Goal: Information Seeking & Learning: Compare options

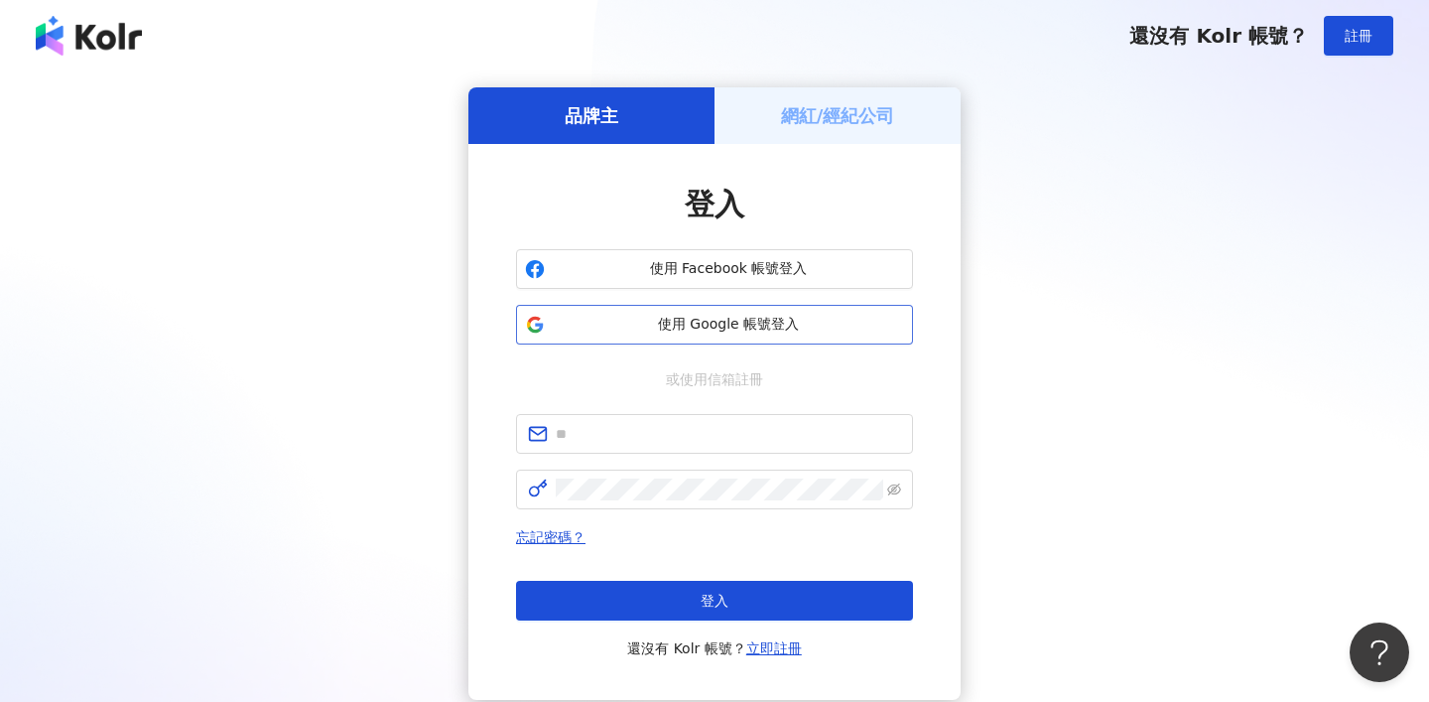
click at [744, 329] on span "使用 Google 帳號登入" at bounding box center [728, 325] width 351 height 20
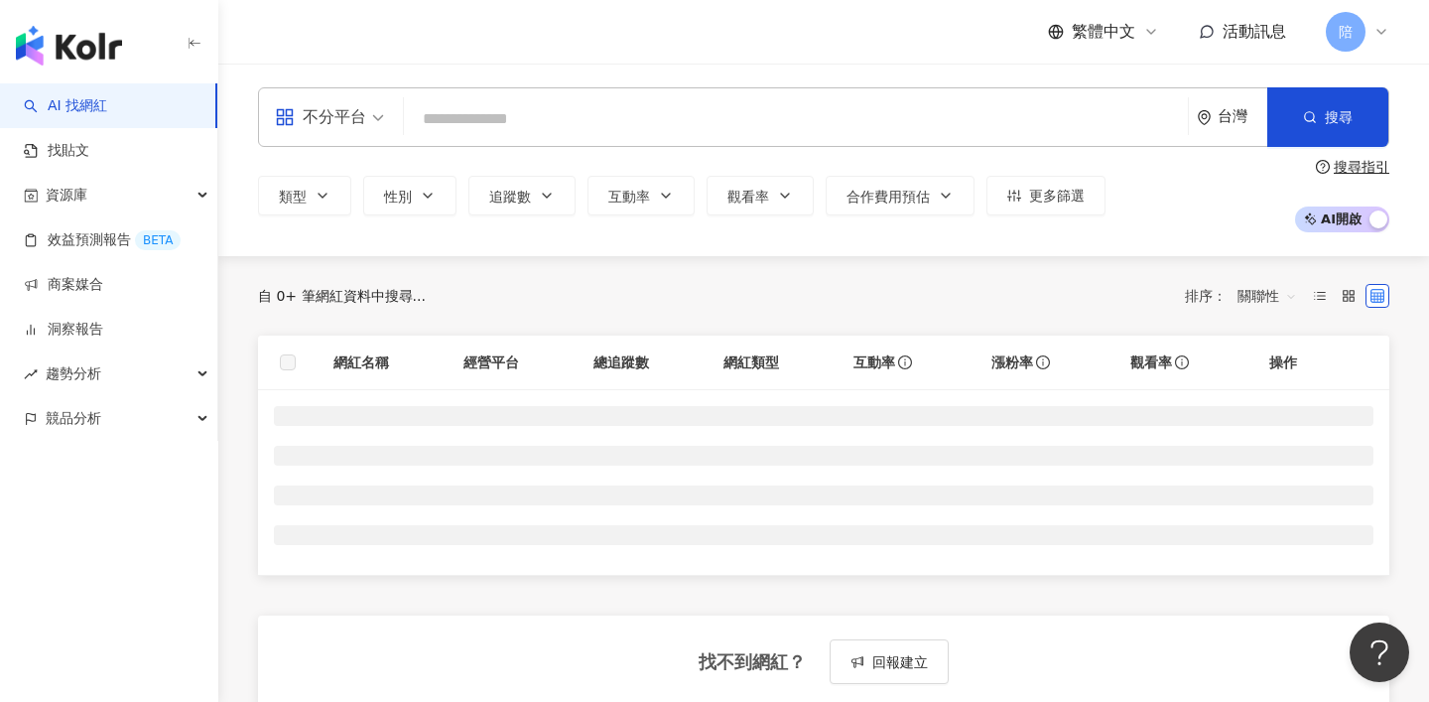
click at [343, 117] on div "不分平台" at bounding box center [320, 117] width 91 height 32
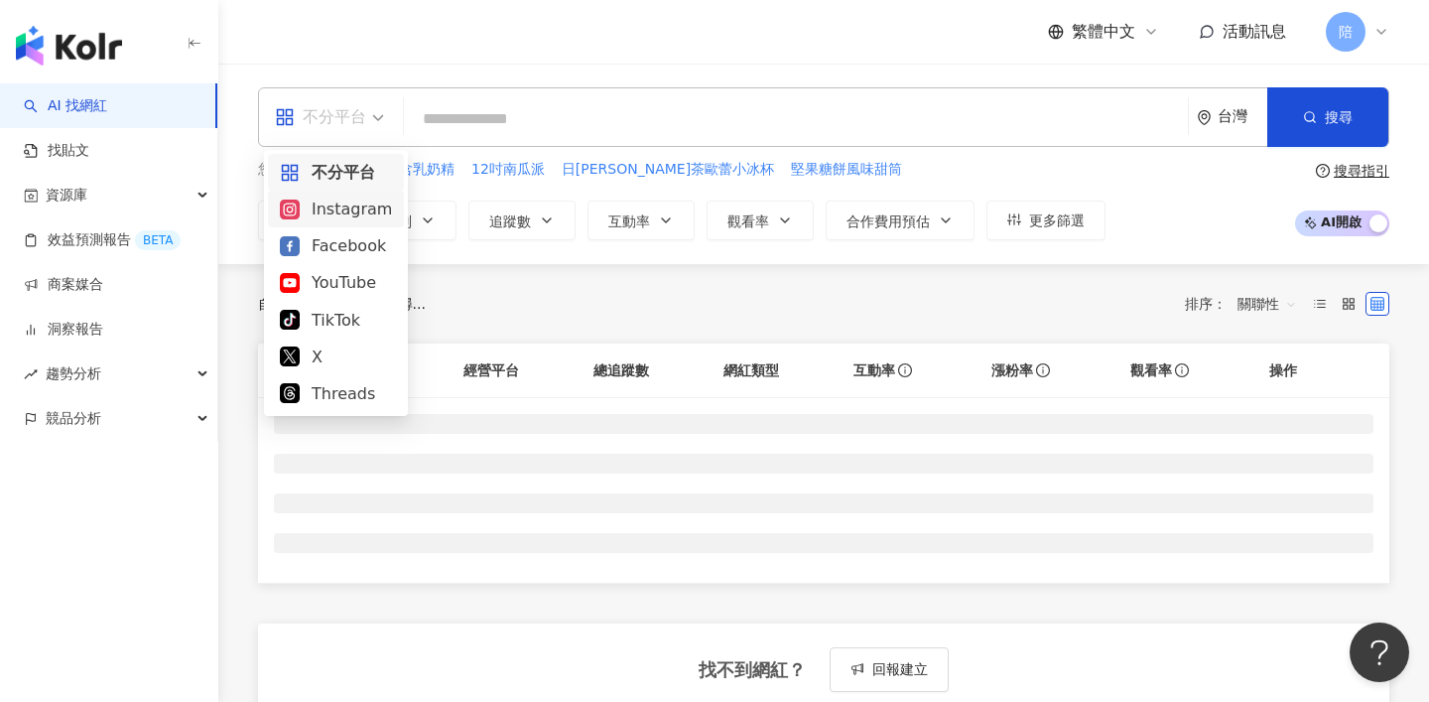
click at [353, 222] on div "Instagram" at bounding box center [336, 209] width 136 height 37
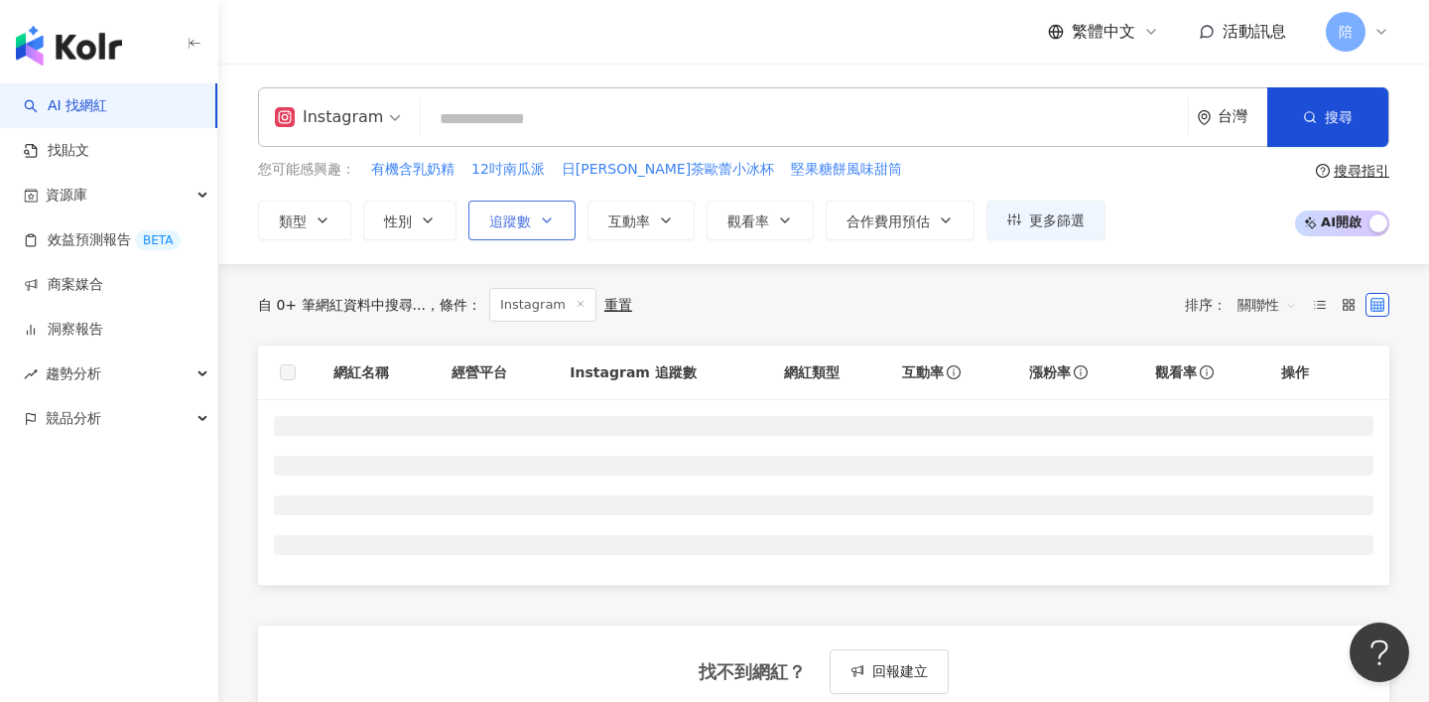
click at [496, 228] on button "追蹤數" at bounding box center [521, 220] width 107 height 40
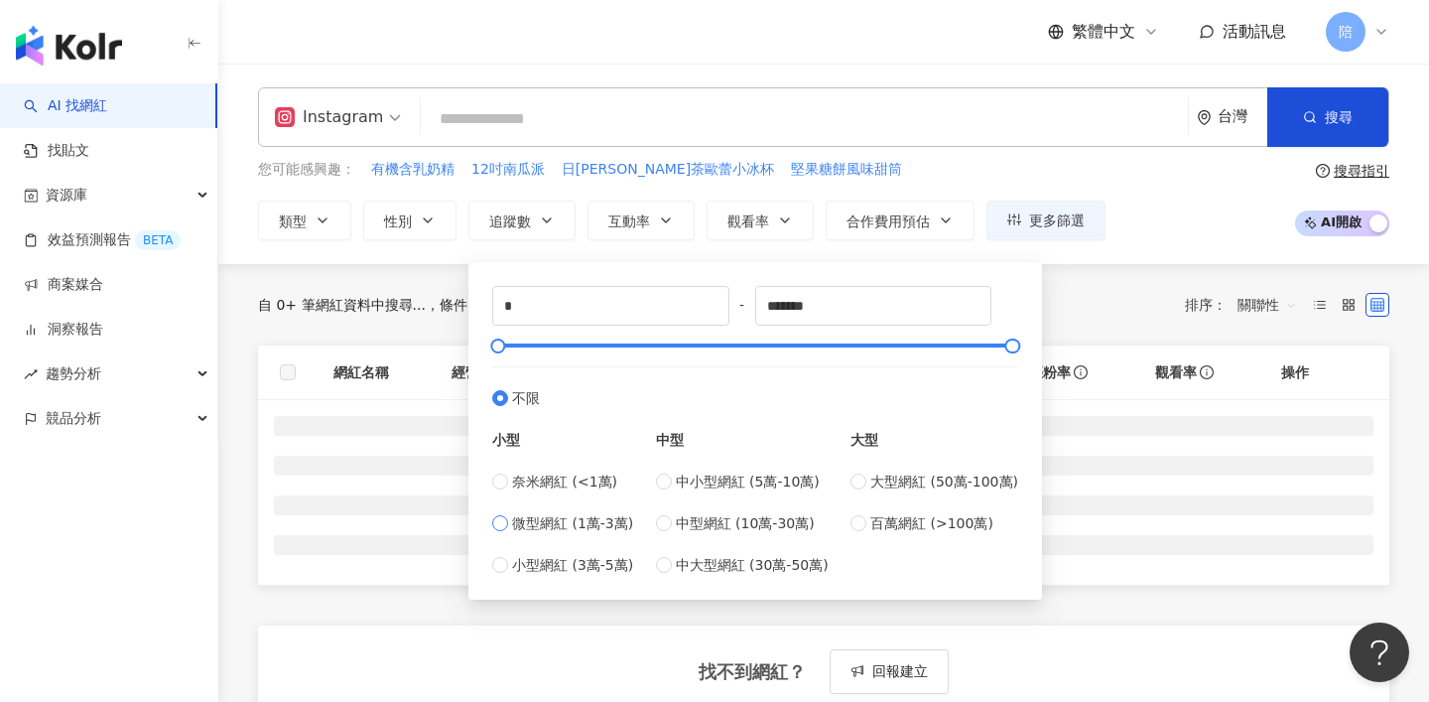
click at [603, 524] on span "微型網紅 (1萬-3萬)" at bounding box center [572, 523] width 121 height 22
type input "*****"
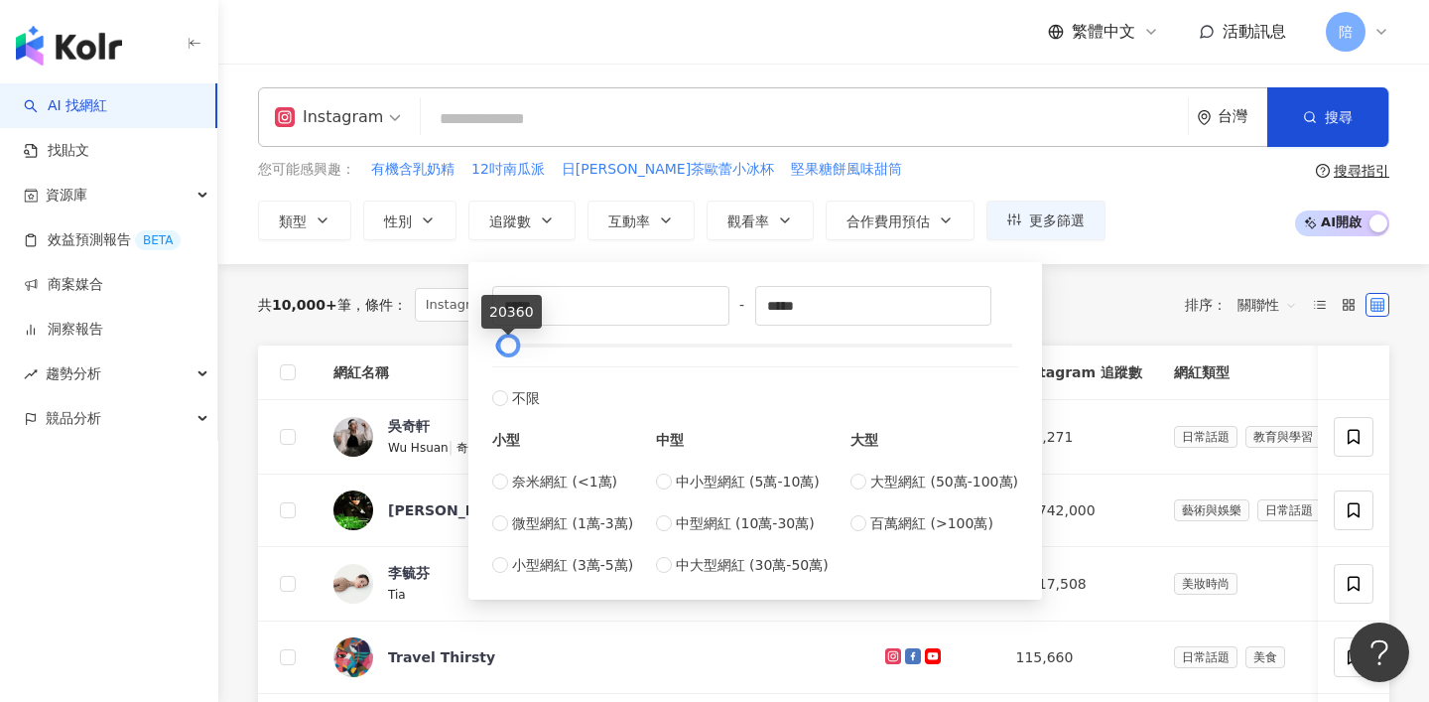
type input "*****"
click at [509, 348] on div at bounding box center [508, 345] width 11 height 11
click at [1113, 312] on div "共 10,000+ 筆 條件 ： Instagram 重置 排序： 關聯性" at bounding box center [823, 305] width 1131 height 34
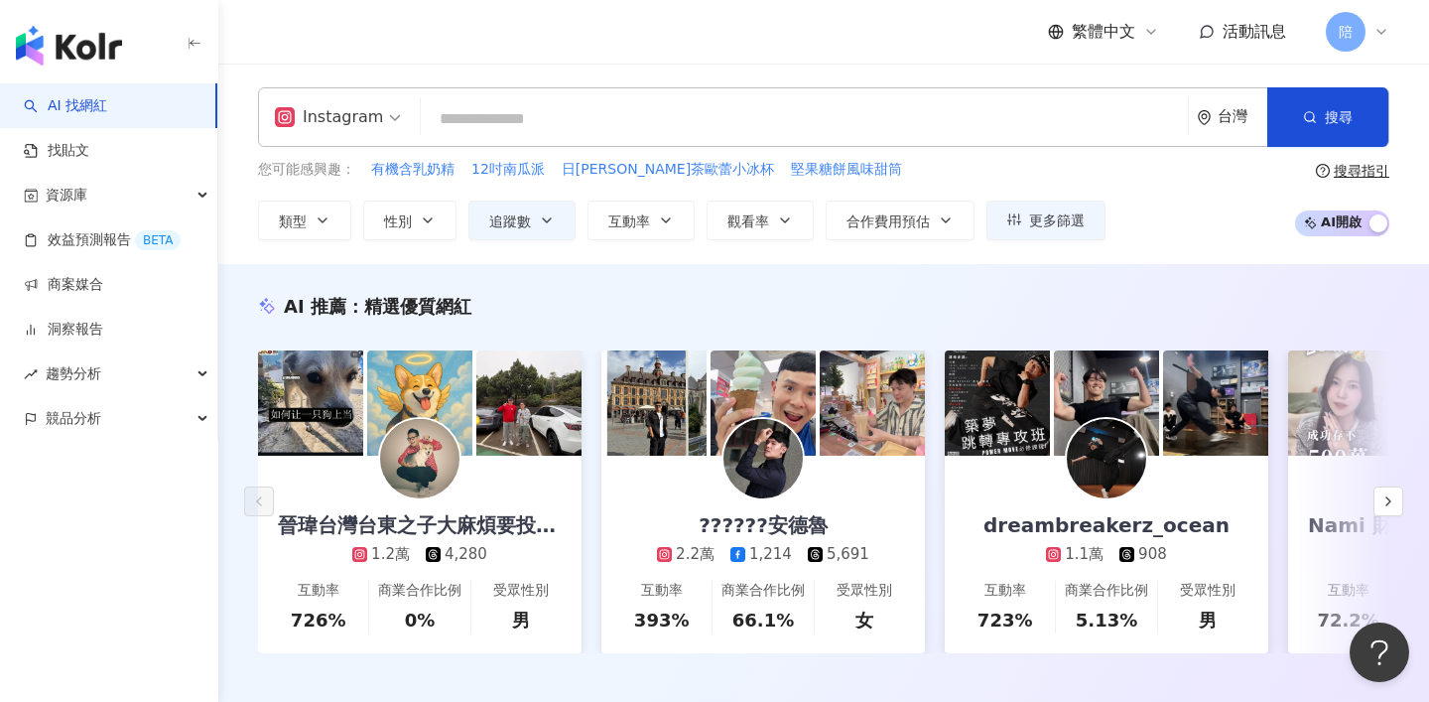
click at [856, 77] on div "Instagram 台灣 搜尋 您可能感興趣： 有機含乳奶精 12吋南瓜派 日安紅濃茶歐蕾小冰杯 堅果糖餅風味甜筒 類型 性別 追蹤數 互動率 觀看率 合作費…" at bounding box center [823, 164] width 1211 height 200
click at [484, 121] on input "search" at bounding box center [804, 119] width 751 height 38
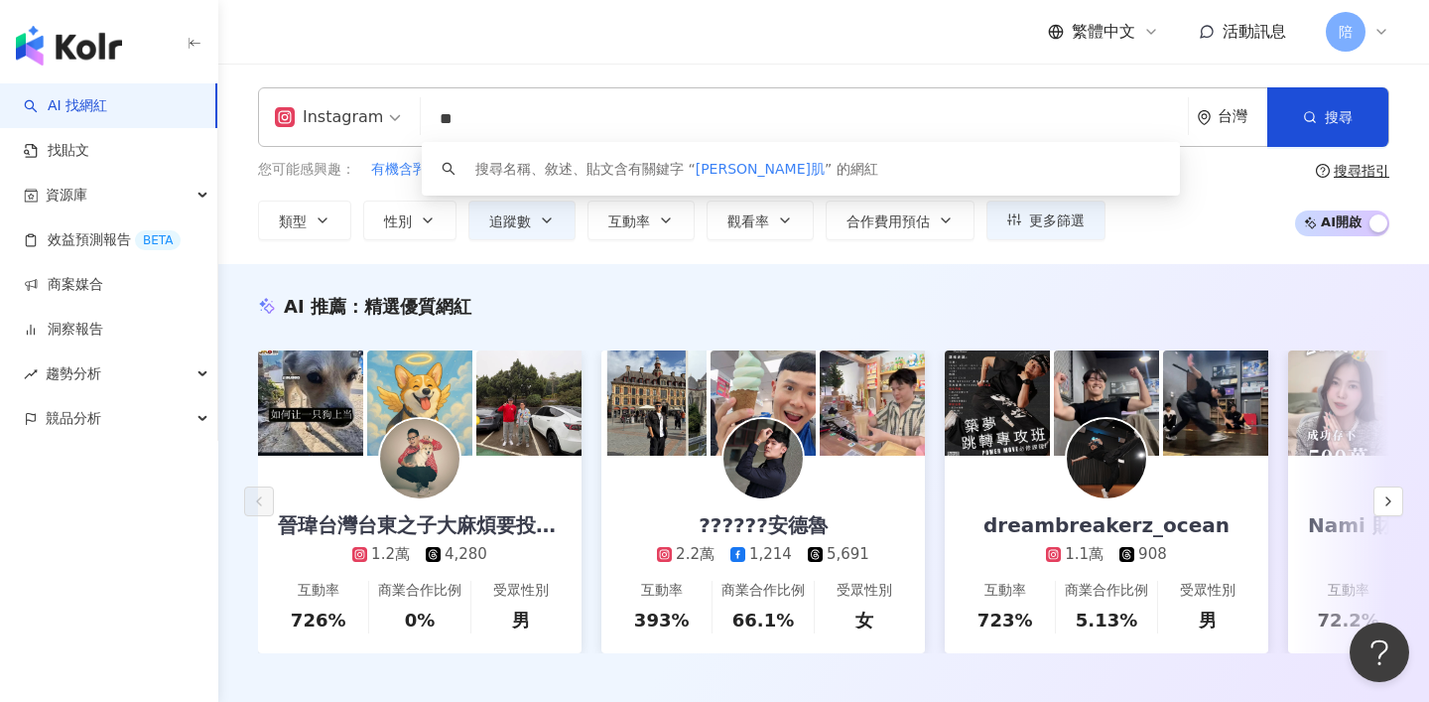
type input "*"
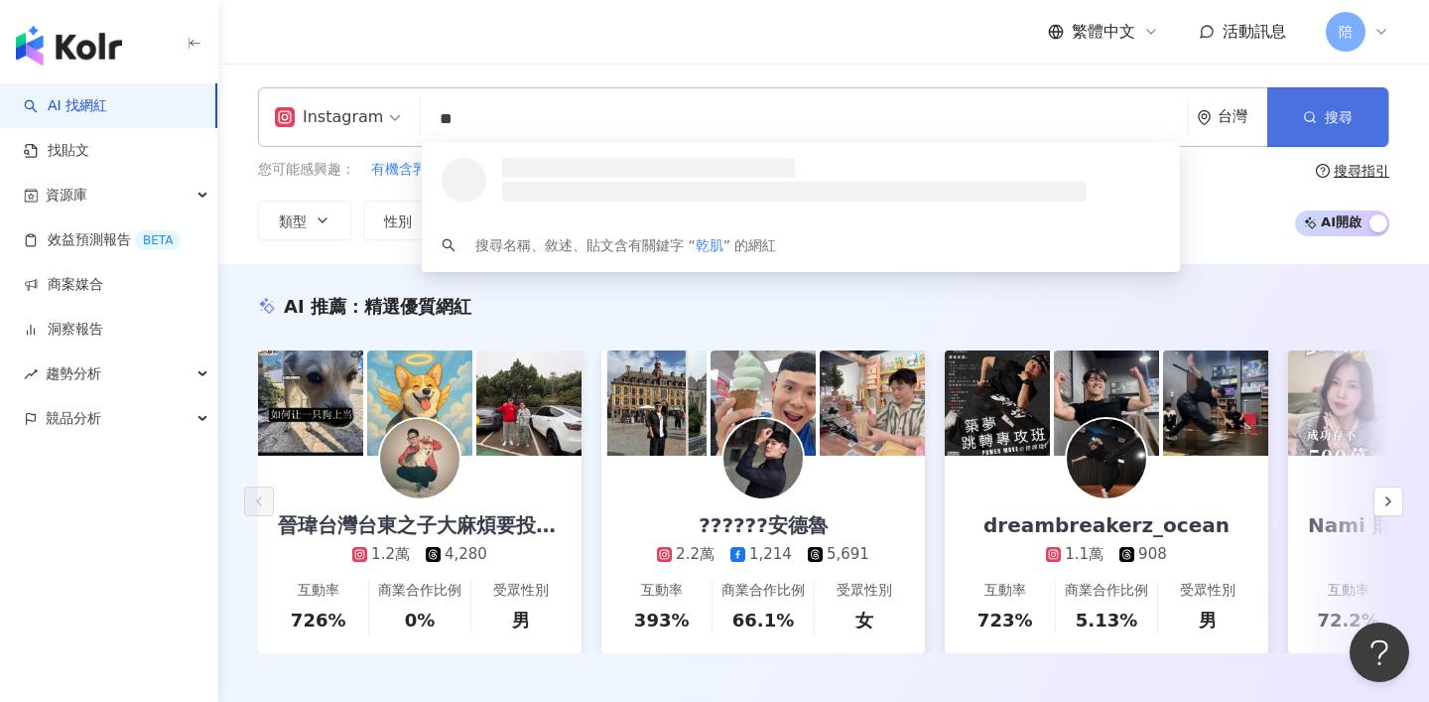
type input "**"
click at [1331, 109] on span "搜尋" at bounding box center [1339, 117] width 28 height 16
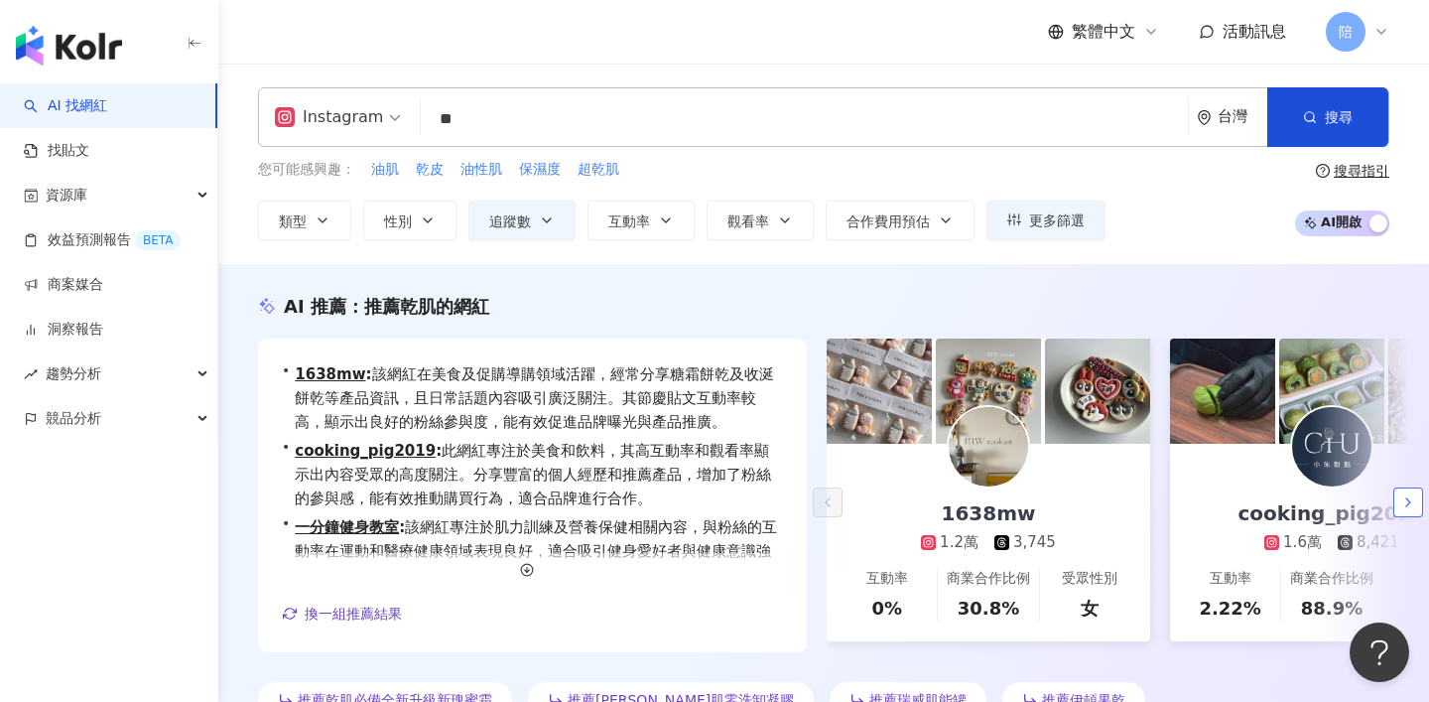
click at [1400, 497] on icon "button" at bounding box center [1408, 502] width 16 height 16
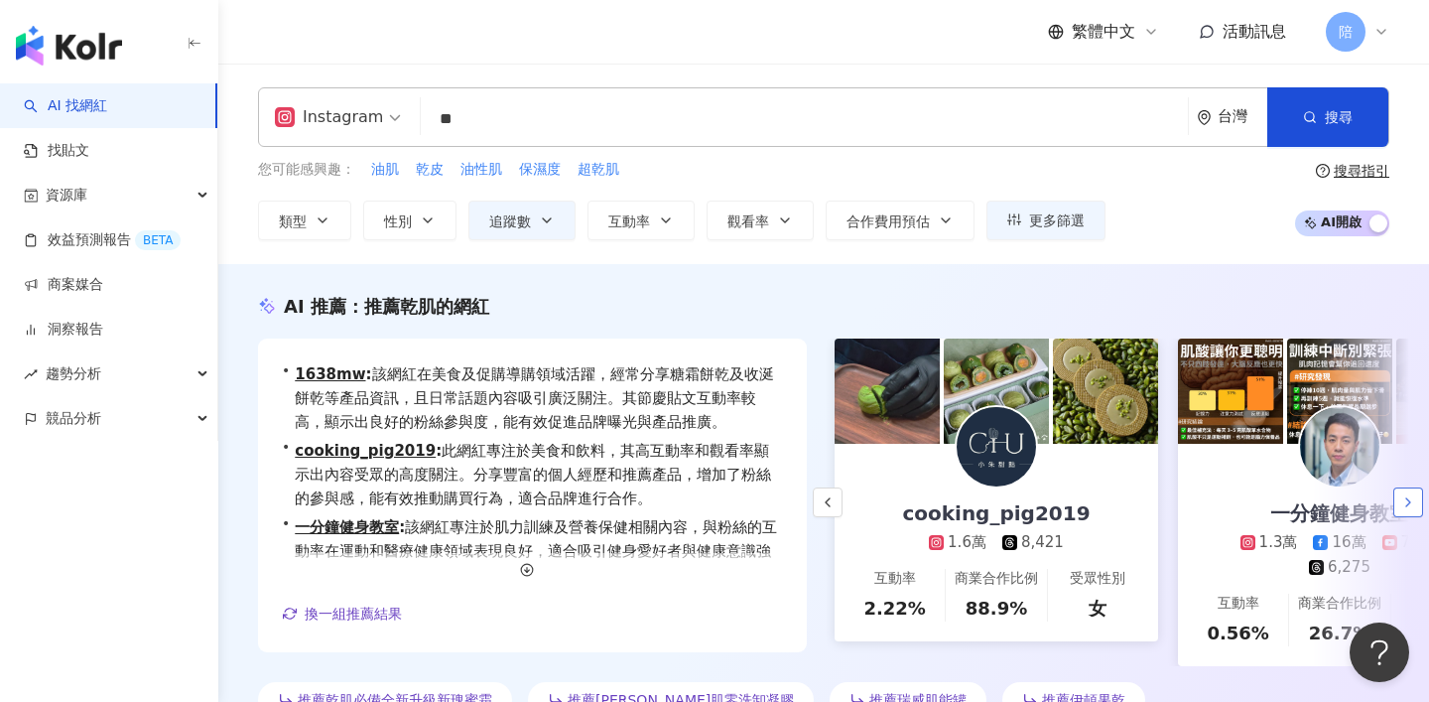
scroll to position [0, 343]
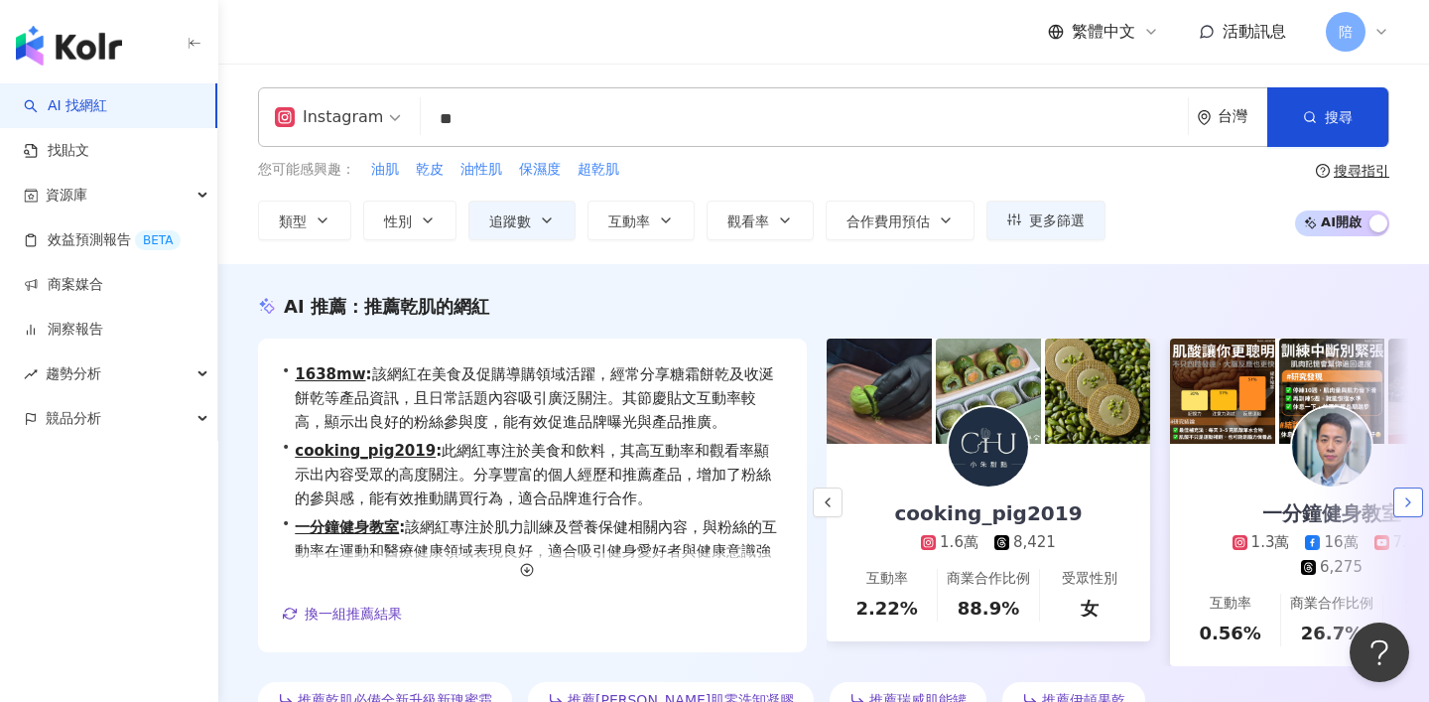
click at [1400, 497] on icon "button" at bounding box center [1408, 502] width 16 height 16
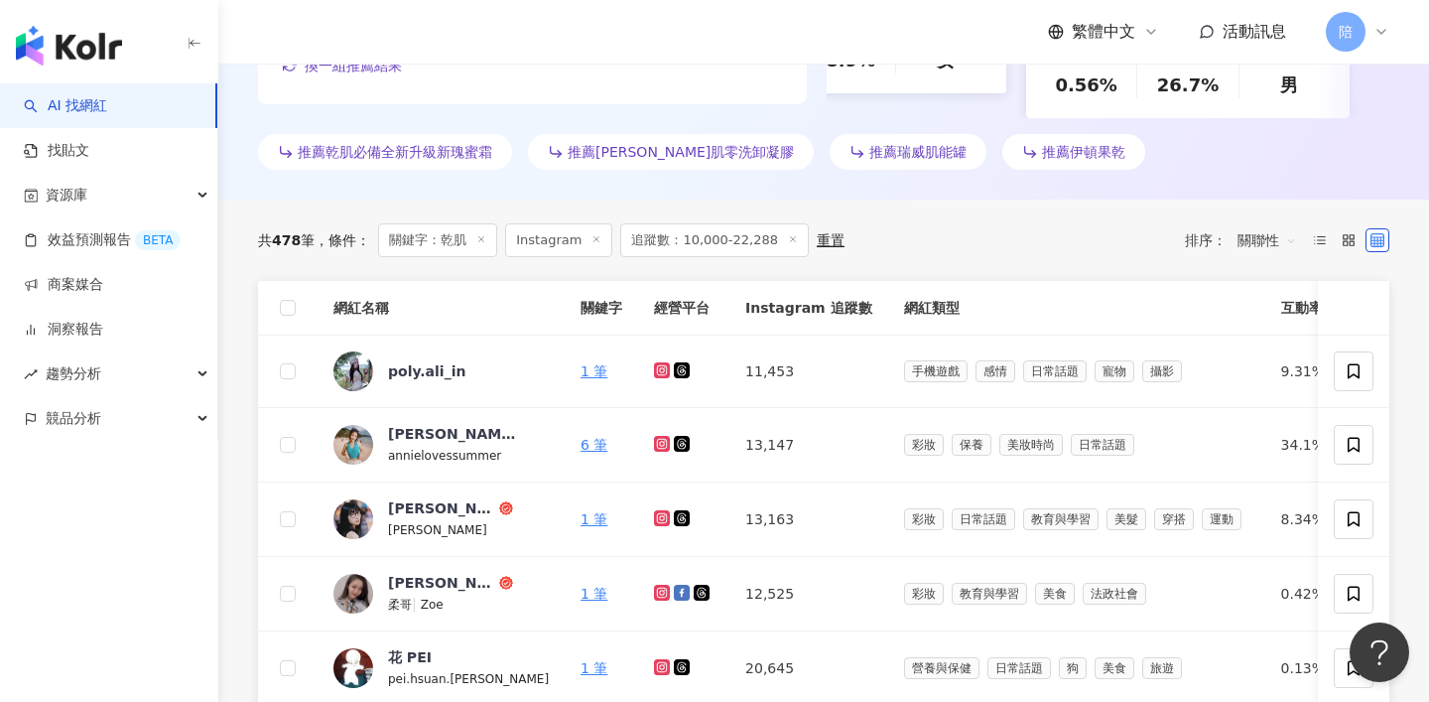
scroll to position [547, 0]
click at [1344, 239] on icon at bounding box center [1349, 241] width 14 height 14
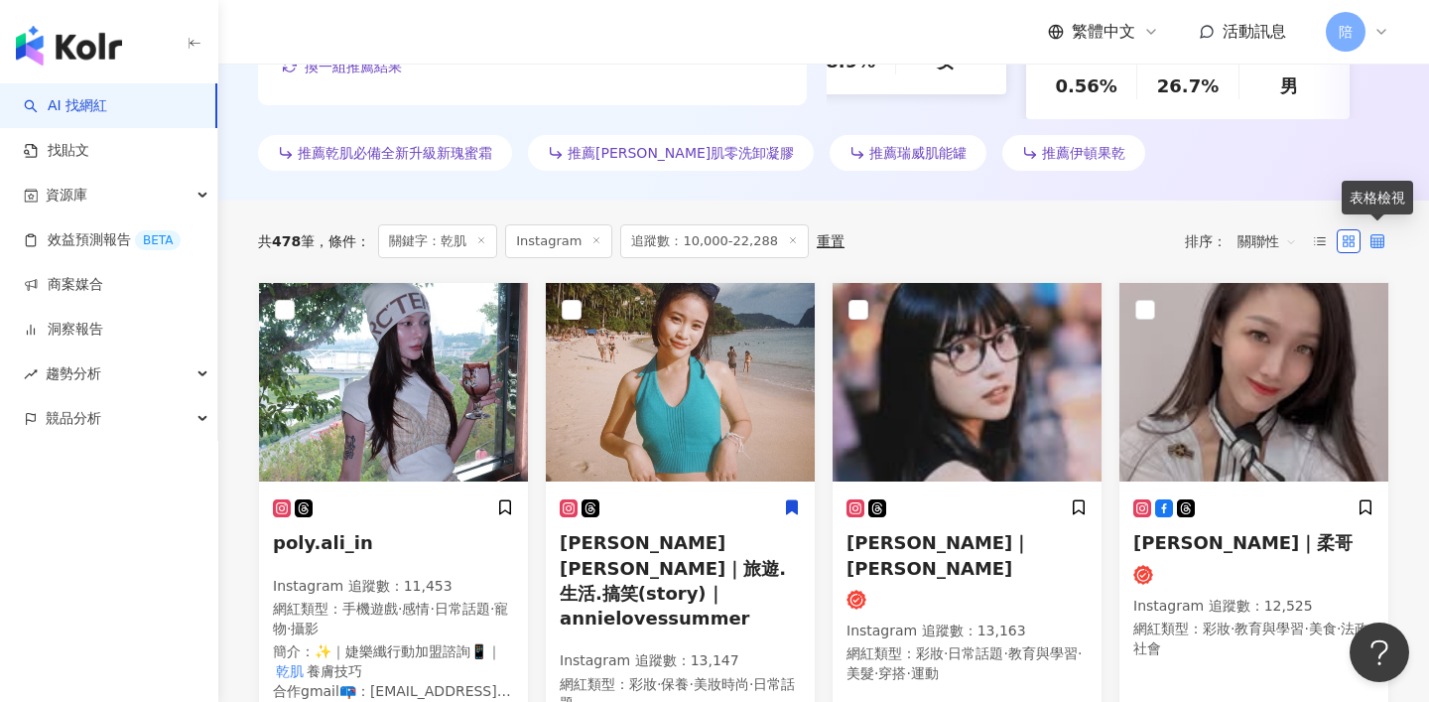
click at [1371, 234] on icon at bounding box center [1378, 241] width 14 height 14
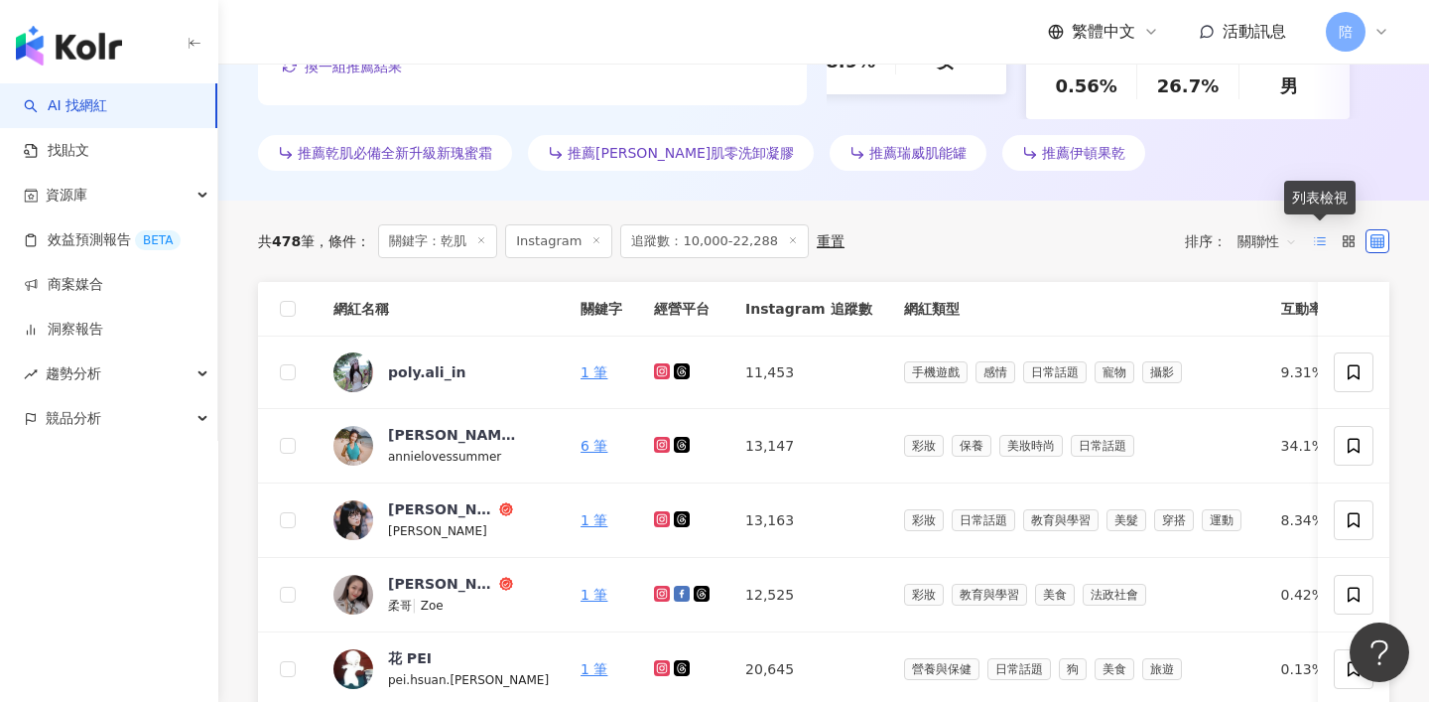
click at [1318, 234] on icon at bounding box center [1320, 241] width 14 height 14
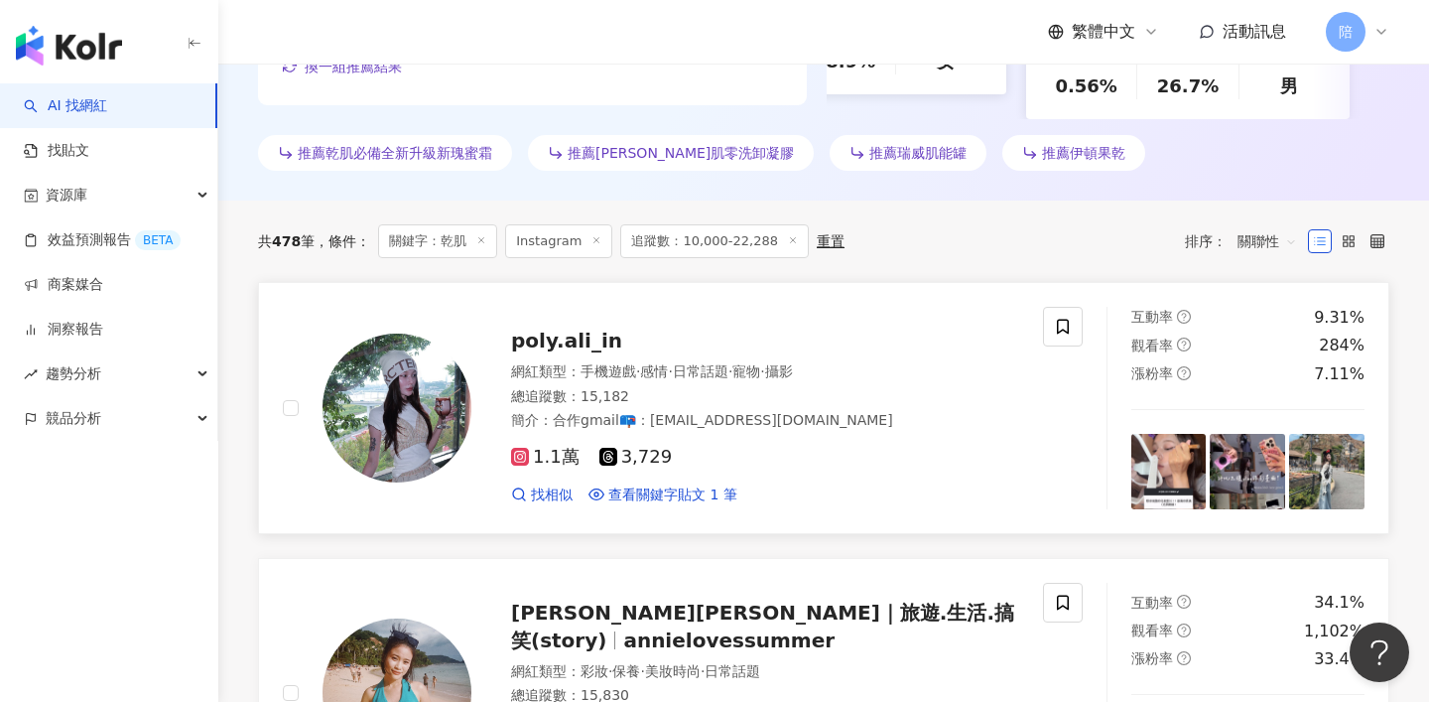
click at [555, 327] on div "poly.ali_in" at bounding box center [765, 341] width 508 height 28
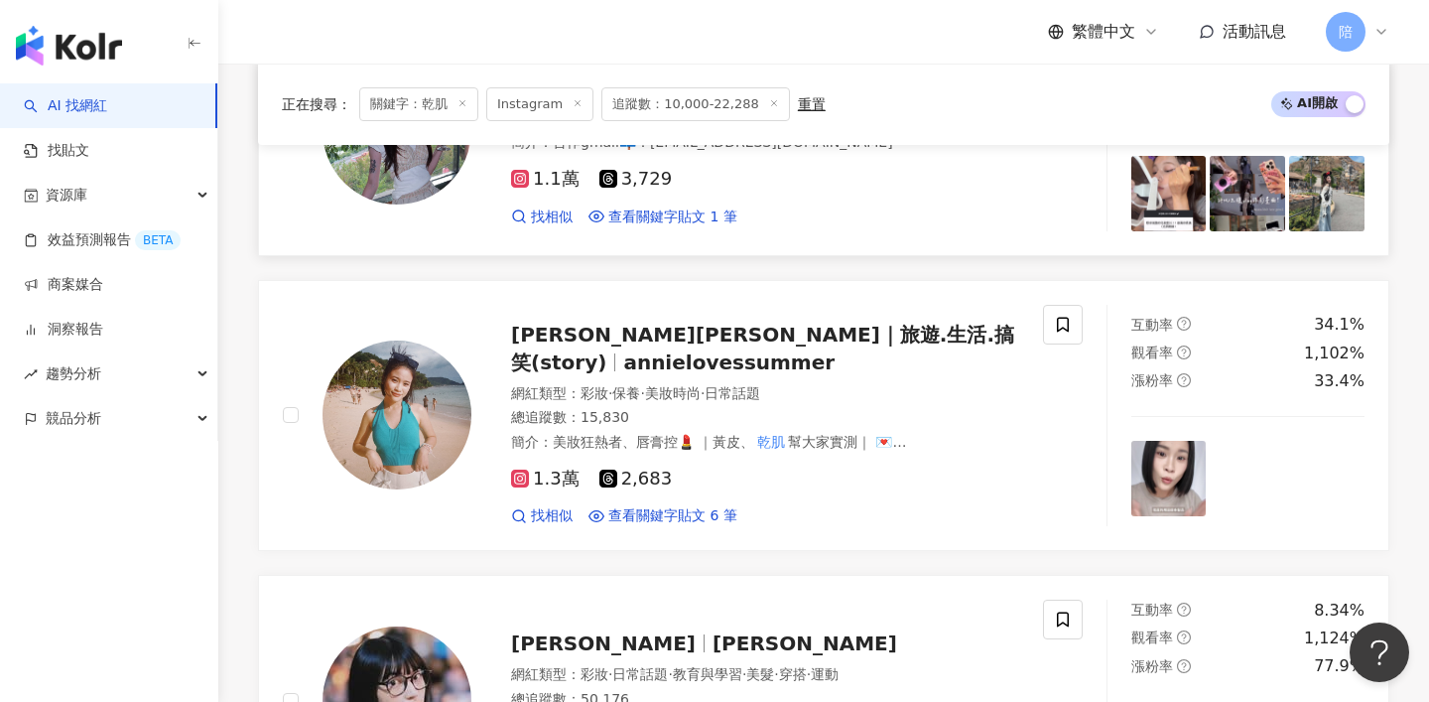
scroll to position [851, 0]
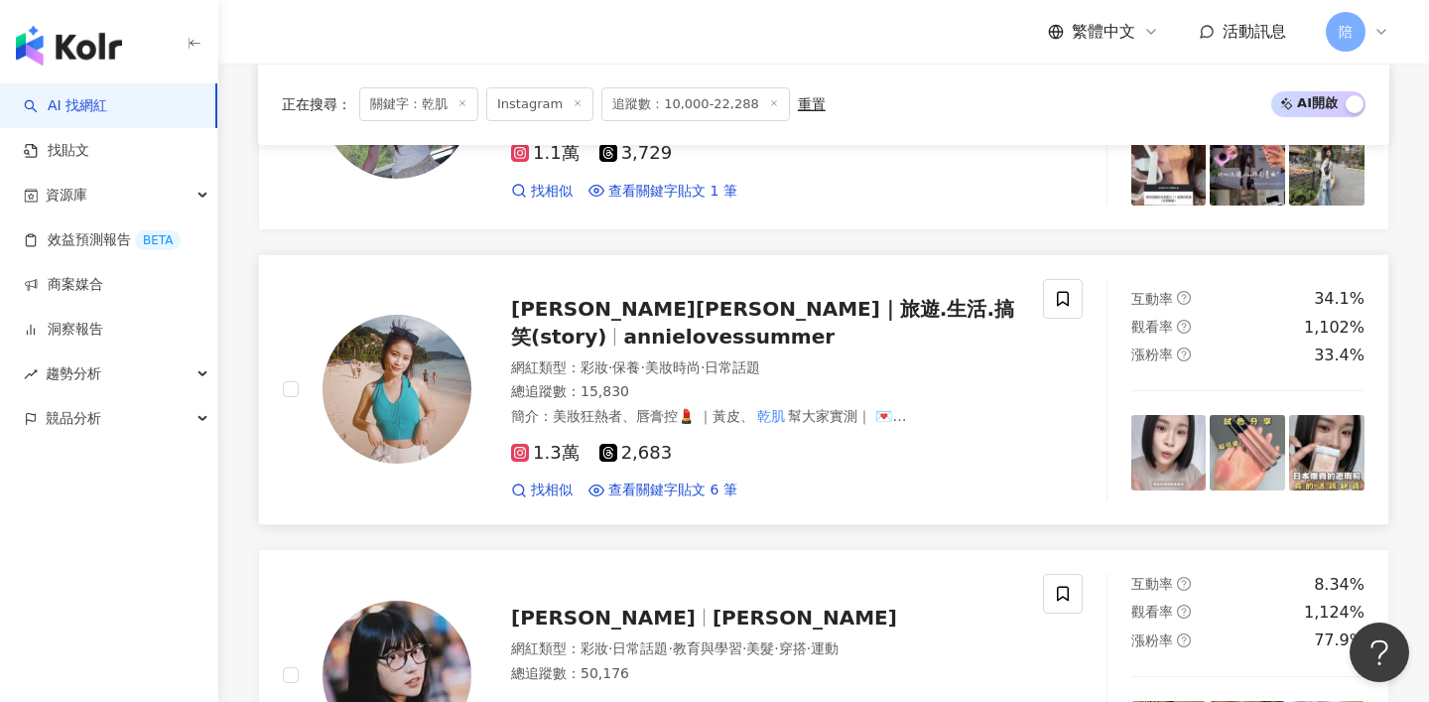
click at [700, 319] on div "Annie安妮｜旅遊.生活.搞笑(story) annielovessummer" at bounding box center [765, 323] width 508 height 56
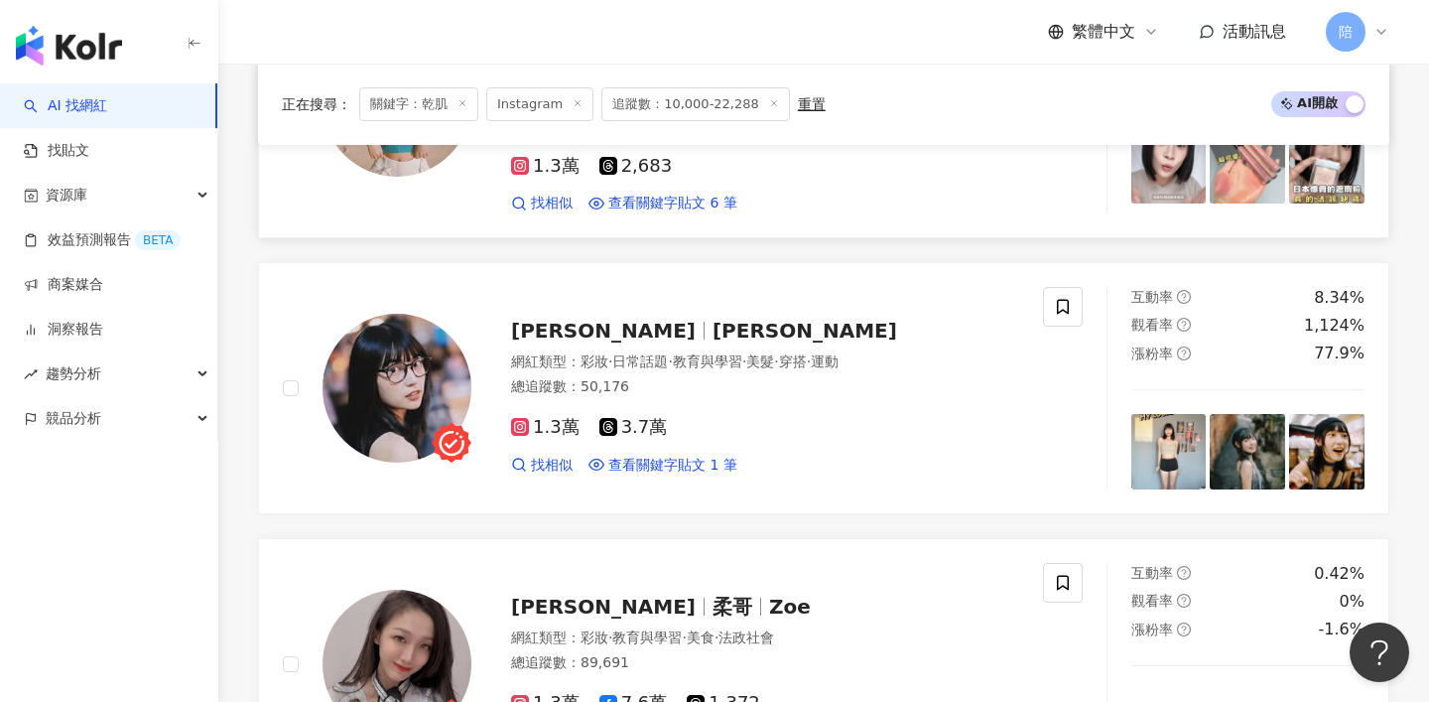
scroll to position [1135, 0]
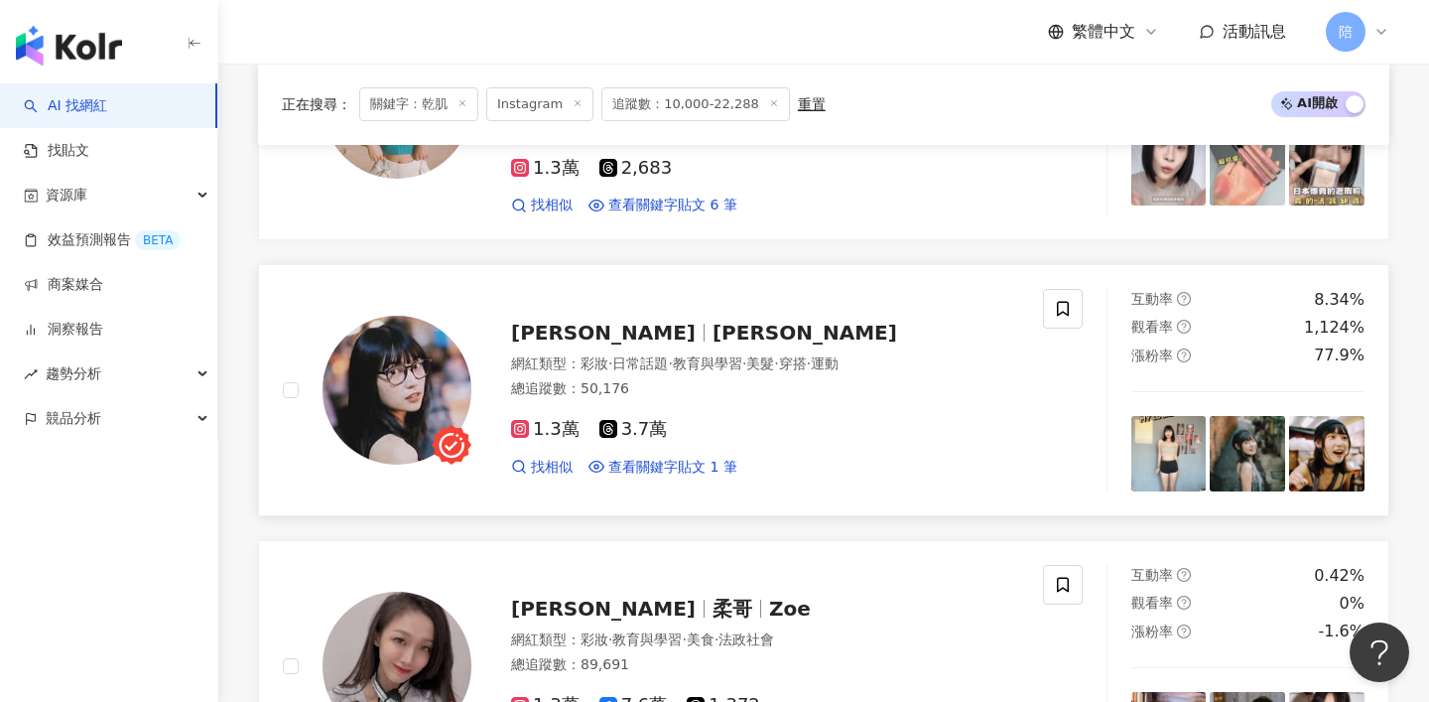
click at [713, 324] on span "Daisy🧃黛西" at bounding box center [805, 333] width 185 height 24
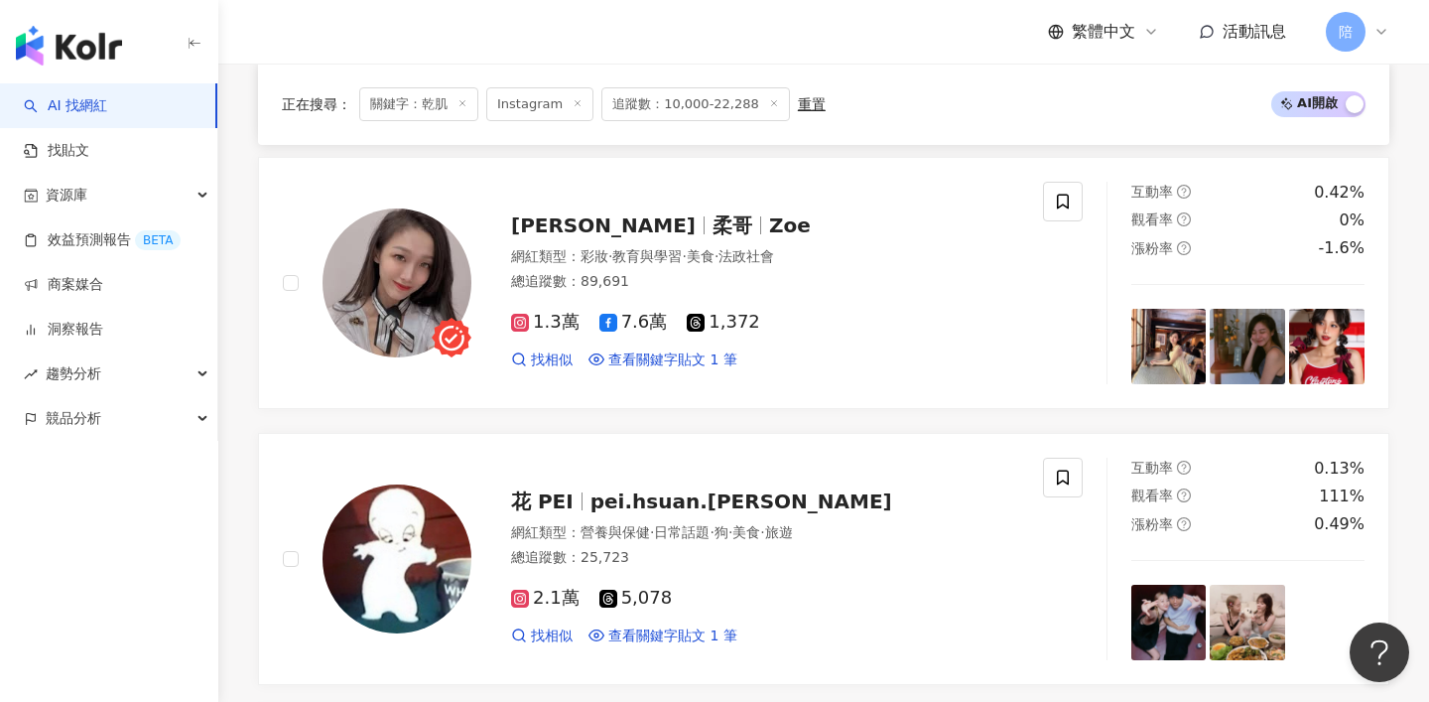
scroll to position [1636, 0]
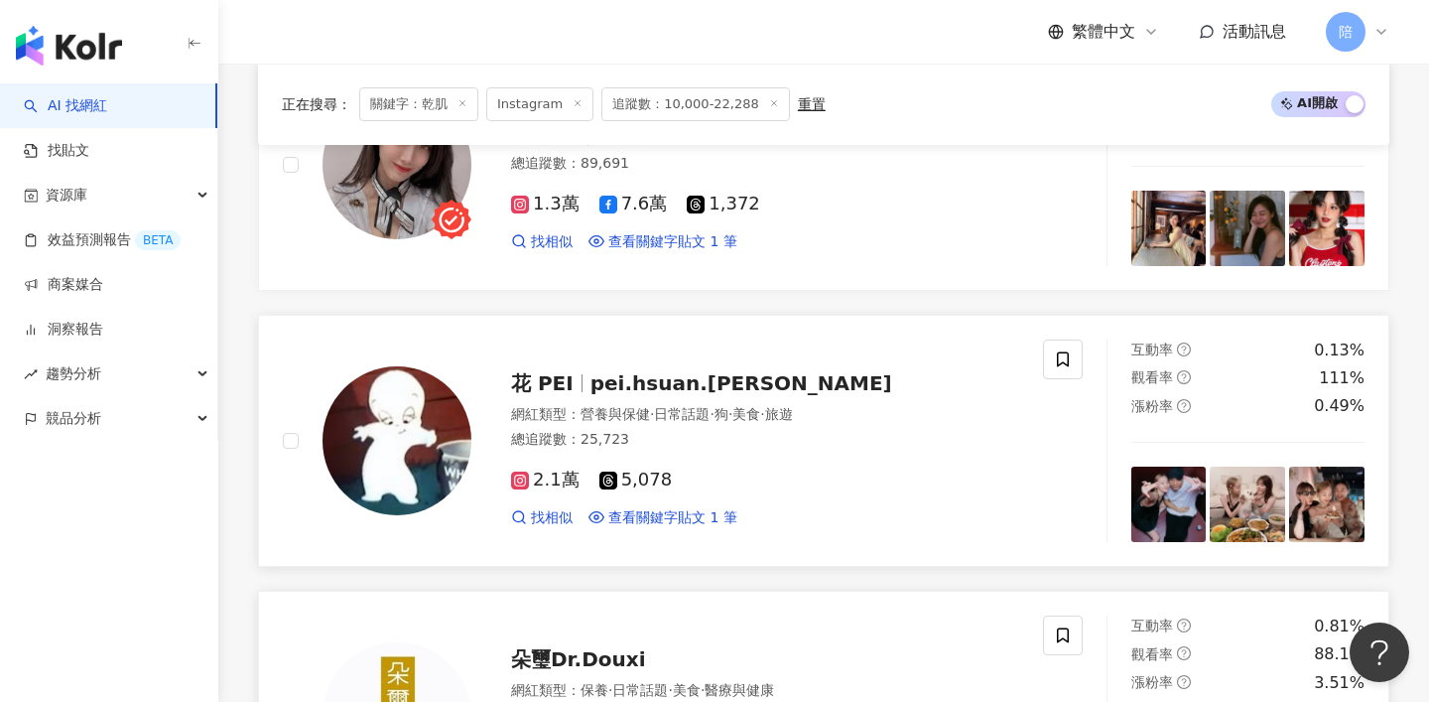
click at [598, 371] on span "pei.hsuan.lee" at bounding box center [741, 383] width 302 height 24
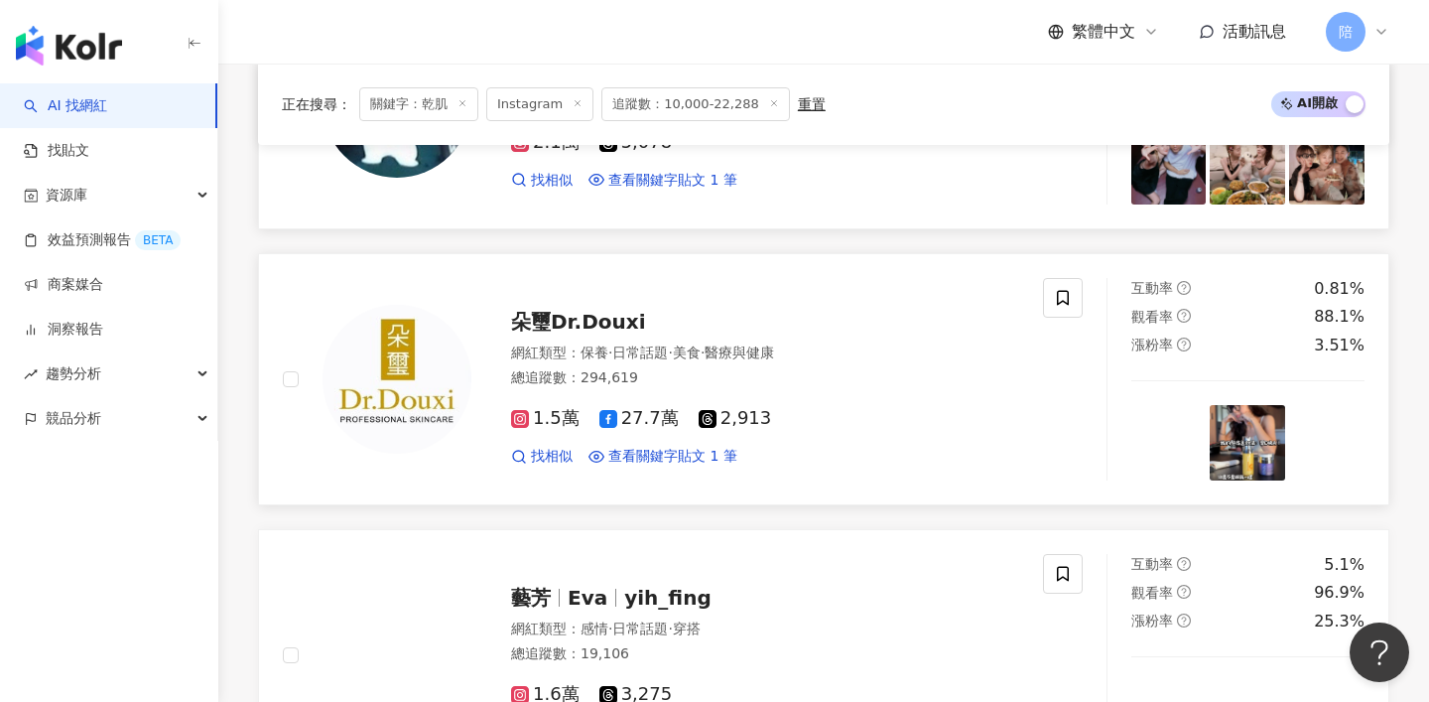
scroll to position [2058, 0]
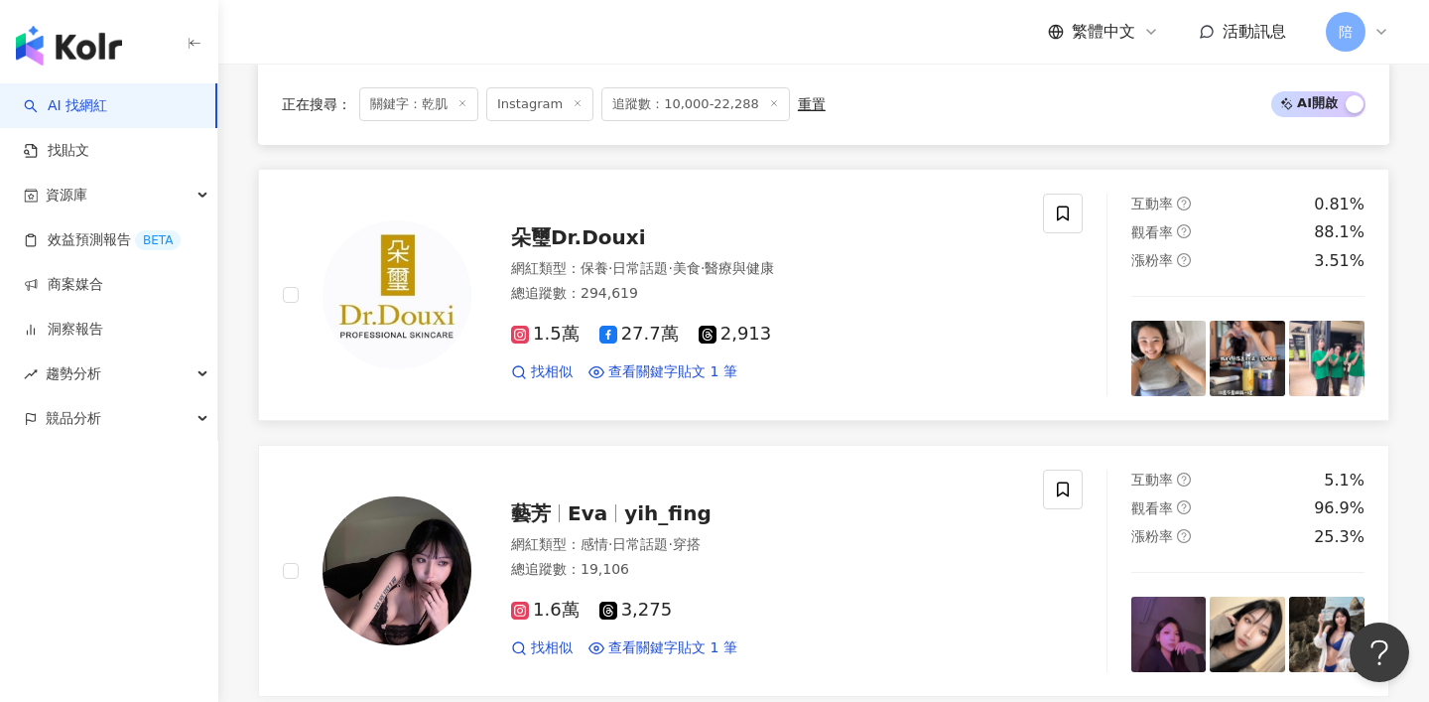
click at [579, 230] on span "朵璽Dr.Douxi" at bounding box center [578, 237] width 135 height 24
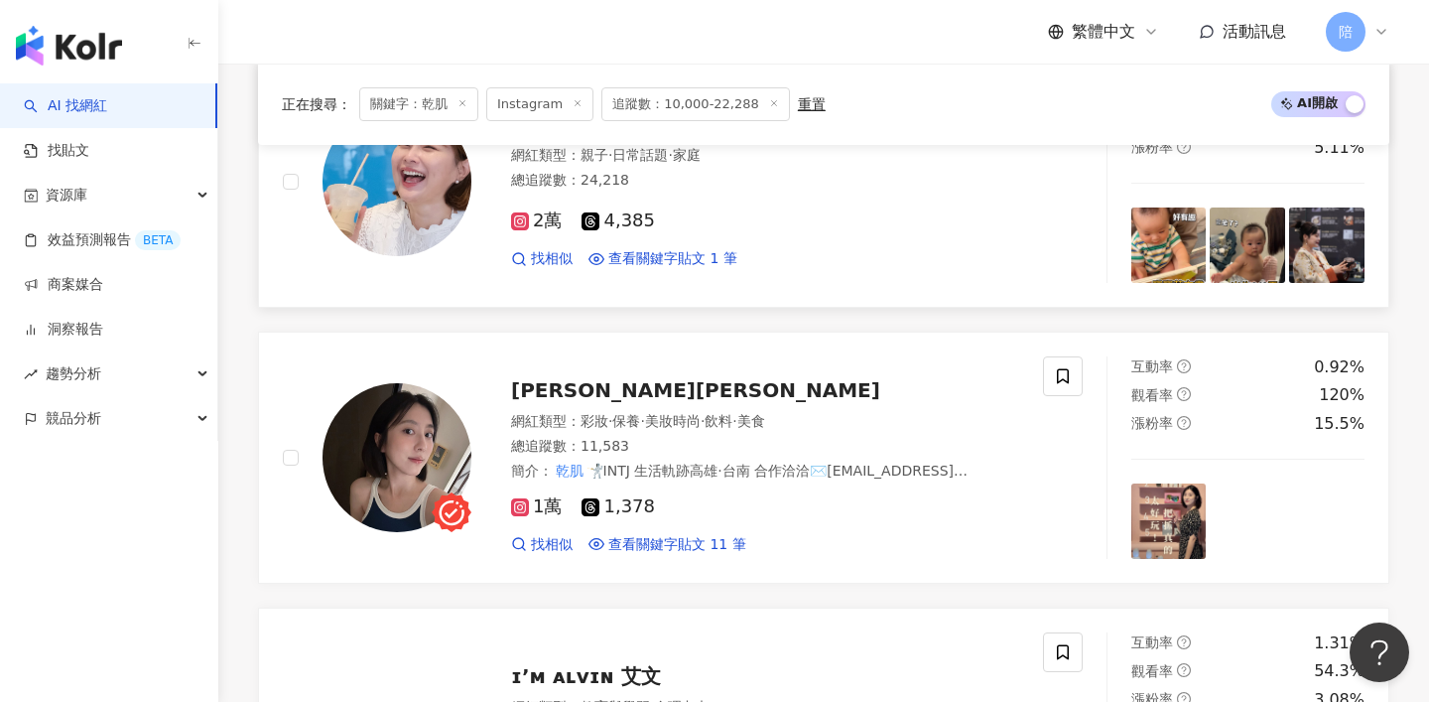
scroll to position [2768, 0]
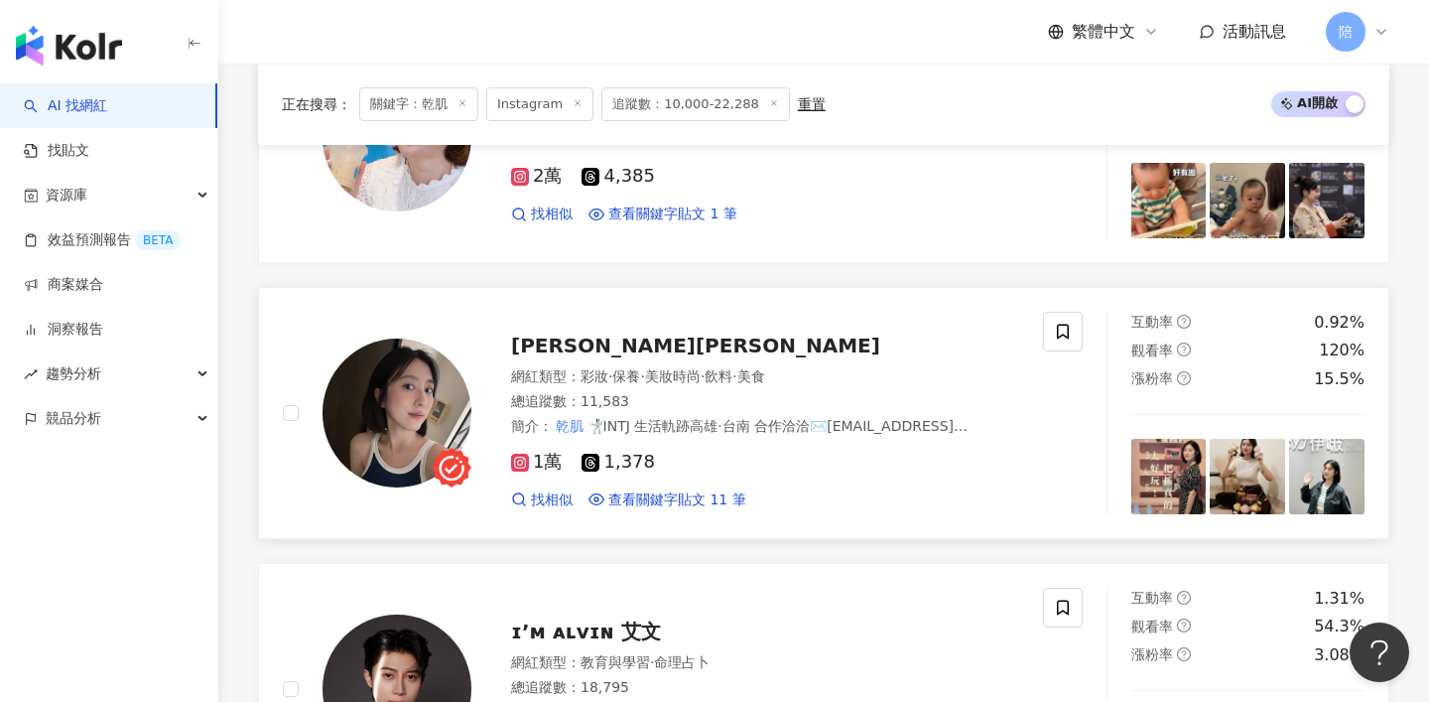
click at [581, 335] on span "明漪Jamie" at bounding box center [695, 345] width 369 height 24
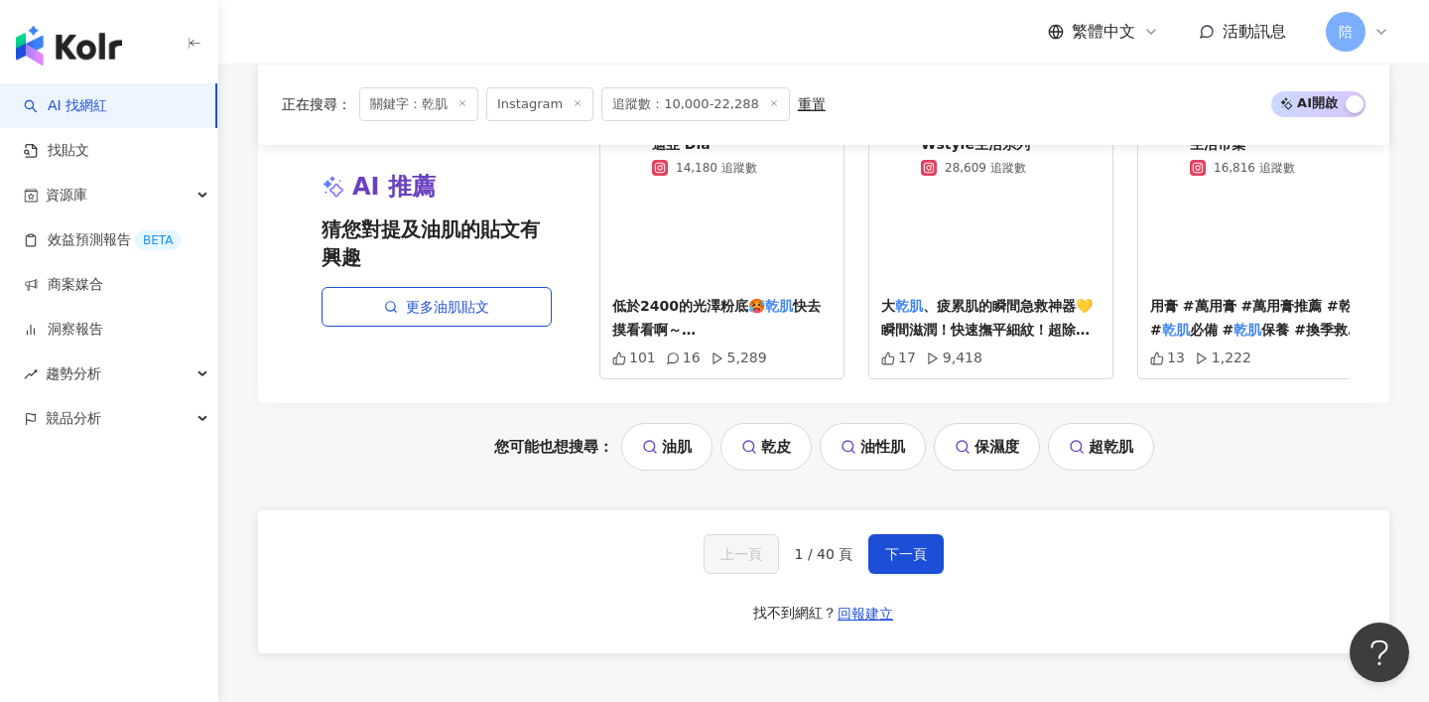
scroll to position [4151, 0]
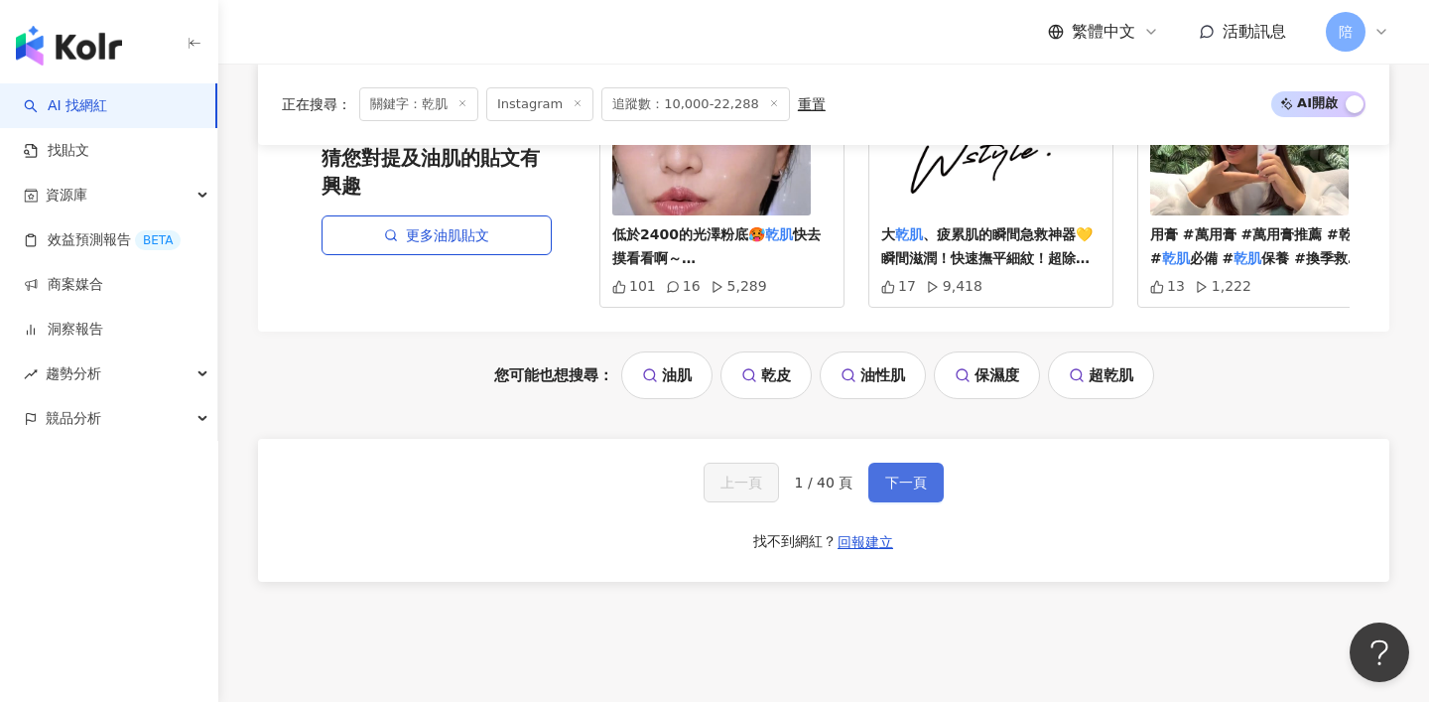
click at [888, 483] on button "下一頁" at bounding box center [905, 482] width 75 height 40
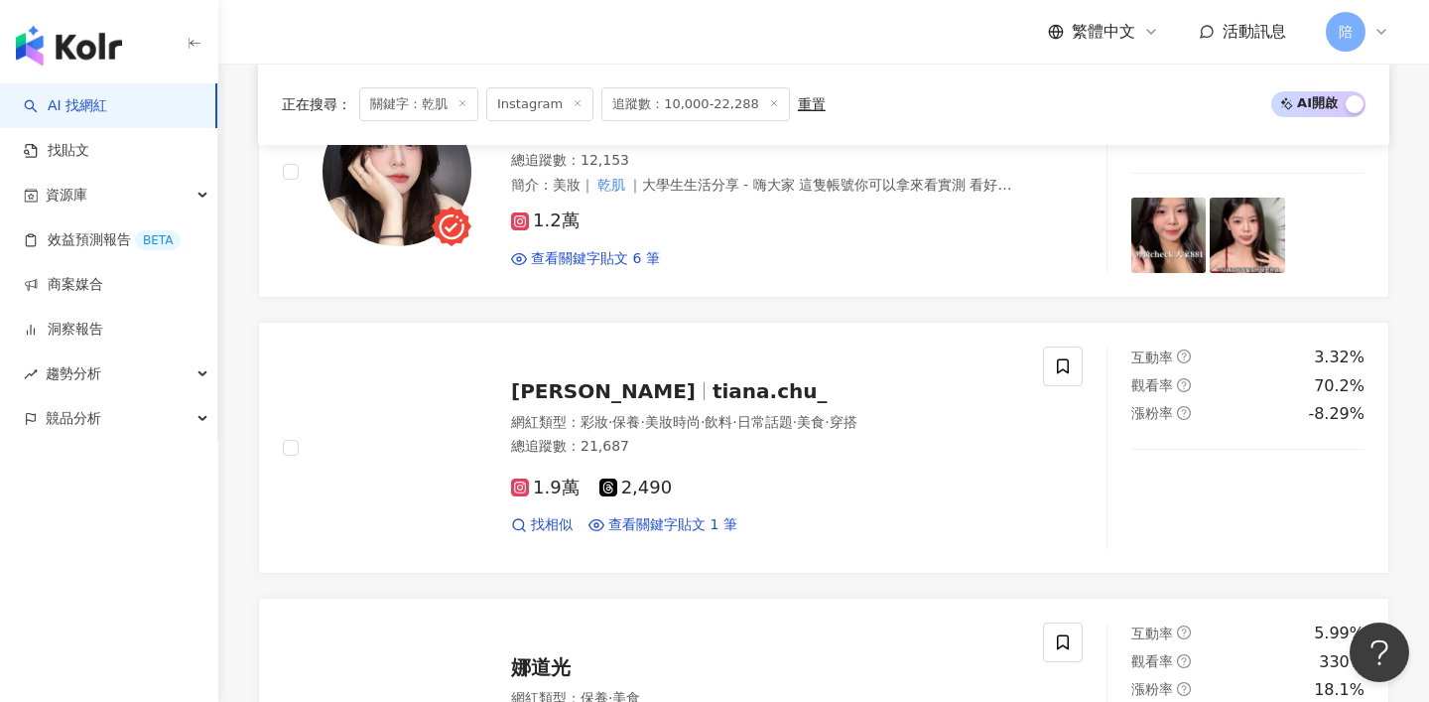
scroll to position [2595, 0]
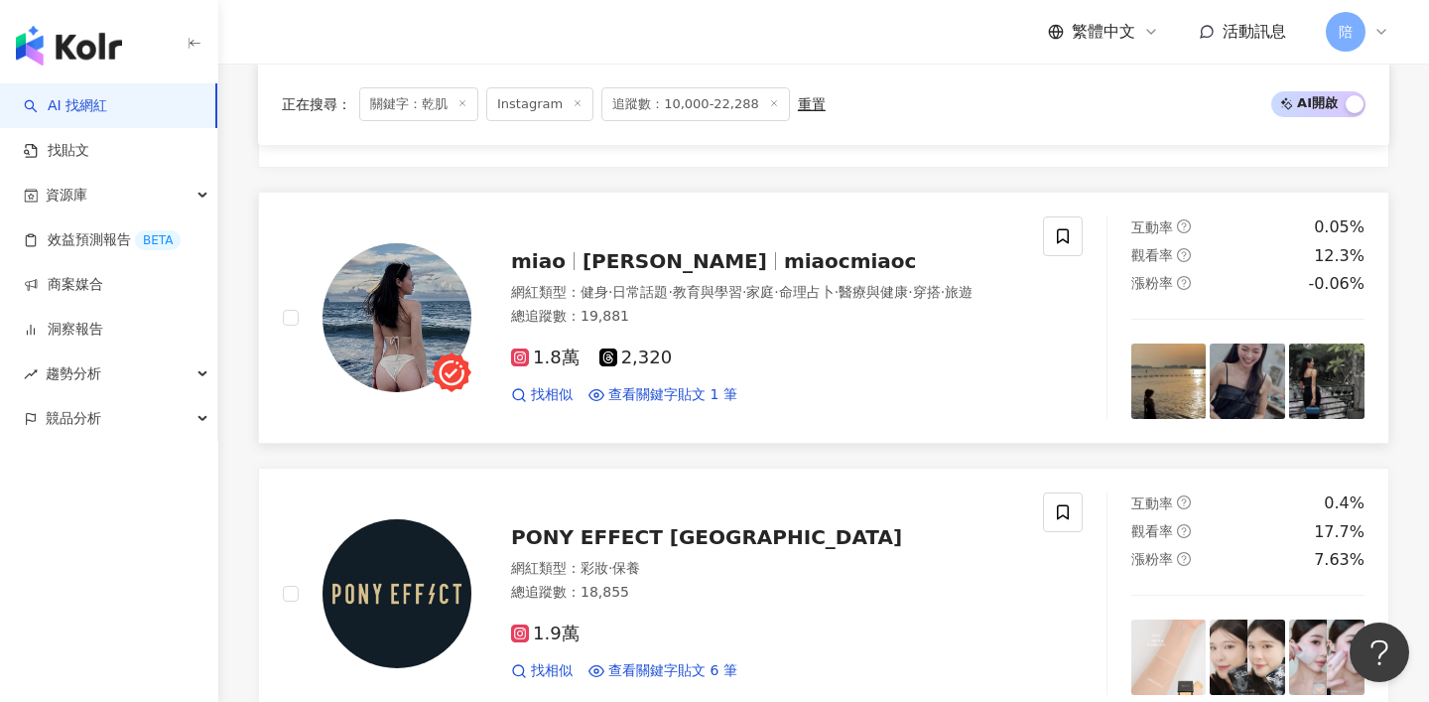
click at [784, 249] on span "miaocmiaoc" at bounding box center [850, 261] width 133 height 24
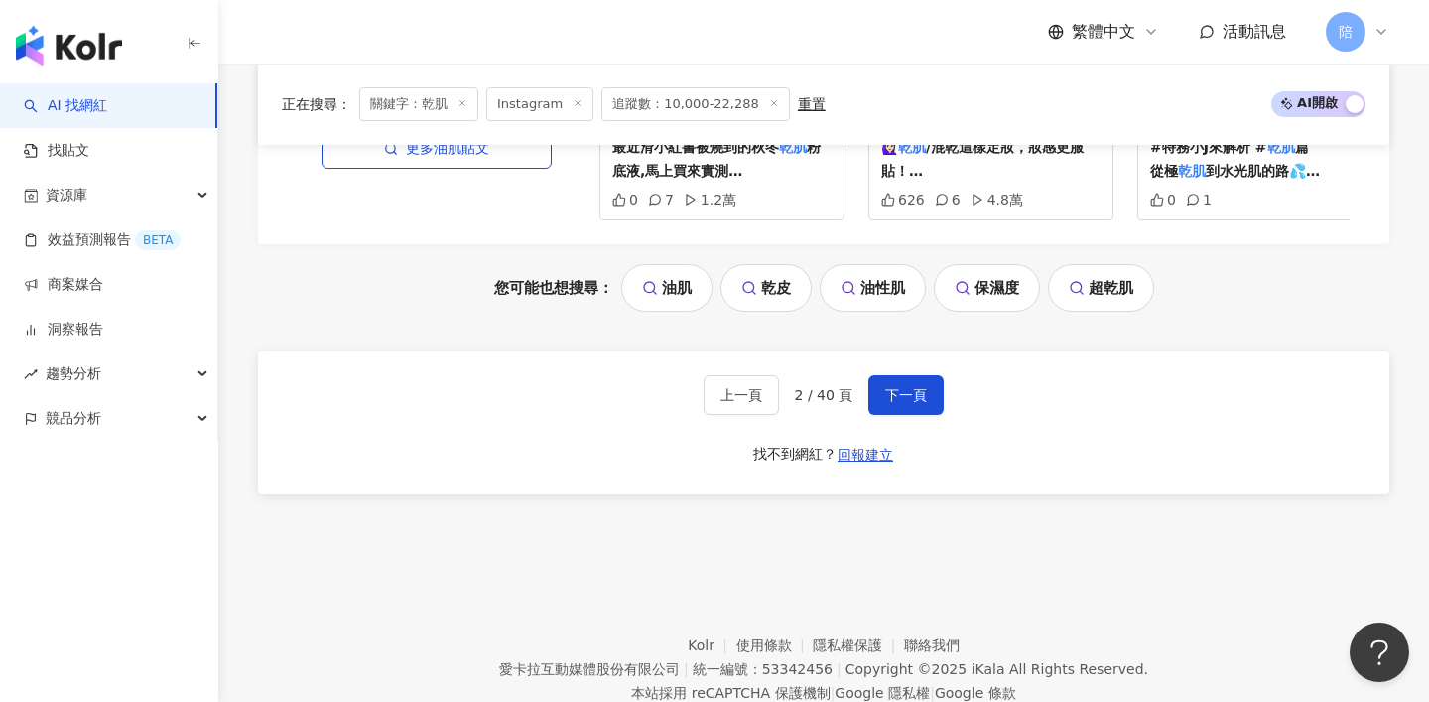
scroll to position [4274, 0]
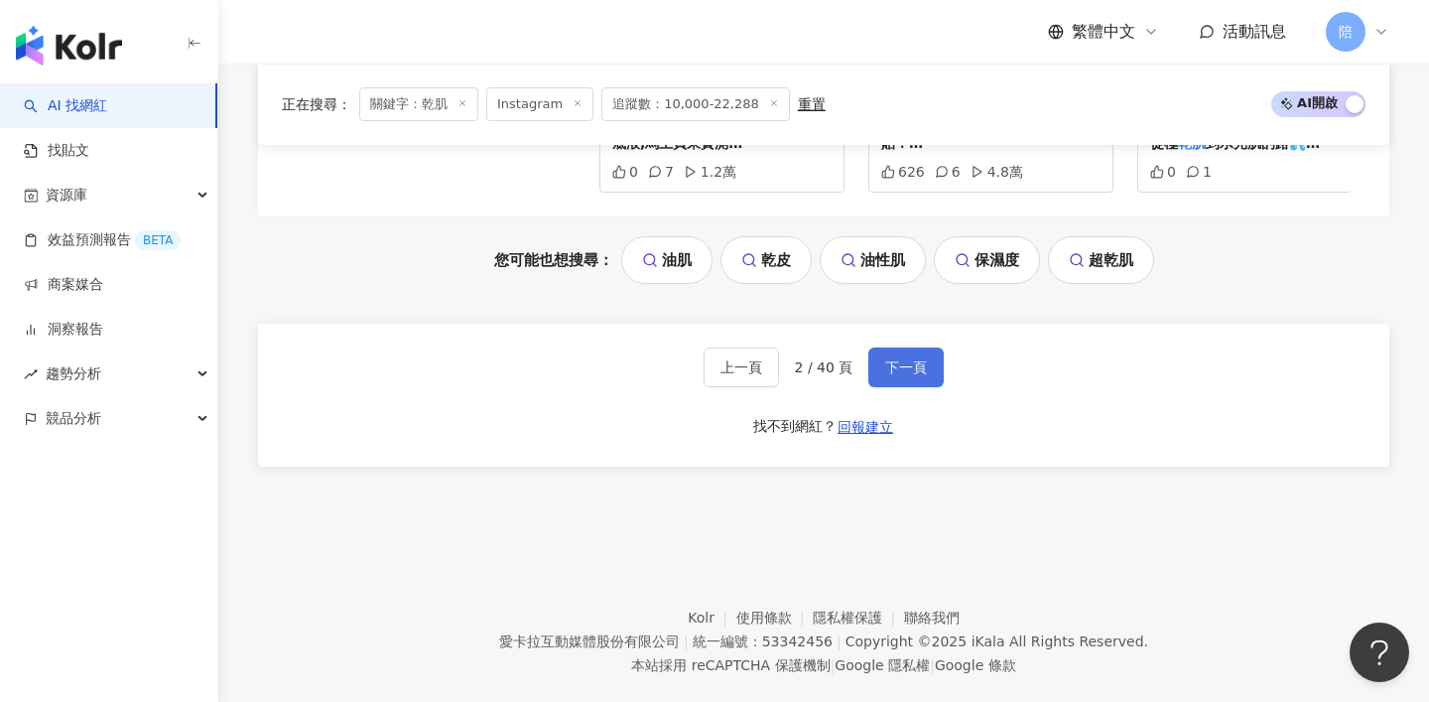
click at [903, 348] on button "下一頁" at bounding box center [905, 367] width 75 height 40
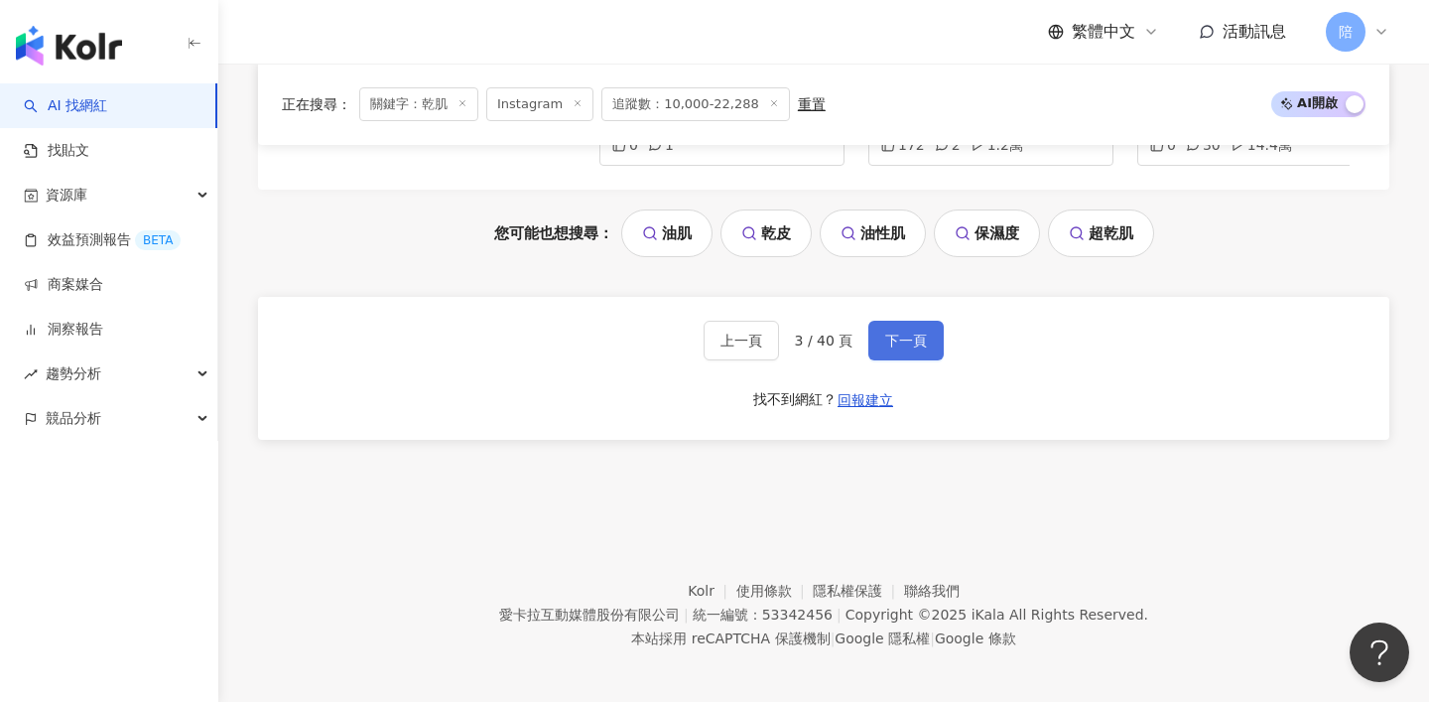
click at [913, 348] on button "下一頁" at bounding box center [905, 341] width 75 height 40
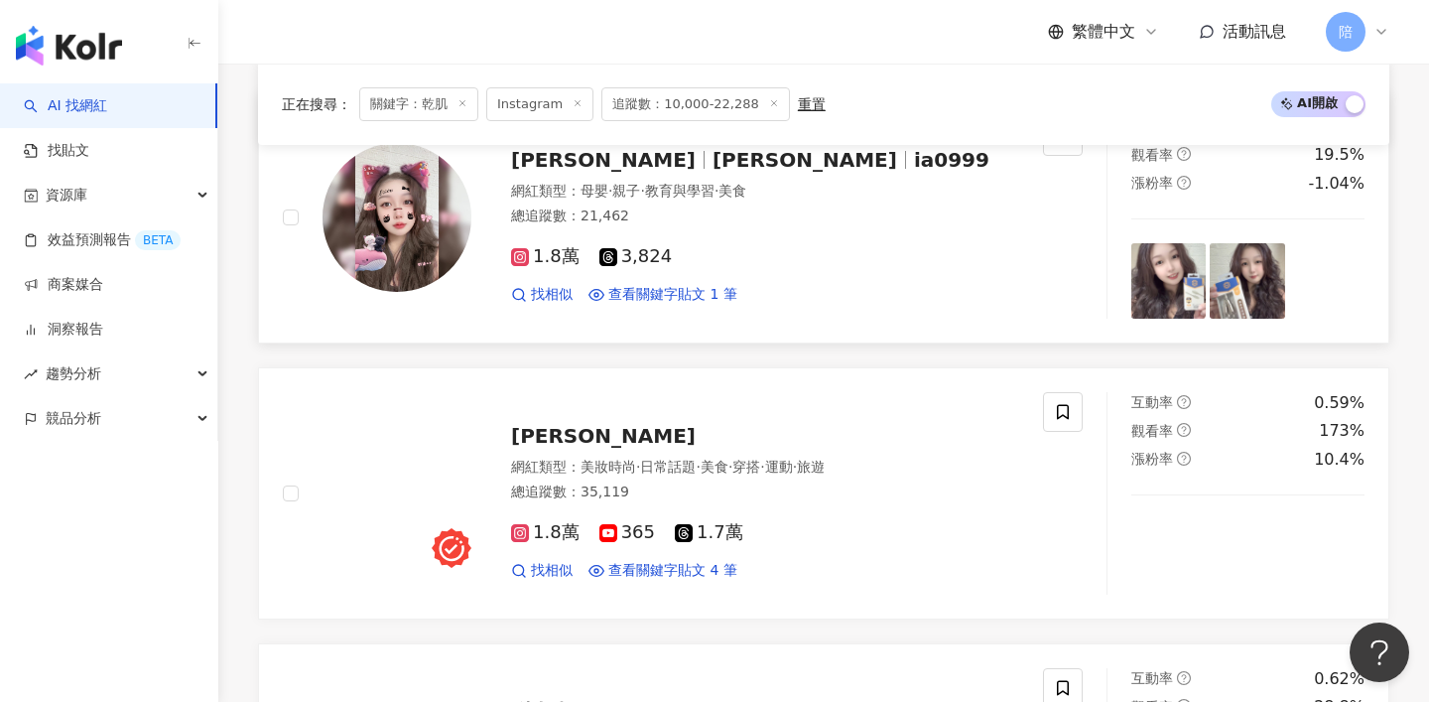
scroll to position [2463, 0]
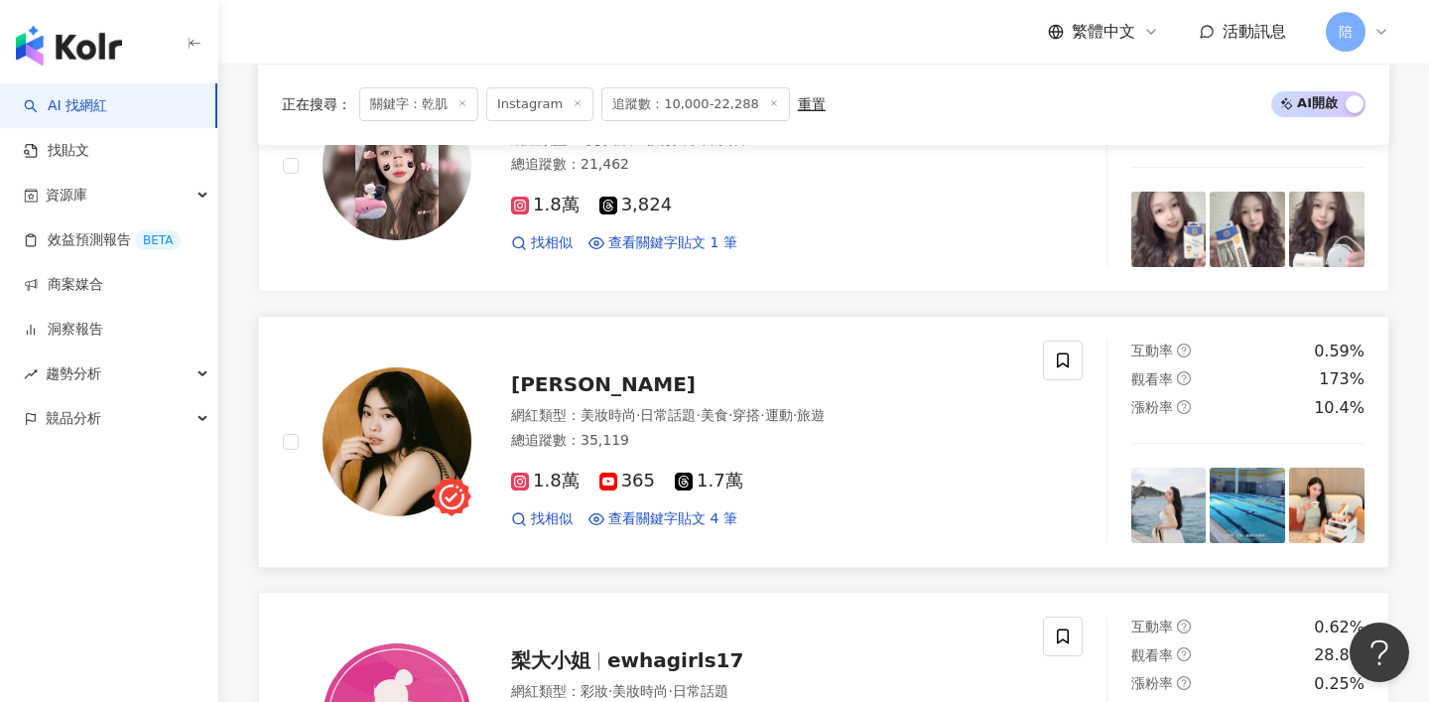
click at [620, 372] on span "仲安 landershuk" at bounding box center [603, 384] width 185 height 24
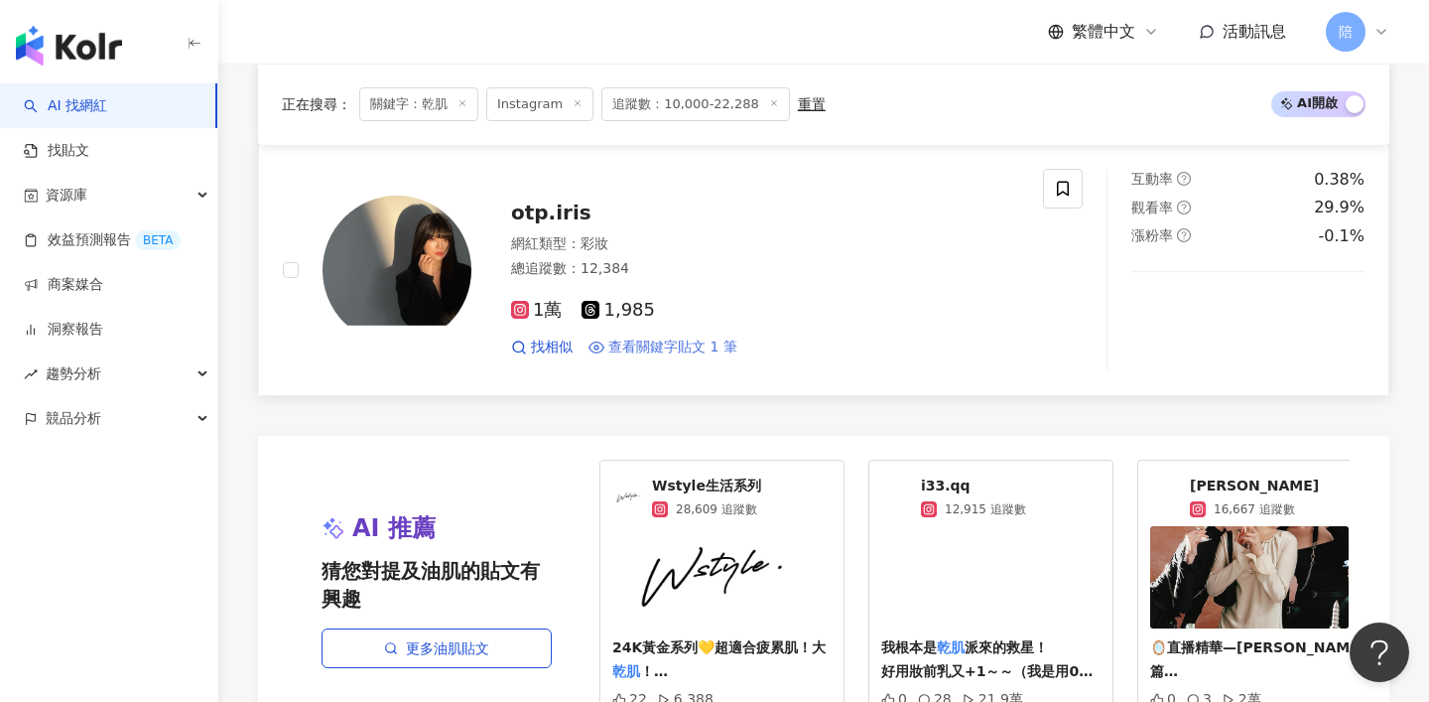
scroll to position [4274, 0]
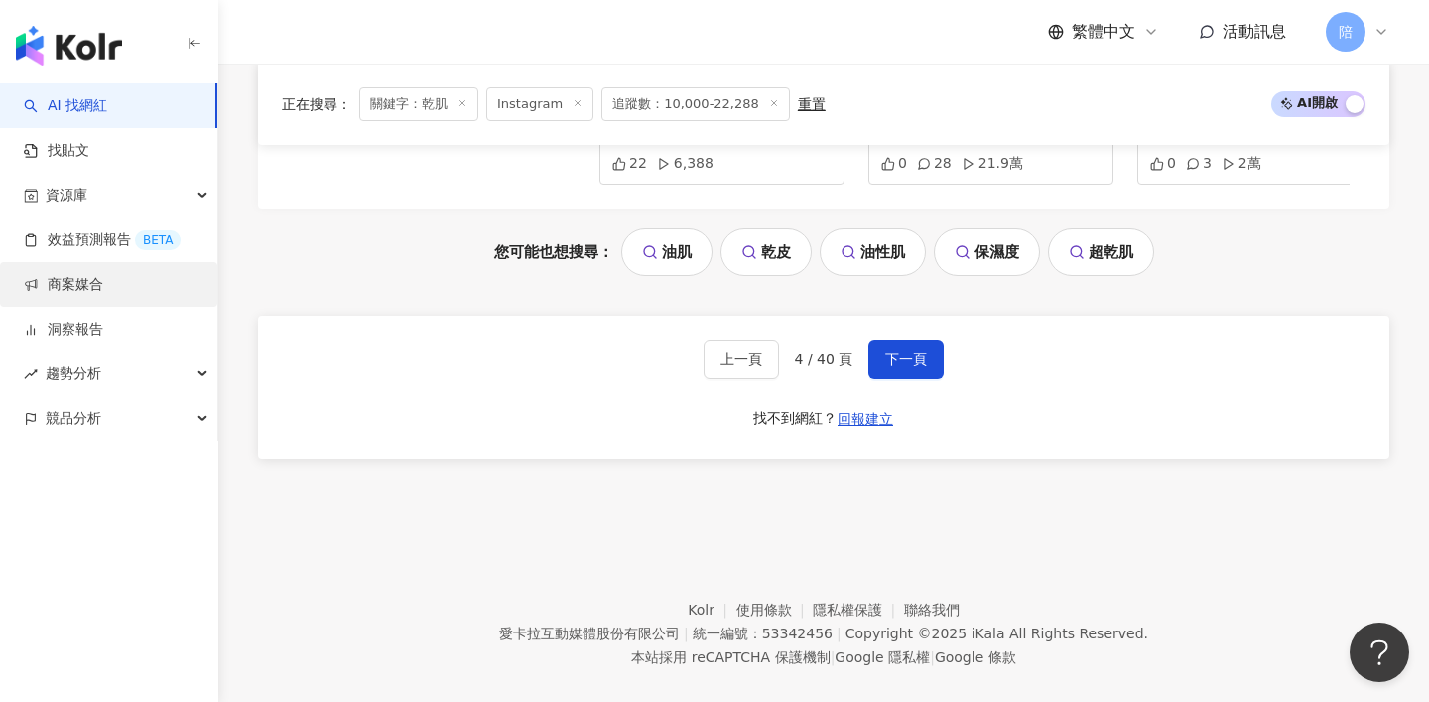
click at [66, 284] on link "商案媒合" at bounding box center [63, 285] width 79 height 20
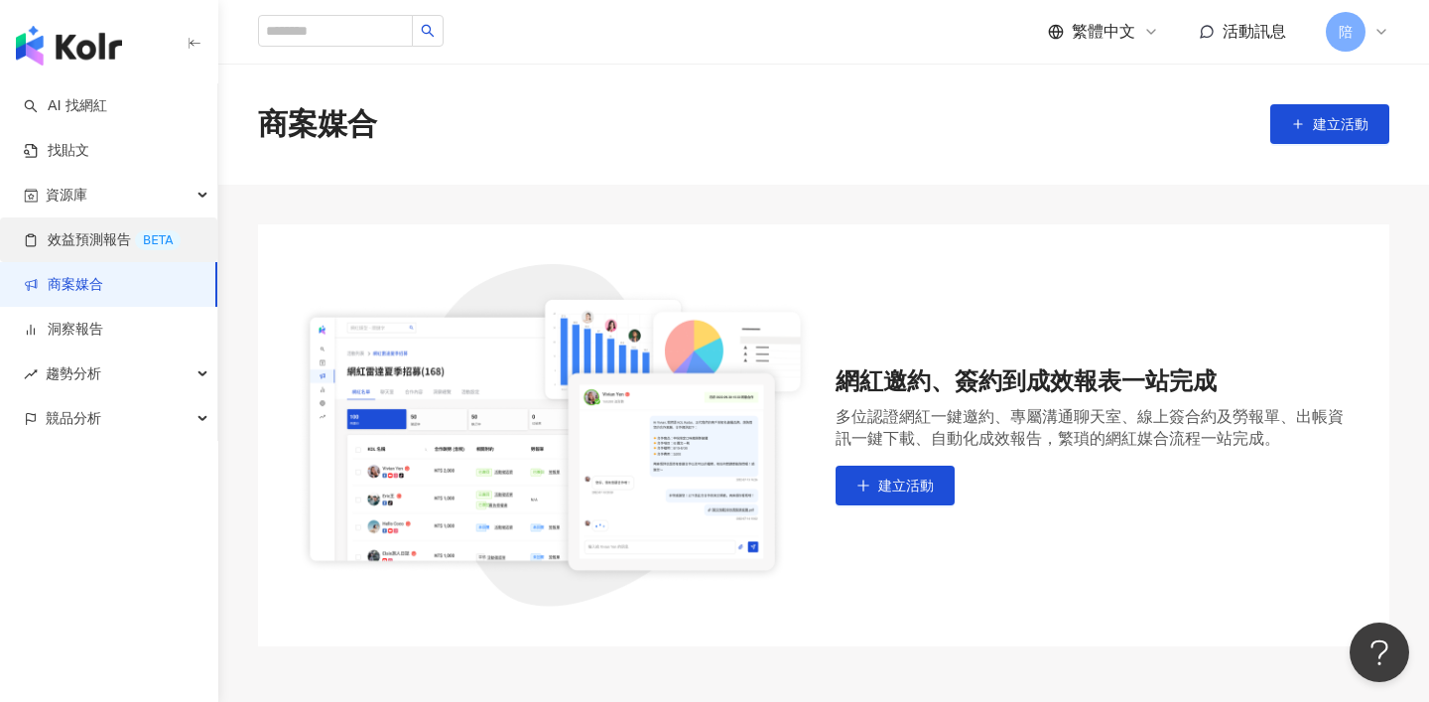
click at [85, 250] on link "效益預測報告 BETA" at bounding box center [102, 240] width 157 height 20
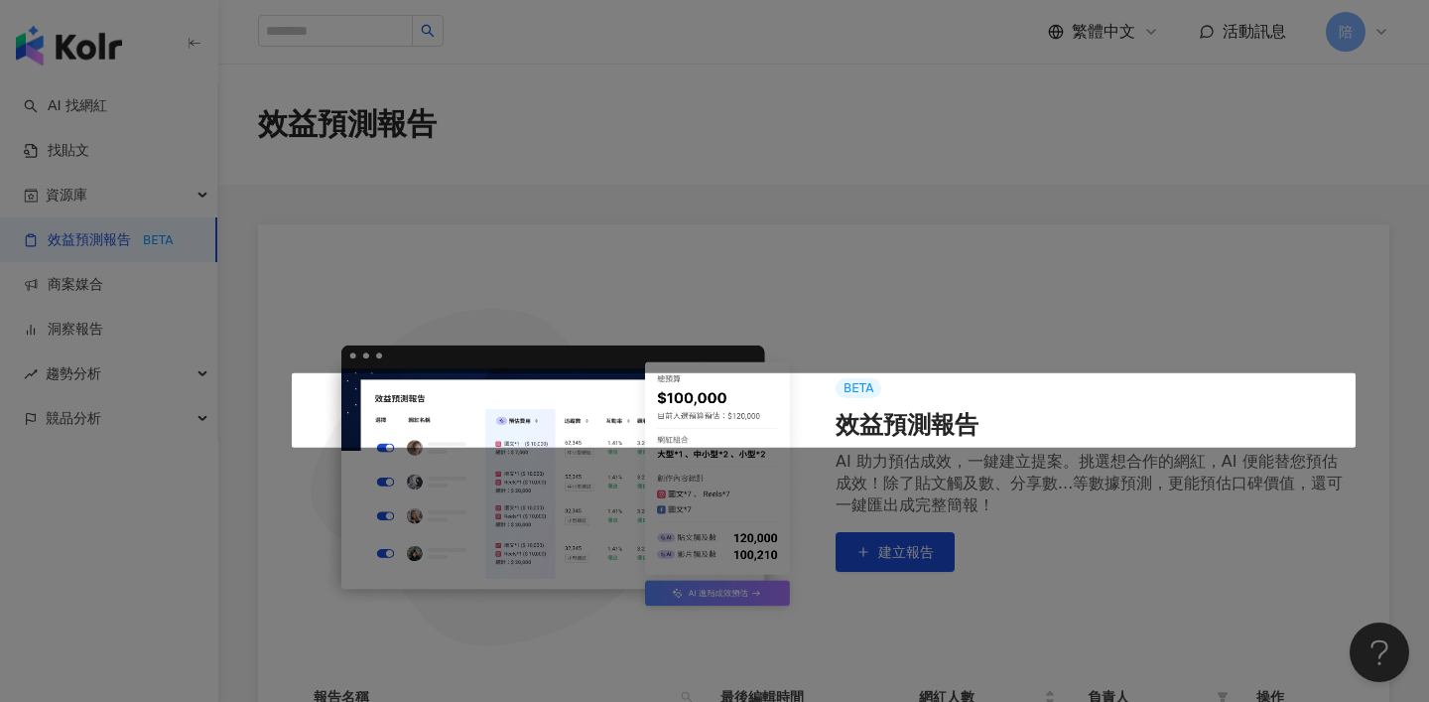
scroll to position [345, 0]
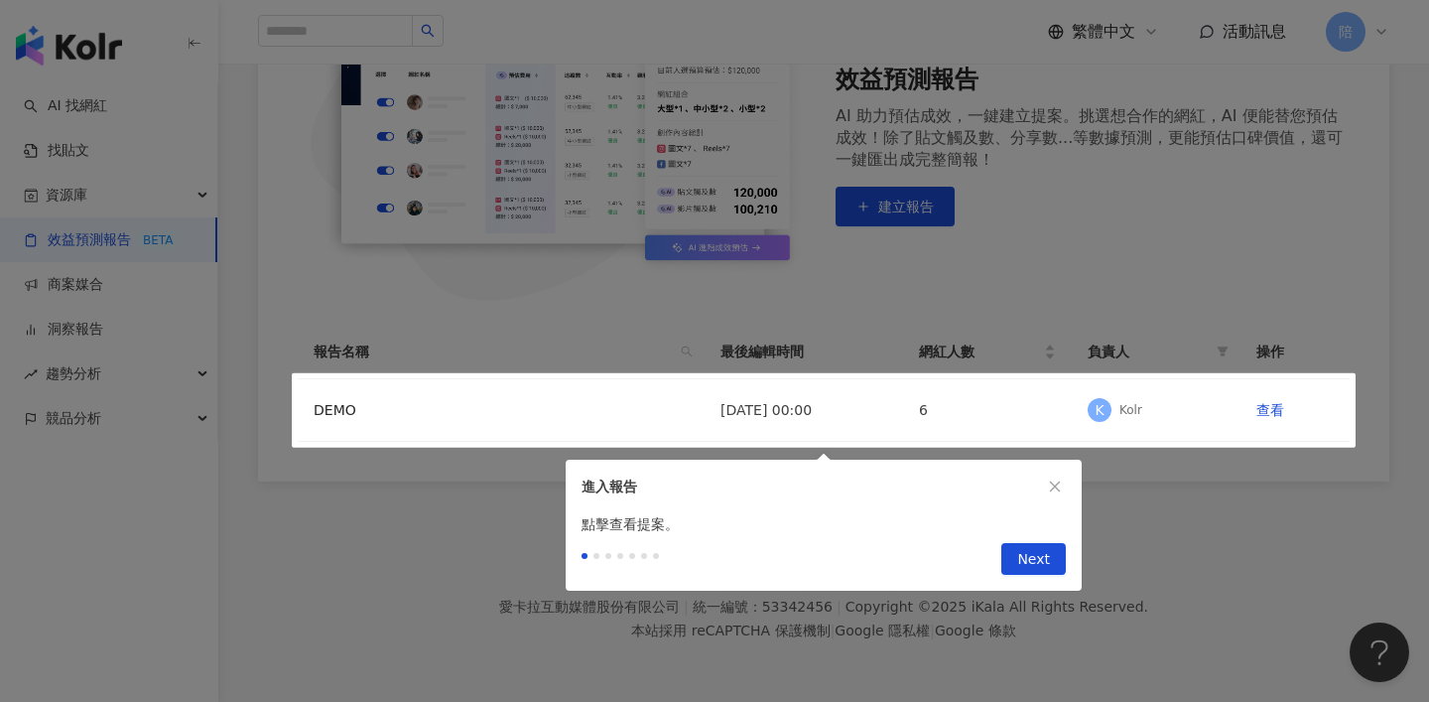
click at [618, 310] on div at bounding box center [714, 351] width 1429 height 702
click at [1024, 549] on span "Next" at bounding box center [1033, 560] width 33 height 32
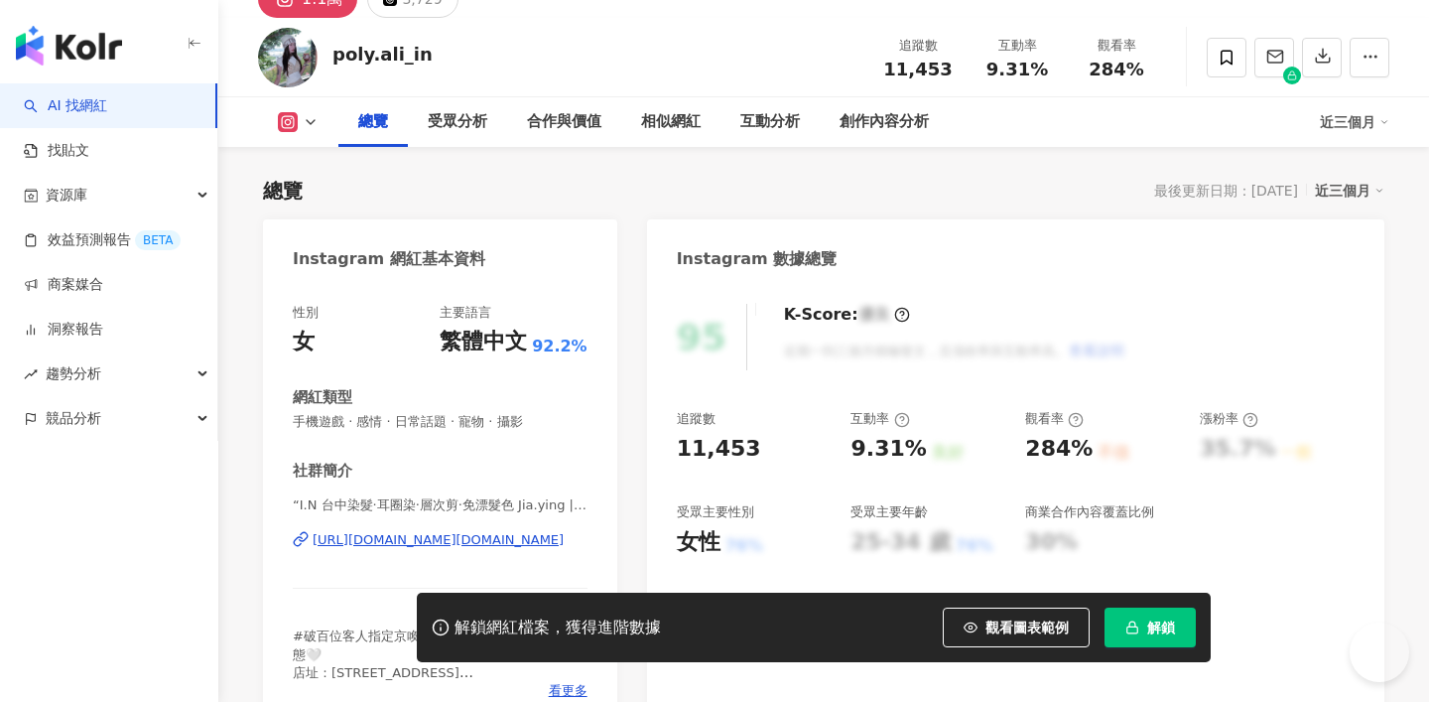
scroll to position [94, 0]
click at [396, 538] on div "https://www.instagram.com/in.round2/" at bounding box center [438, 540] width 251 height 18
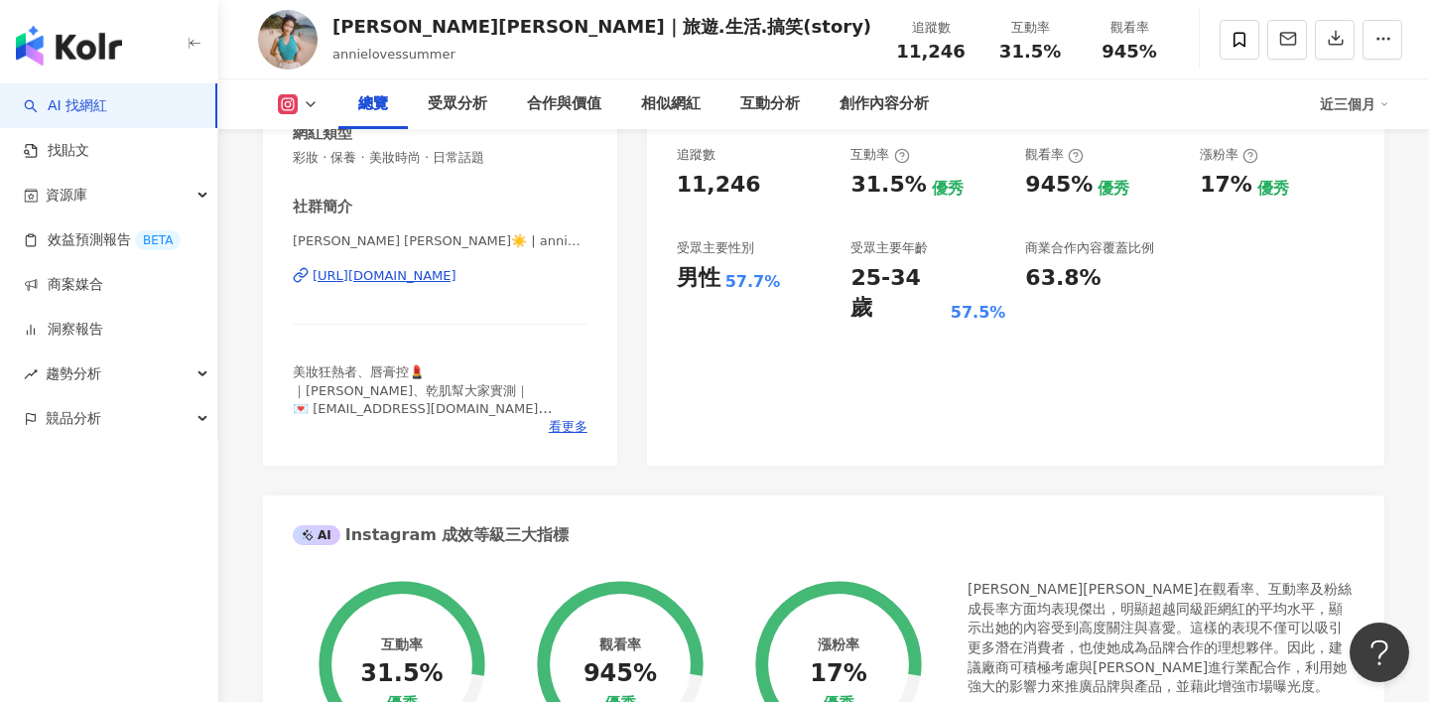
scroll to position [425, 0]
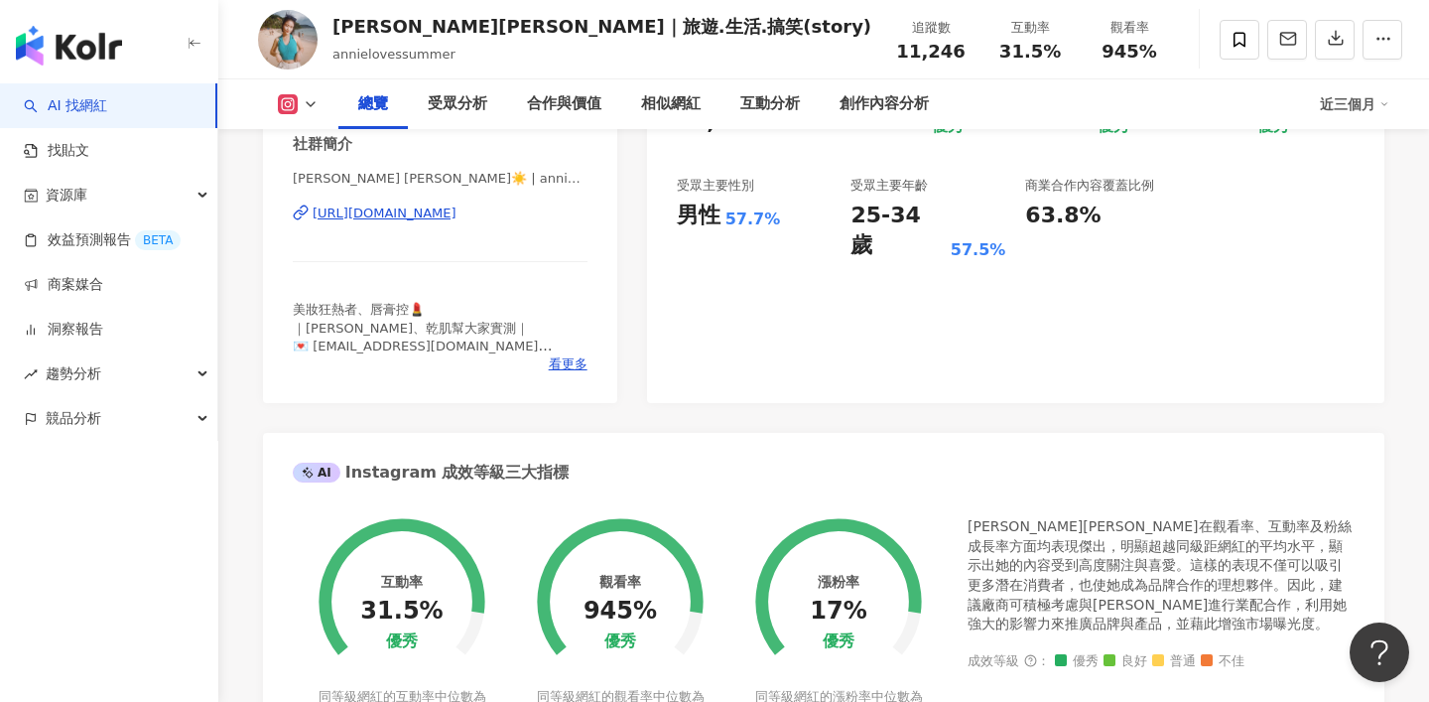
click at [457, 216] on div "https://www.instagram.com/annielovessummer/" at bounding box center [385, 213] width 144 height 18
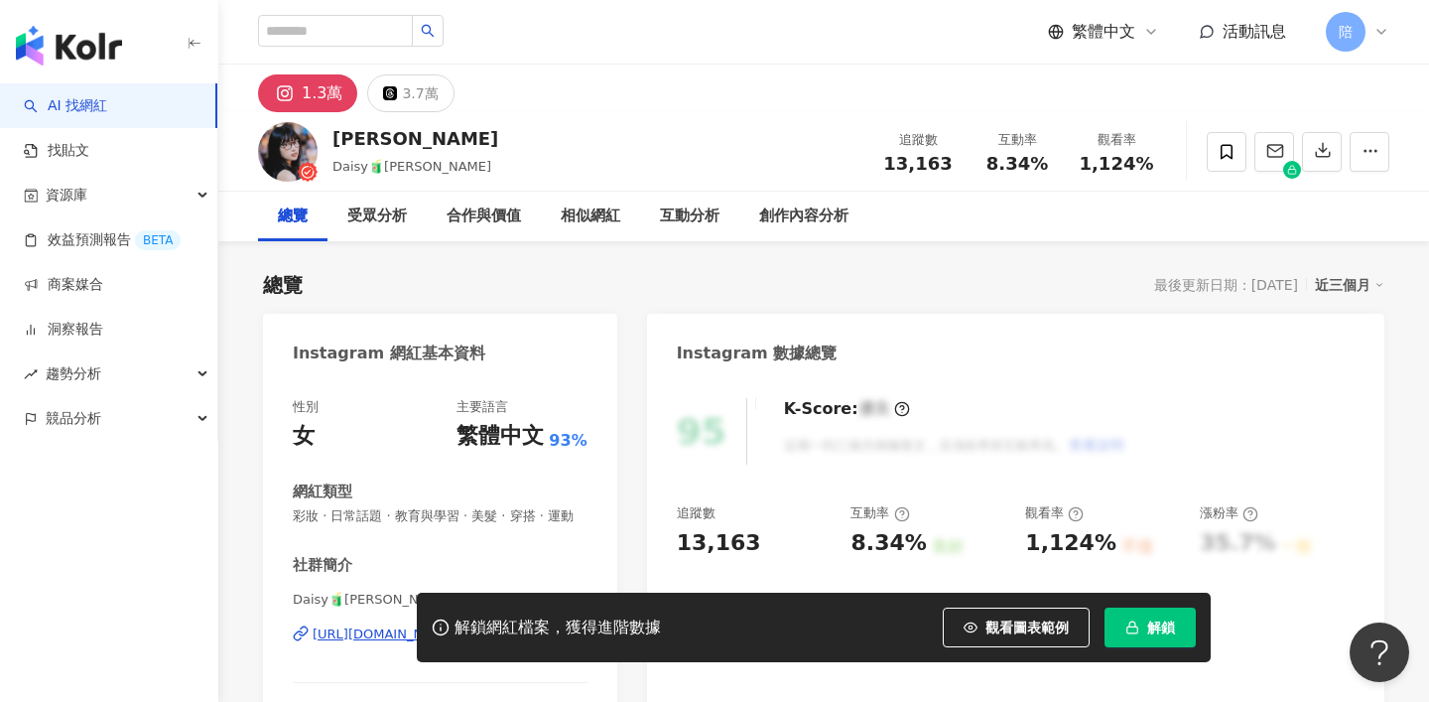
scroll to position [97, 0]
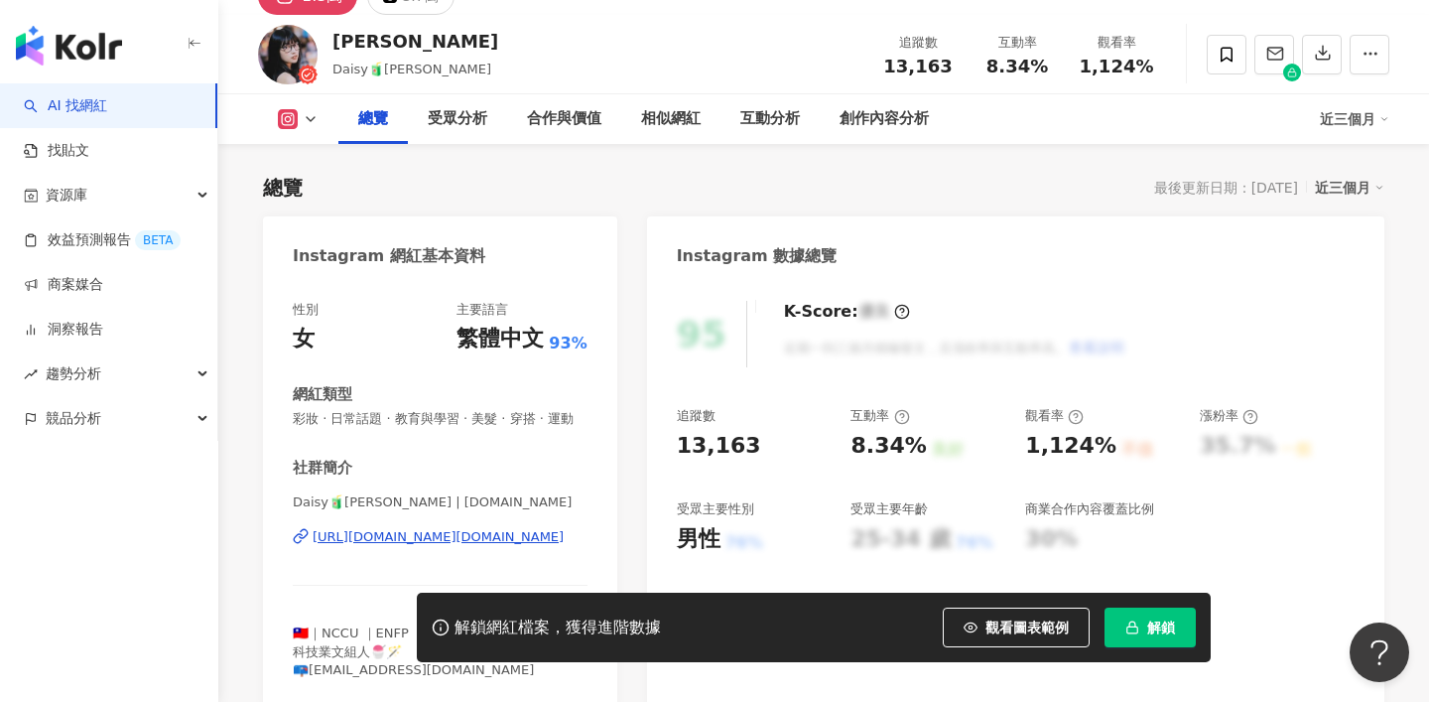
click at [515, 534] on div "https://www.instagram.com/daisy.tt.tt/" at bounding box center [438, 537] width 251 height 18
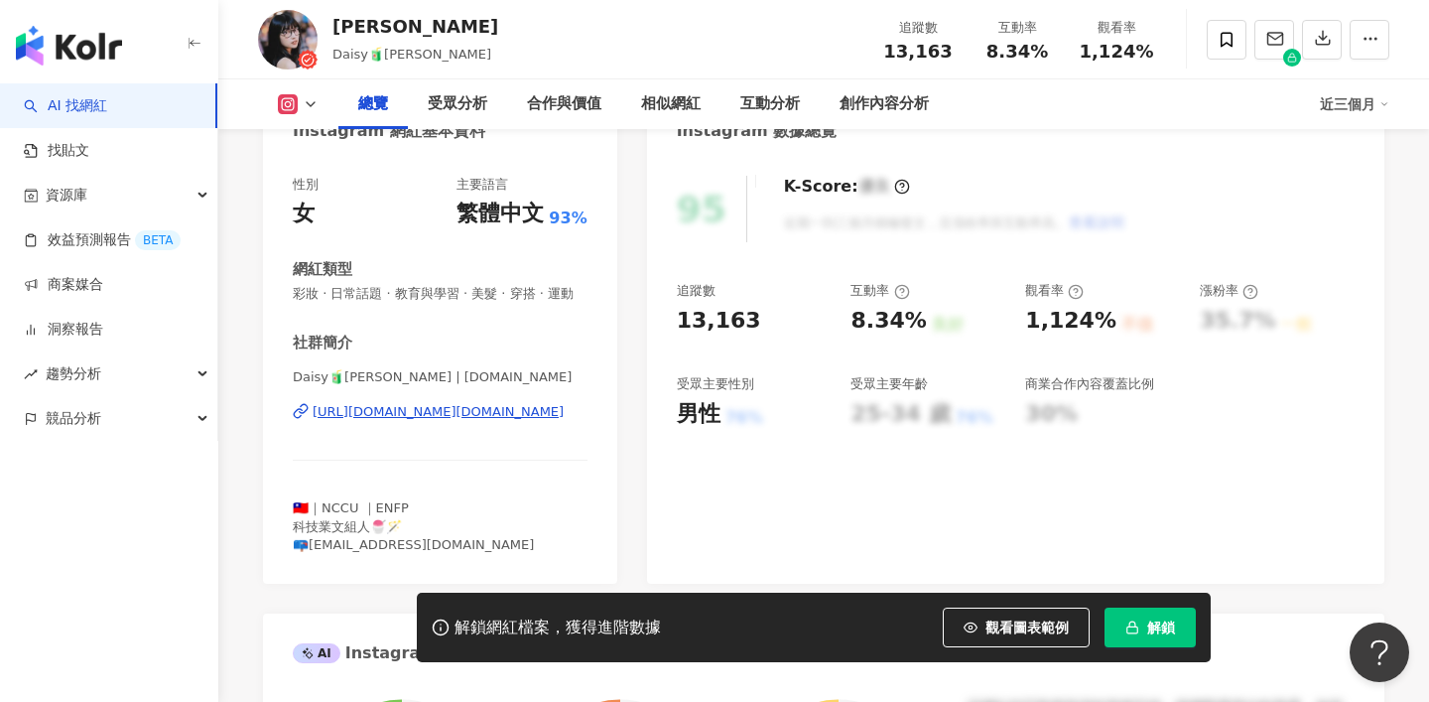
scroll to position [235, 0]
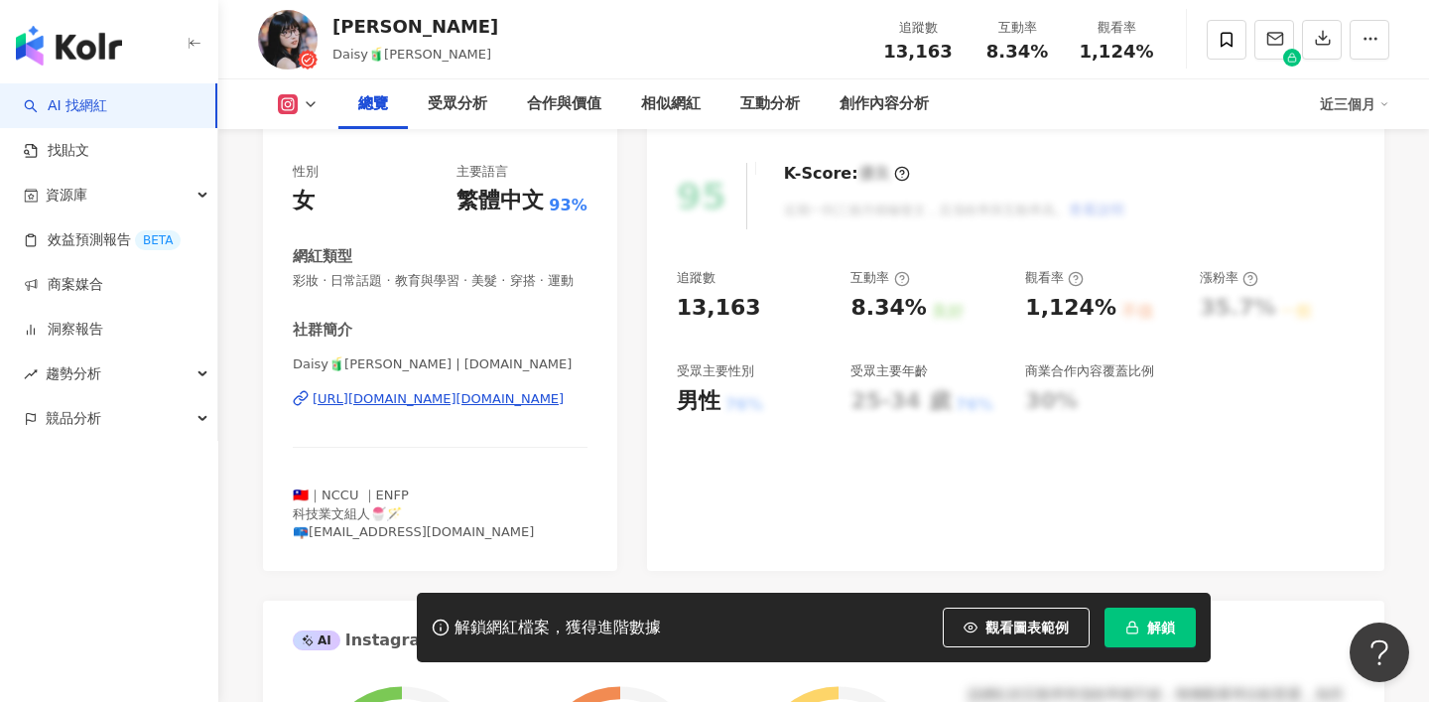
click at [499, 402] on div "https://www.instagram.com/daisy.tt.tt/" at bounding box center [438, 399] width 251 height 18
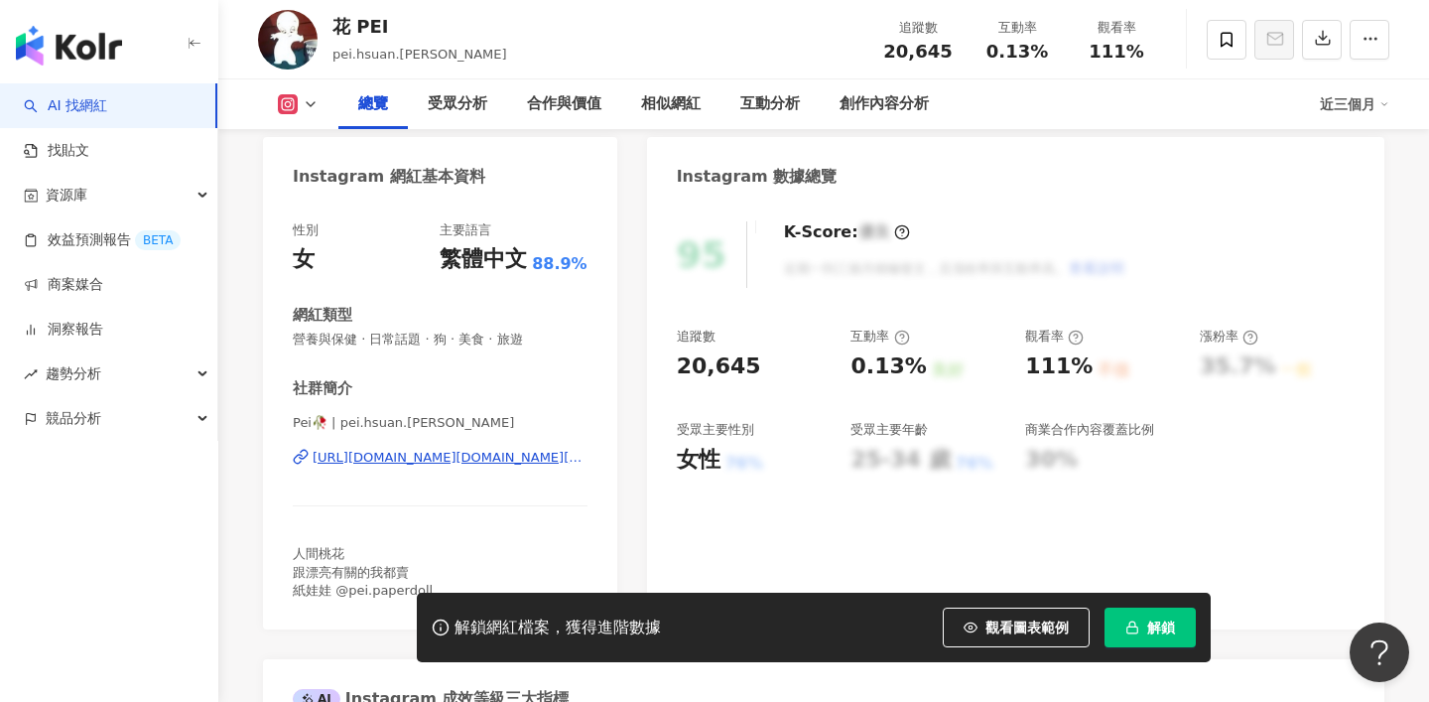
click at [502, 461] on div "https://www.instagram.com/pei.hsuan.lee/" at bounding box center [450, 458] width 275 height 18
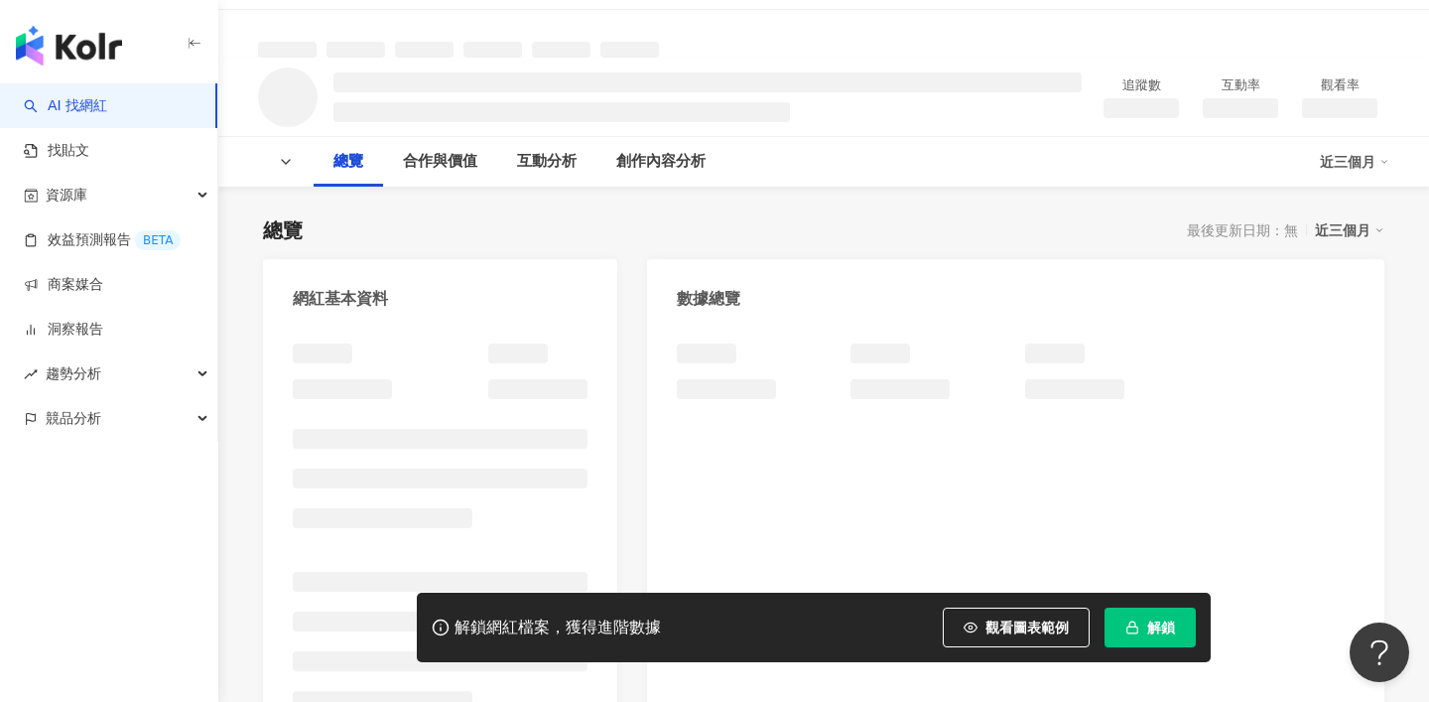
scroll to position [113, 0]
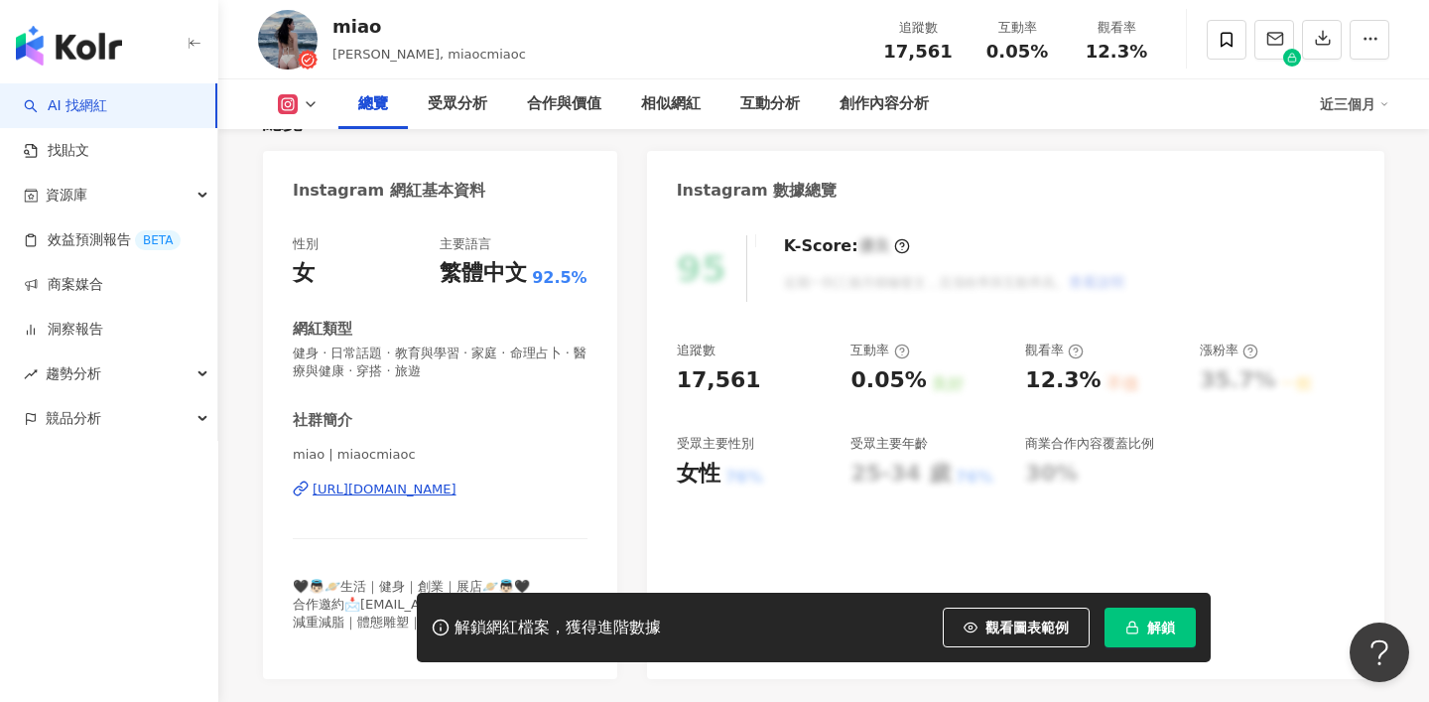
click at [457, 482] on div "https://www.instagram.com/miaocmiaoc/" at bounding box center [385, 489] width 144 height 18
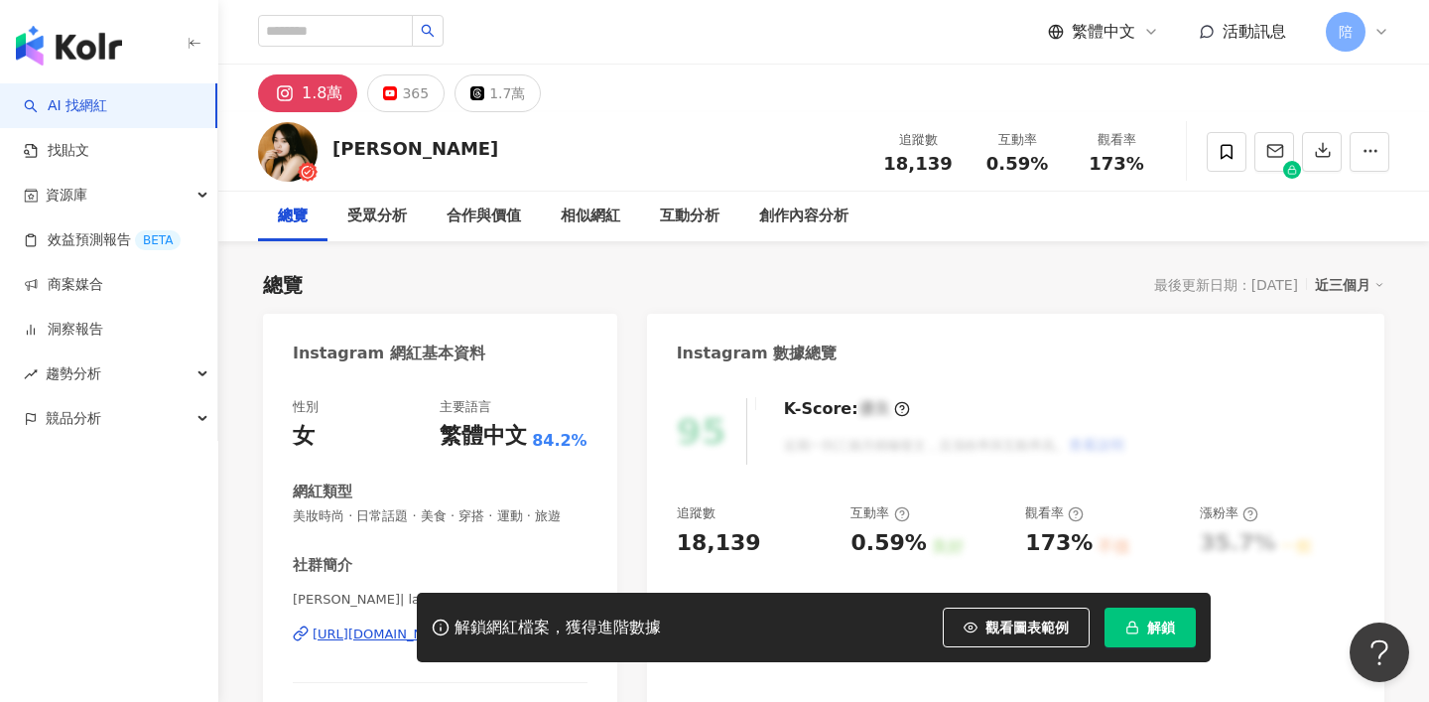
scroll to position [214, 0]
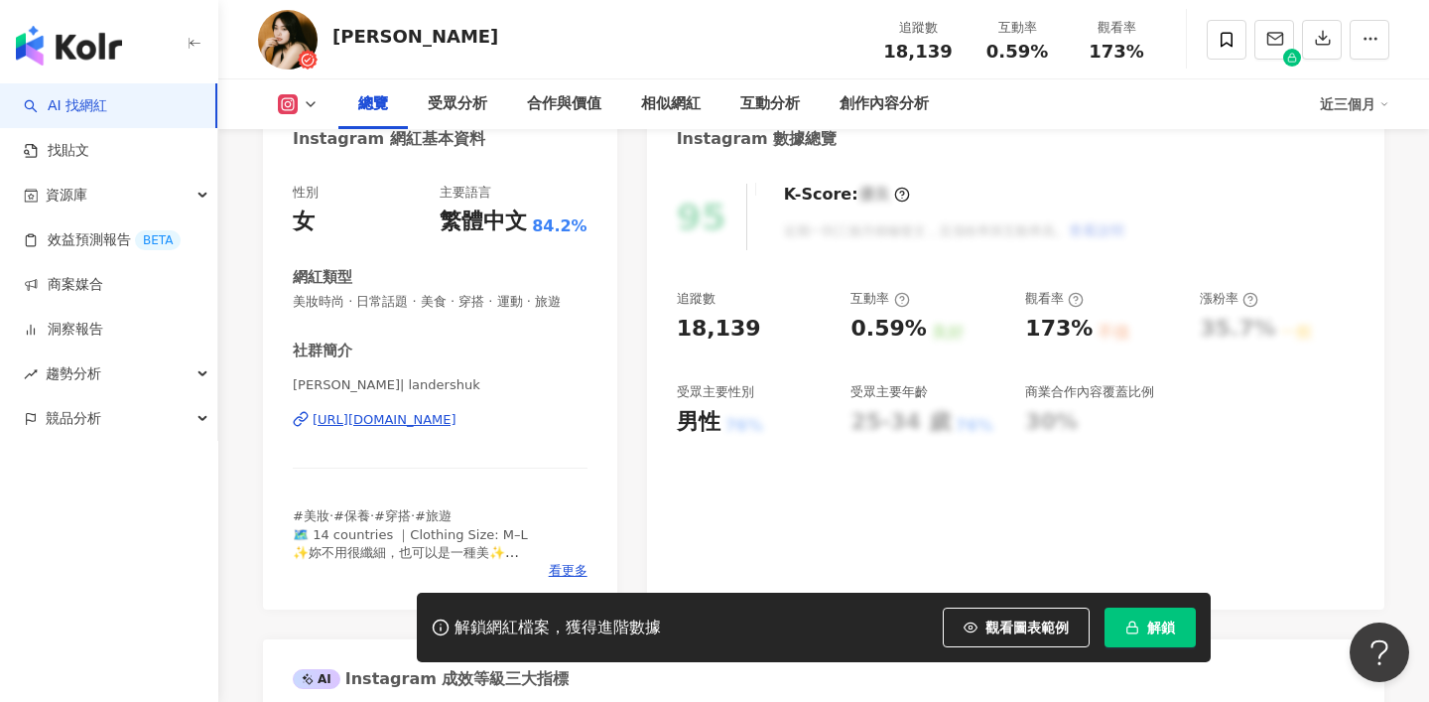
click at [457, 417] on div "https://www.instagram.com/landershuk/" at bounding box center [385, 420] width 144 height 18
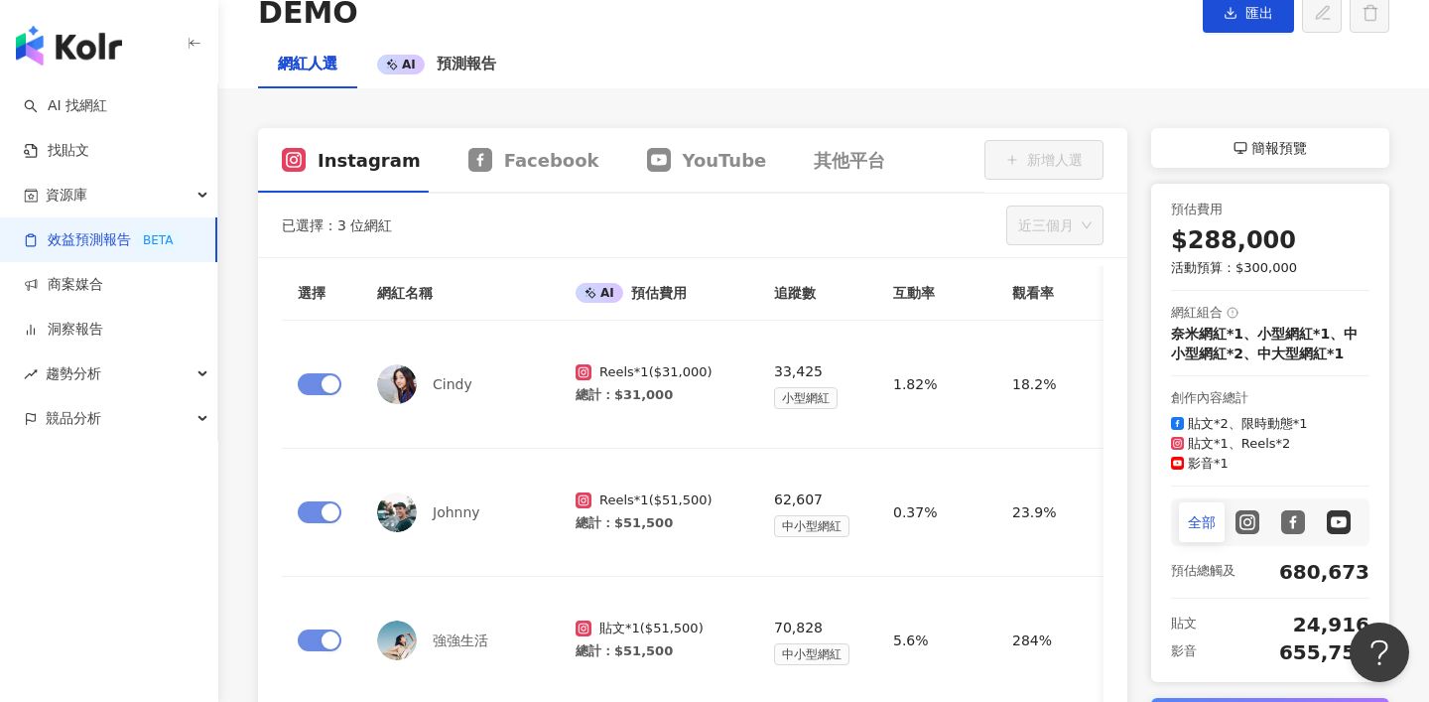
scroll to position [201, 0]
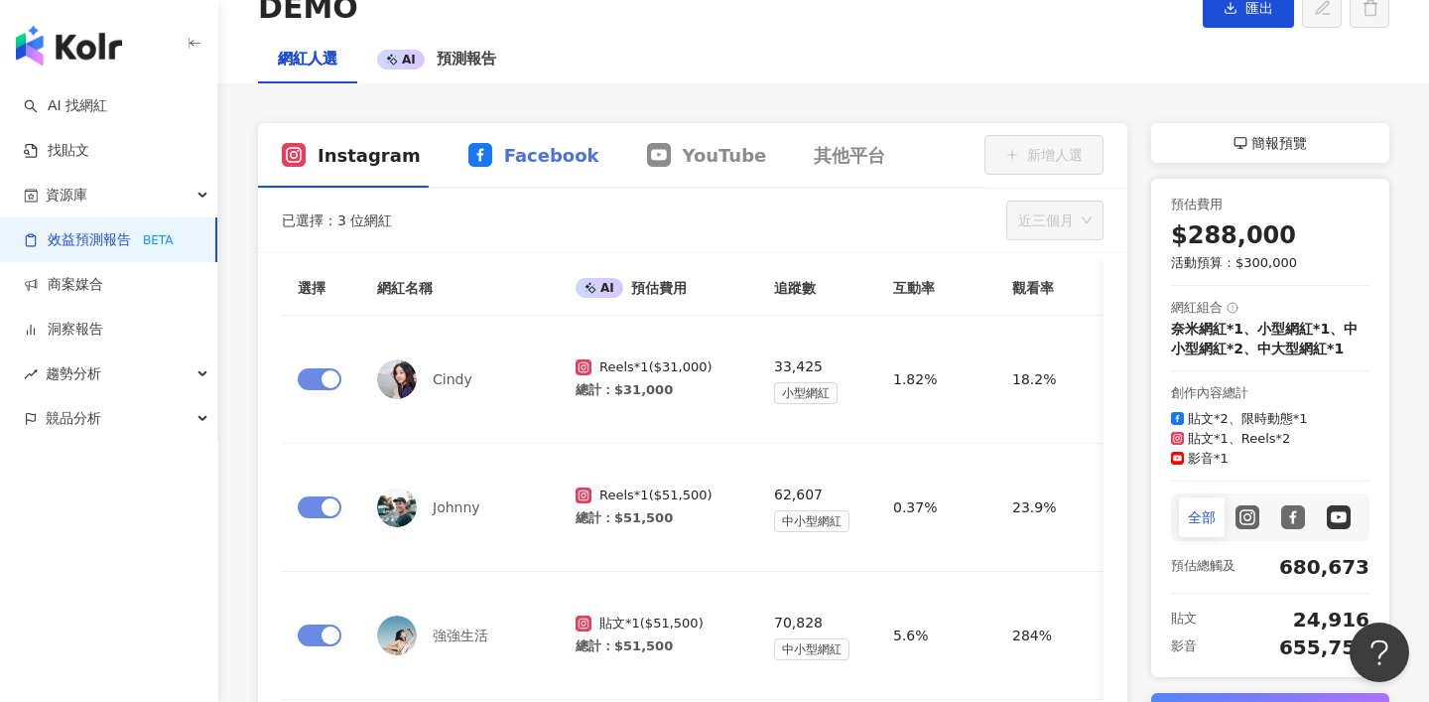
click at [542, 135] on div "Facebook" at bounding box center [534, 155] width 179 height 65
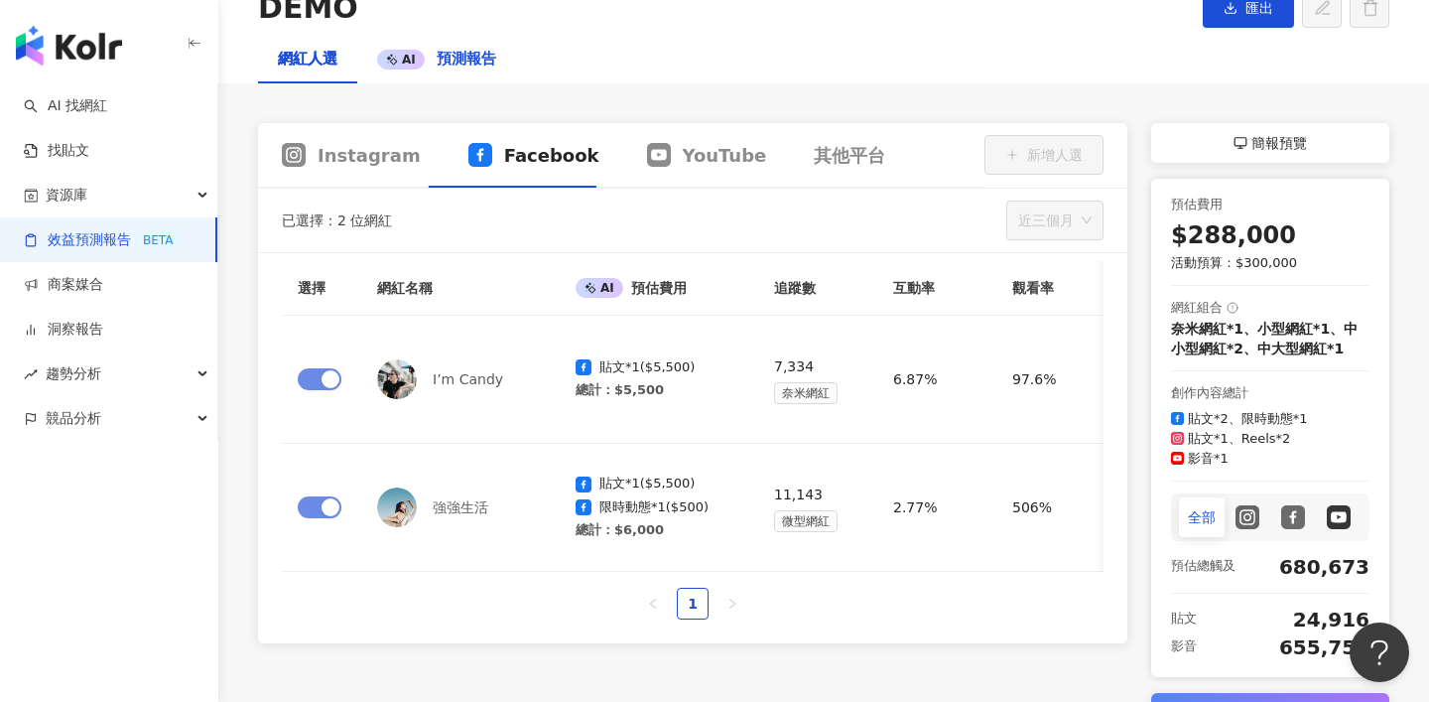
click at [475, 53] on span "預測報告" at bounding box center [467, 59] width 60 height 18
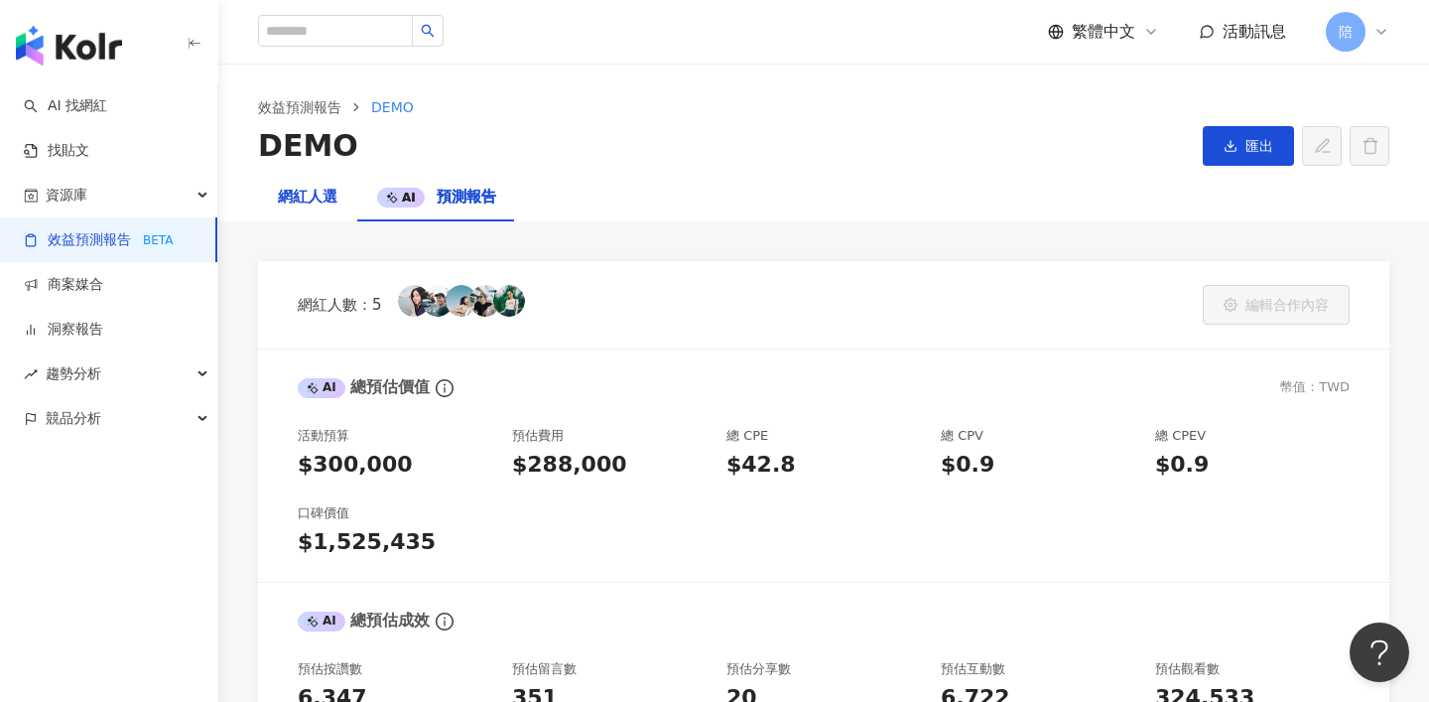
click at [309, 188] on div "網紅人選" at bounding box center [308, 198] width 60 height 24
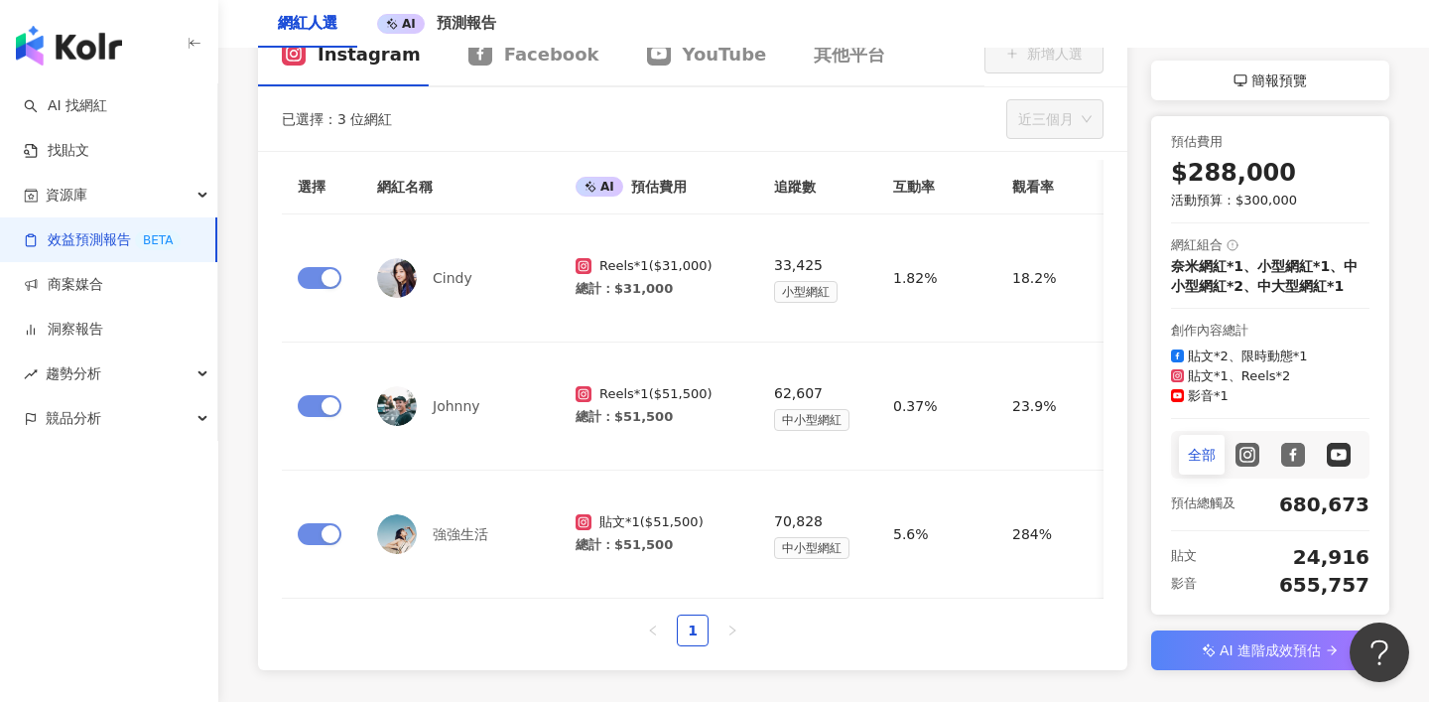
scroll to position [305, 0]
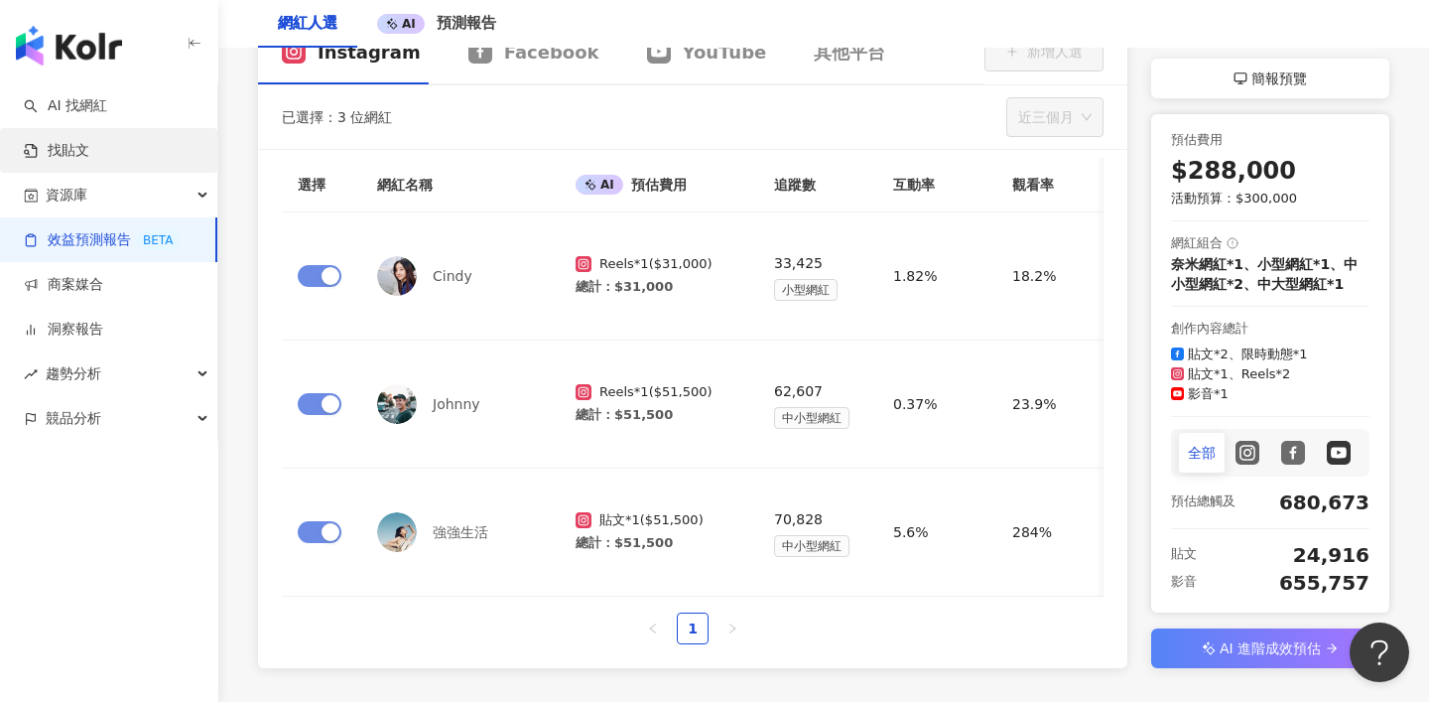
click at [69, 151] on link "找貼文" at bounding box center [56, 151] width 65 height 20
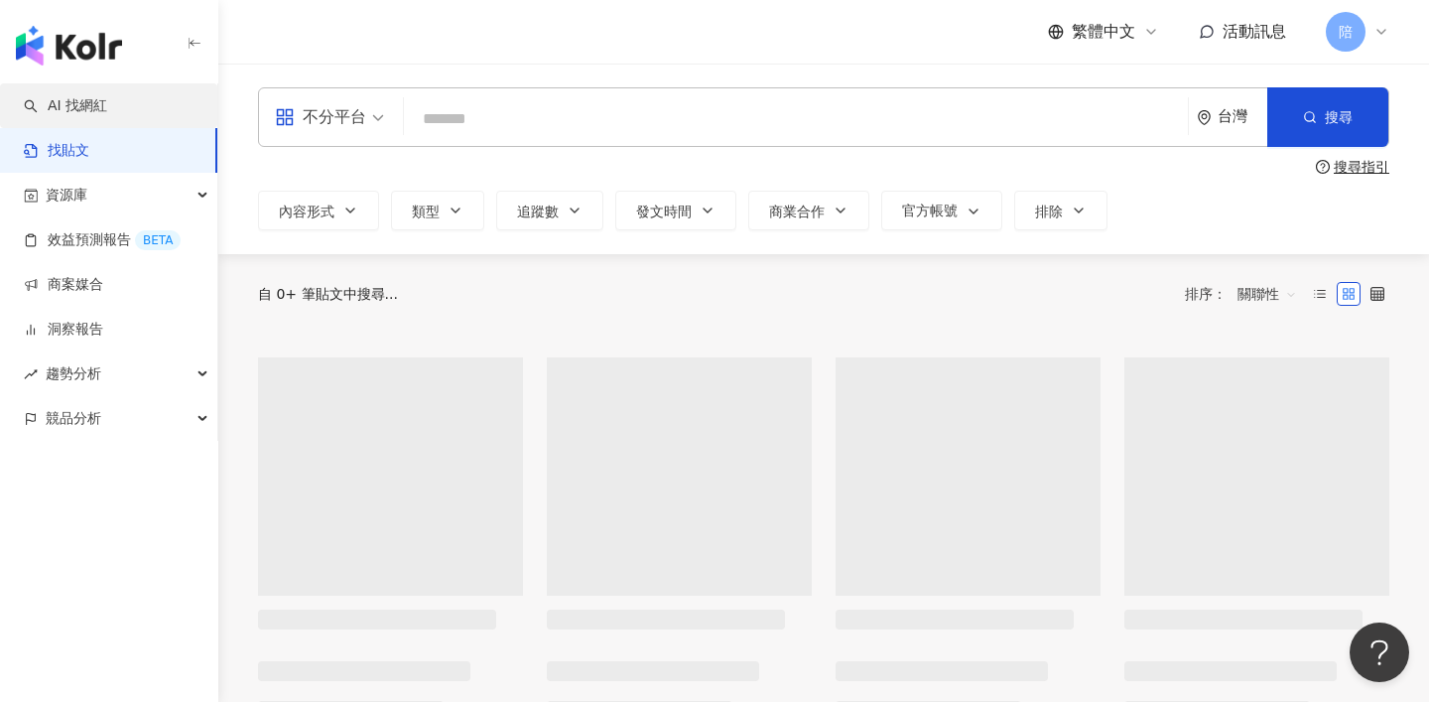
click at [95, 105] on link "AI 找網紅" at bounding box center [65, 106] width 83 height 20
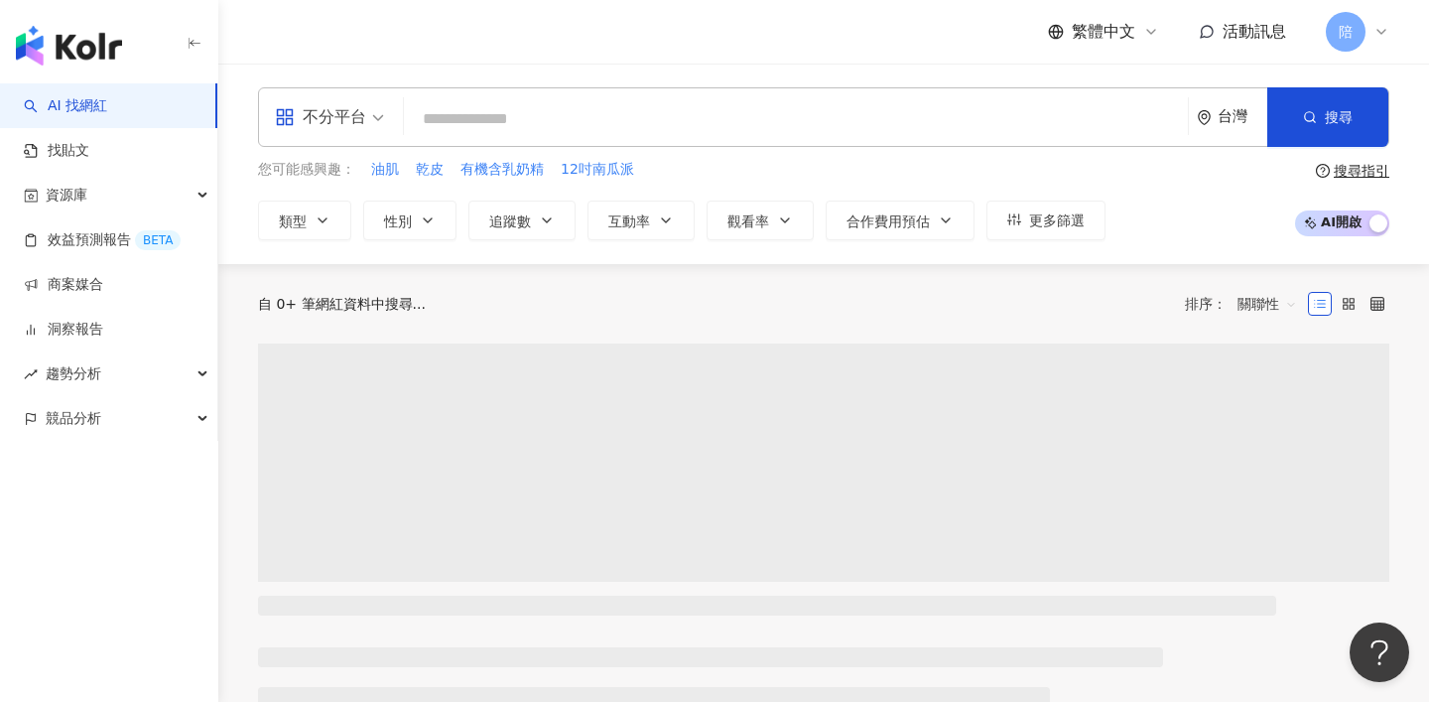
click at [311, 134] on span at bounding box center [329, 117] width 109 height 58
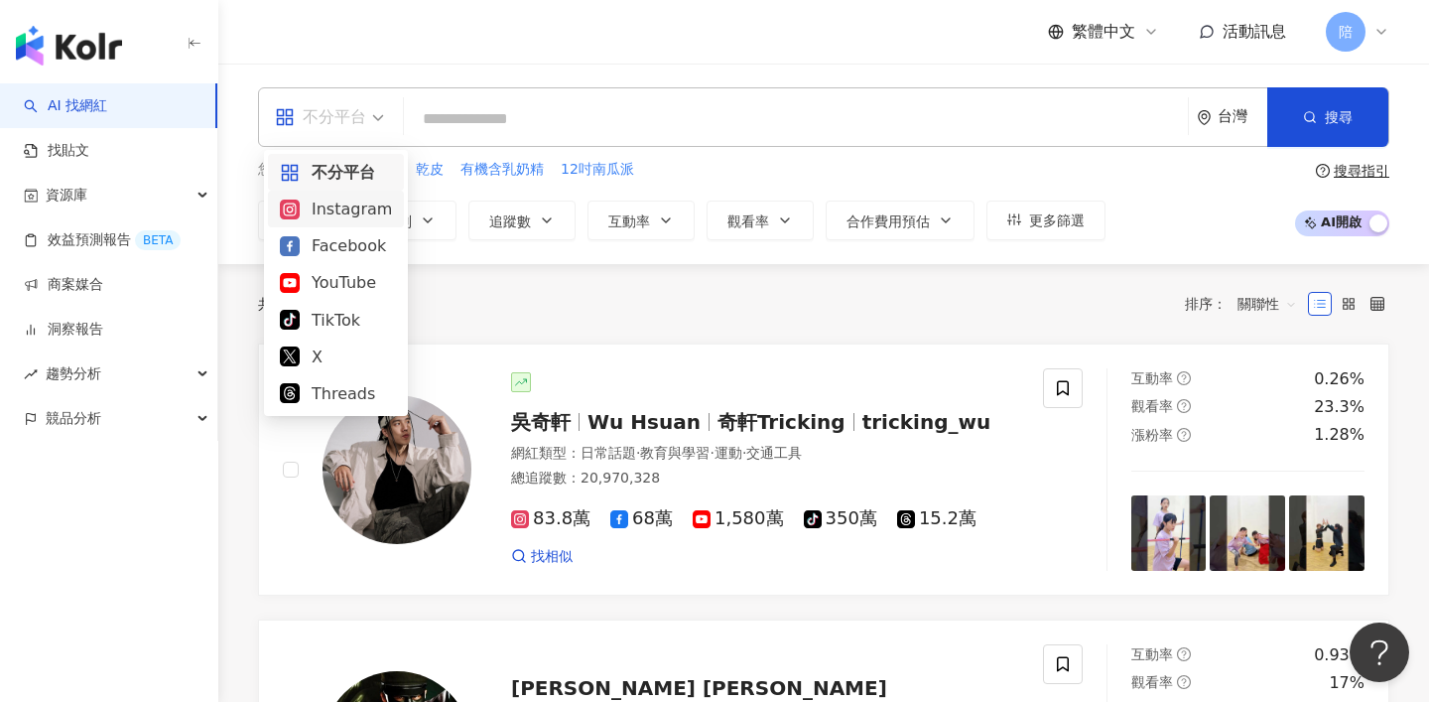
click at [341, 219] on div "Instagram" at bounding box center [336, 208] width 112 height 25
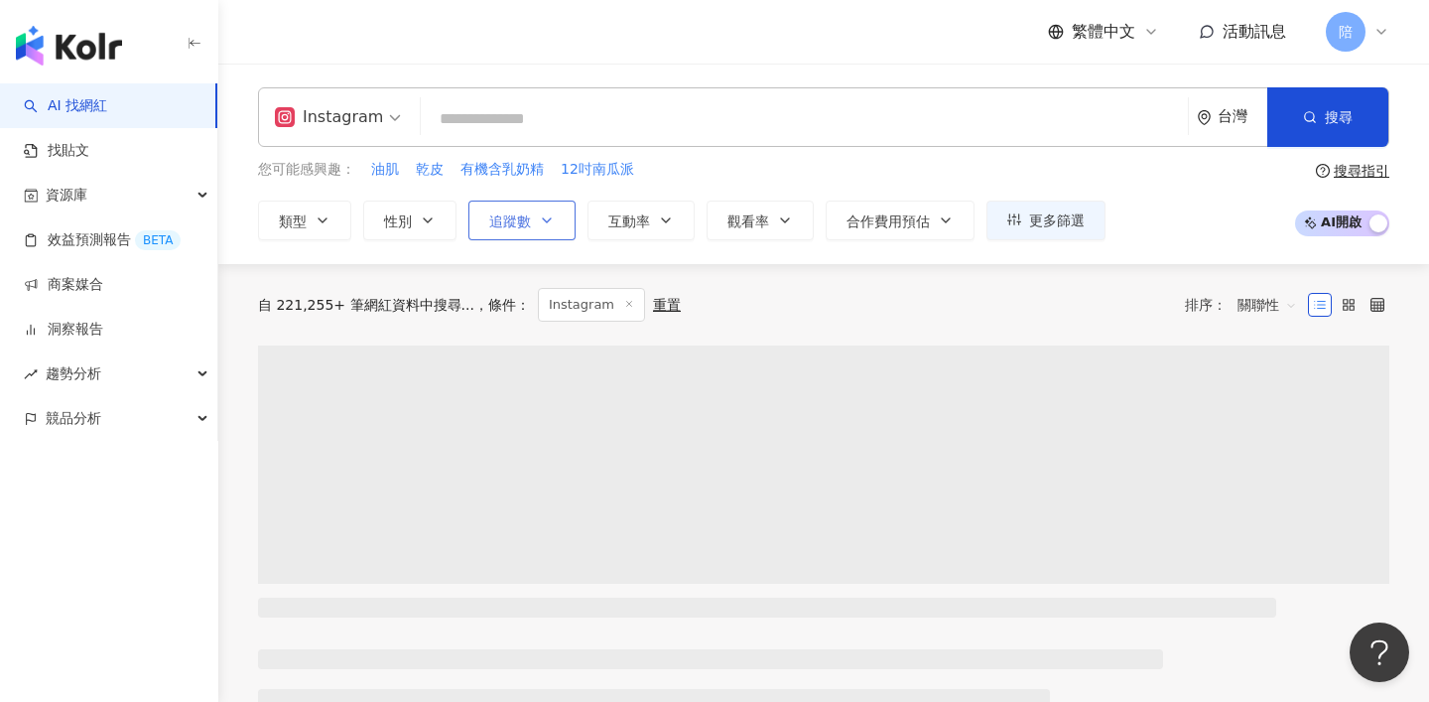
click at [519, 206] on button "追蹤數" at bounding box center [521, 220] width 107 height 40
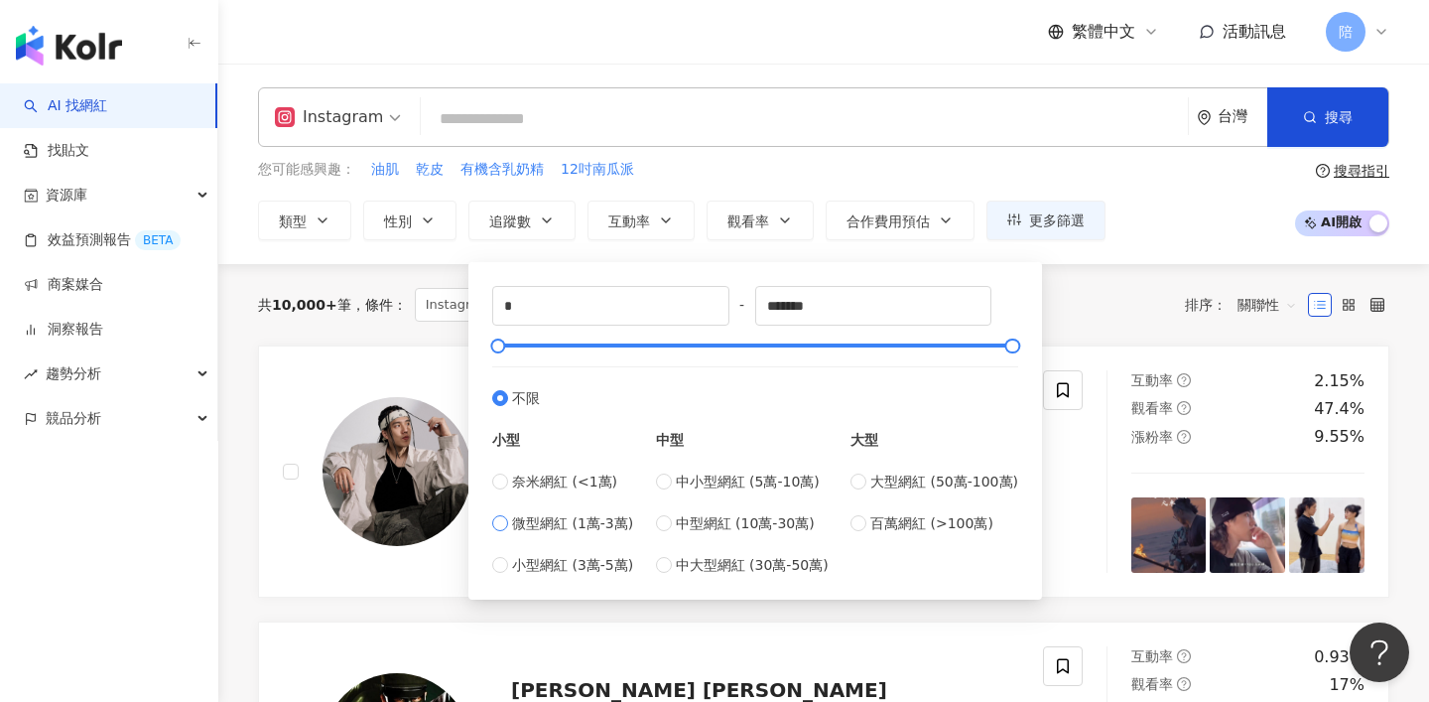
click at [546, 521] on span "微型網紅 (1萬-3萬)" at bounding box center [572, 523] width 121 height 22
type input "*****"
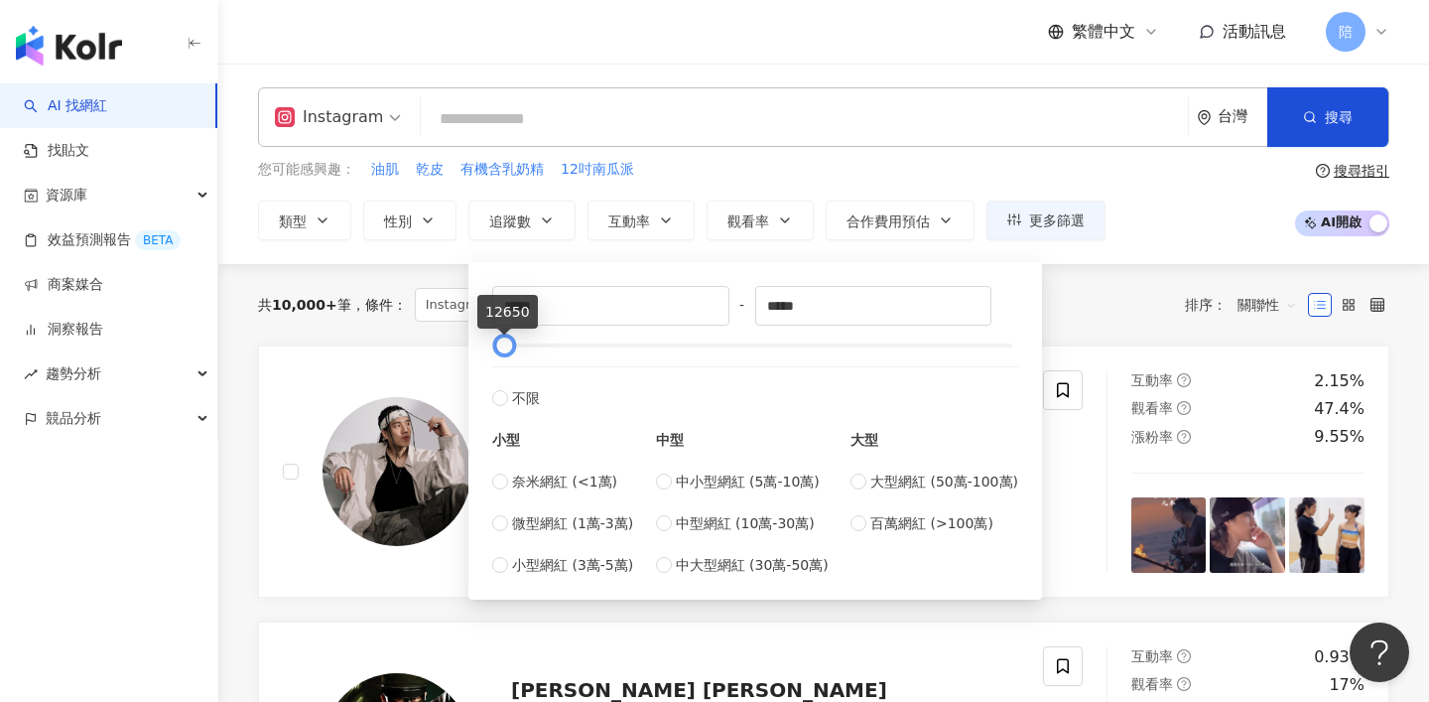
type input "*****"
click at [503, 345] on div at bounding box center [505, 345] width 11 height 11
click at [258, 327] on div "共 10,000+ 筆 條件 ： Instagram 重置 排序： 關聯性" at bounding box center [823, 304] width 1131 height 81
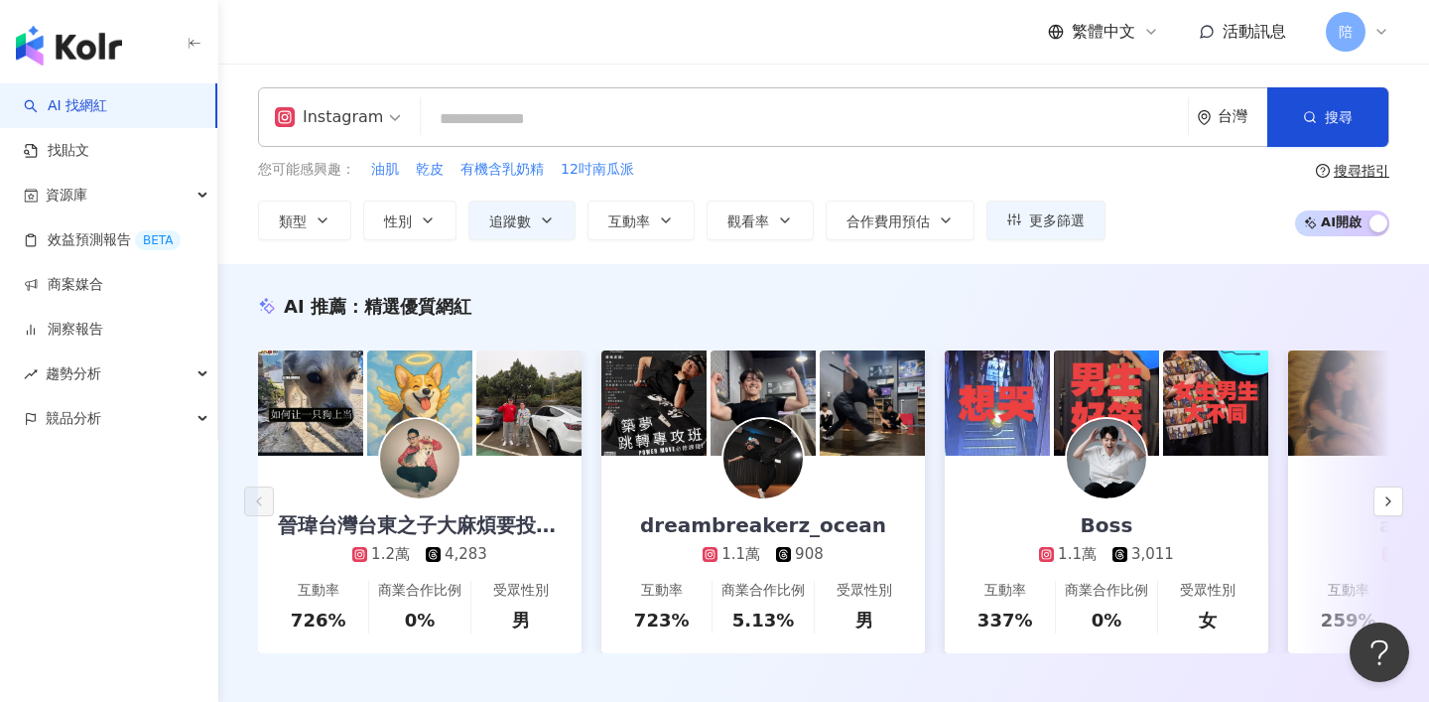
click at [493, 126] on input "search" at bounding box center [804, 119] width 751 height 38
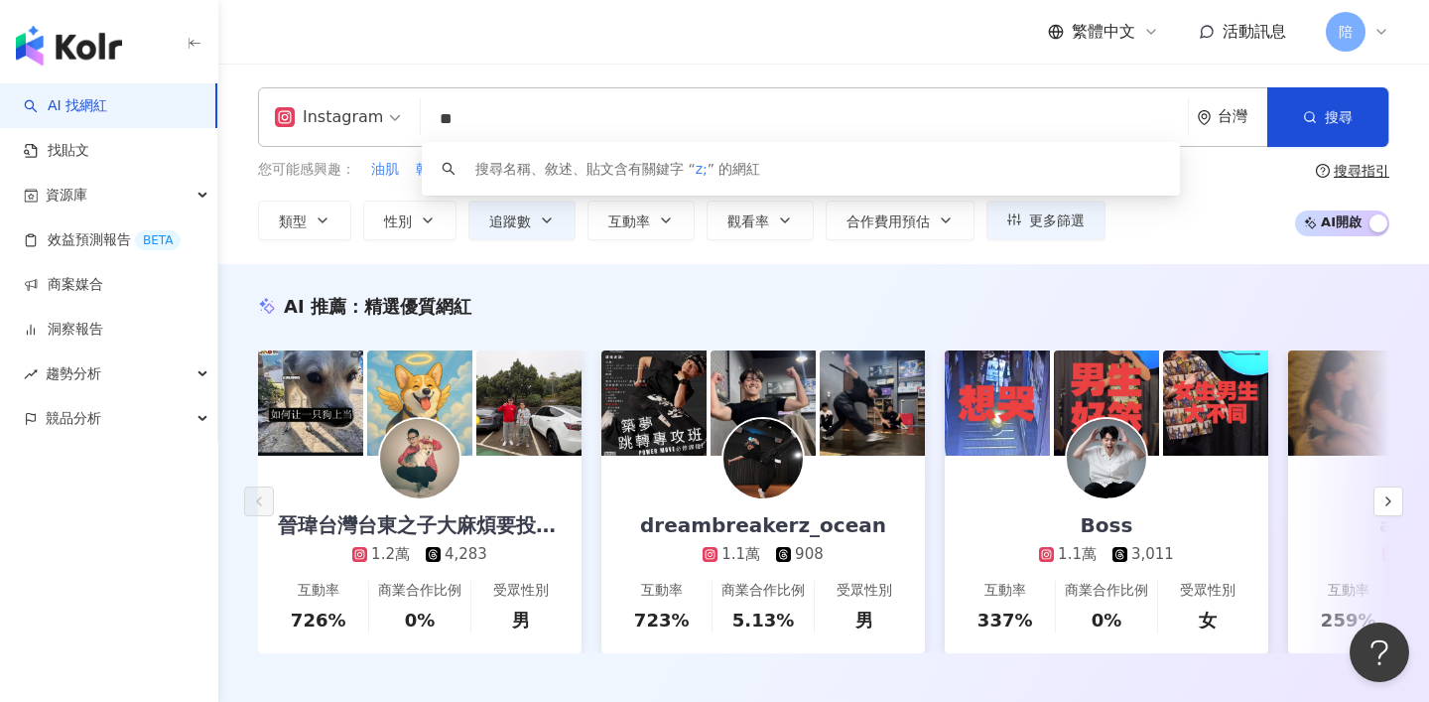
type input "*"
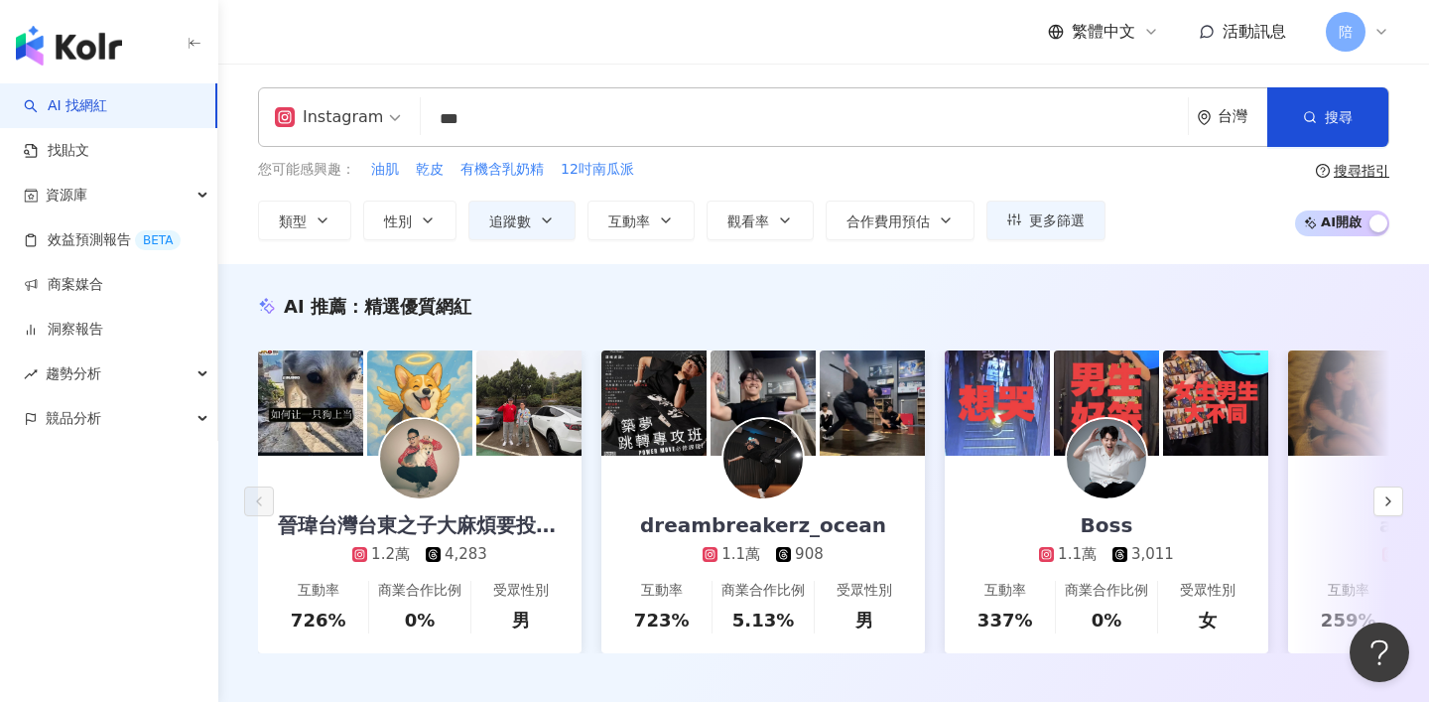
type input "***"
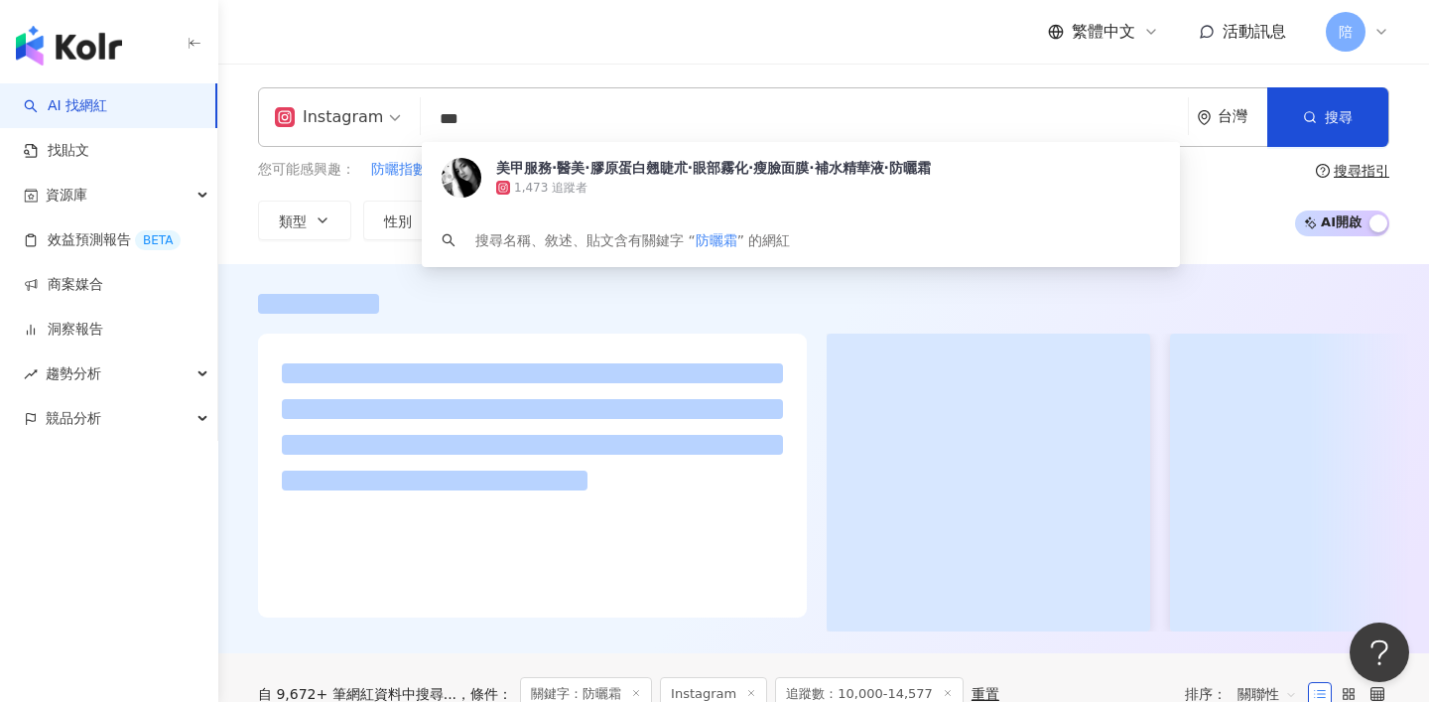
click at [717, 40] on div "繁體中文 活動訊息 陪" at bounding box center [823, 32] width 1131 height 64
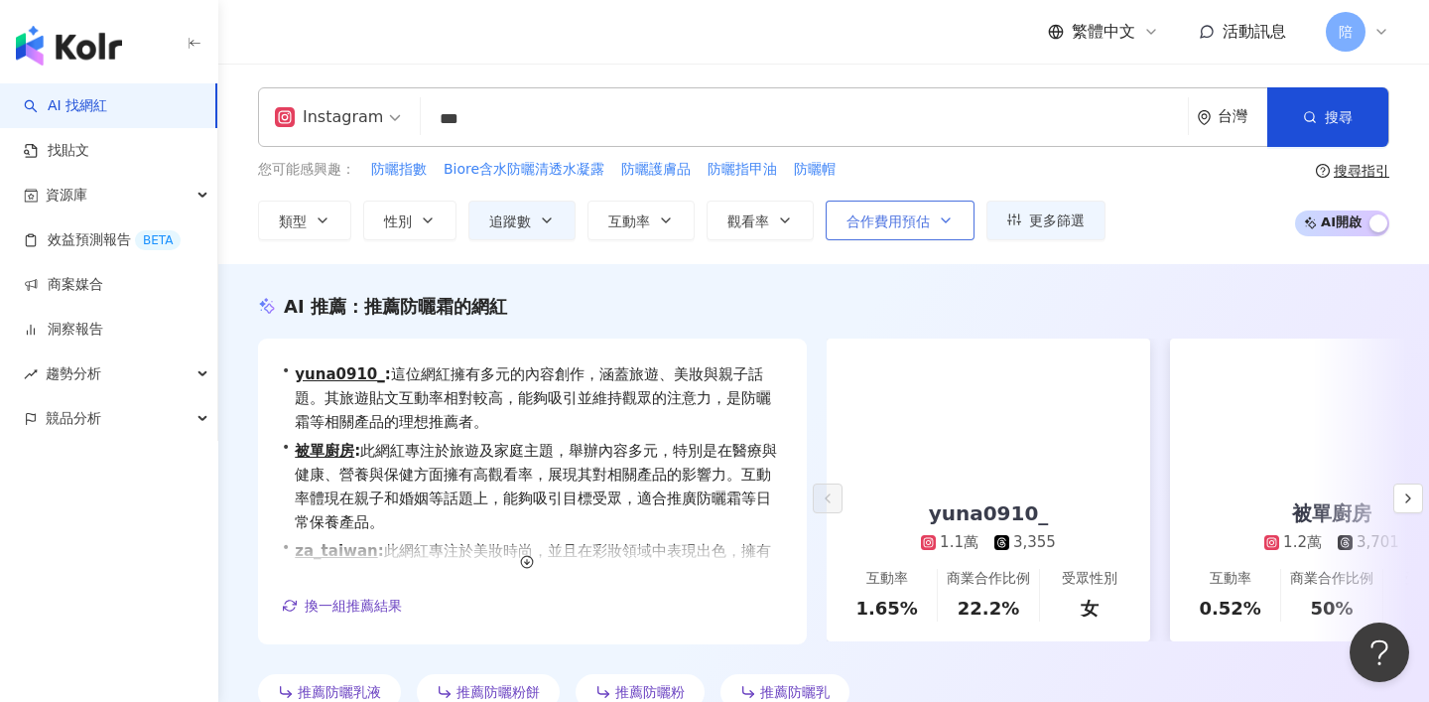
scroll to position [249, 0]
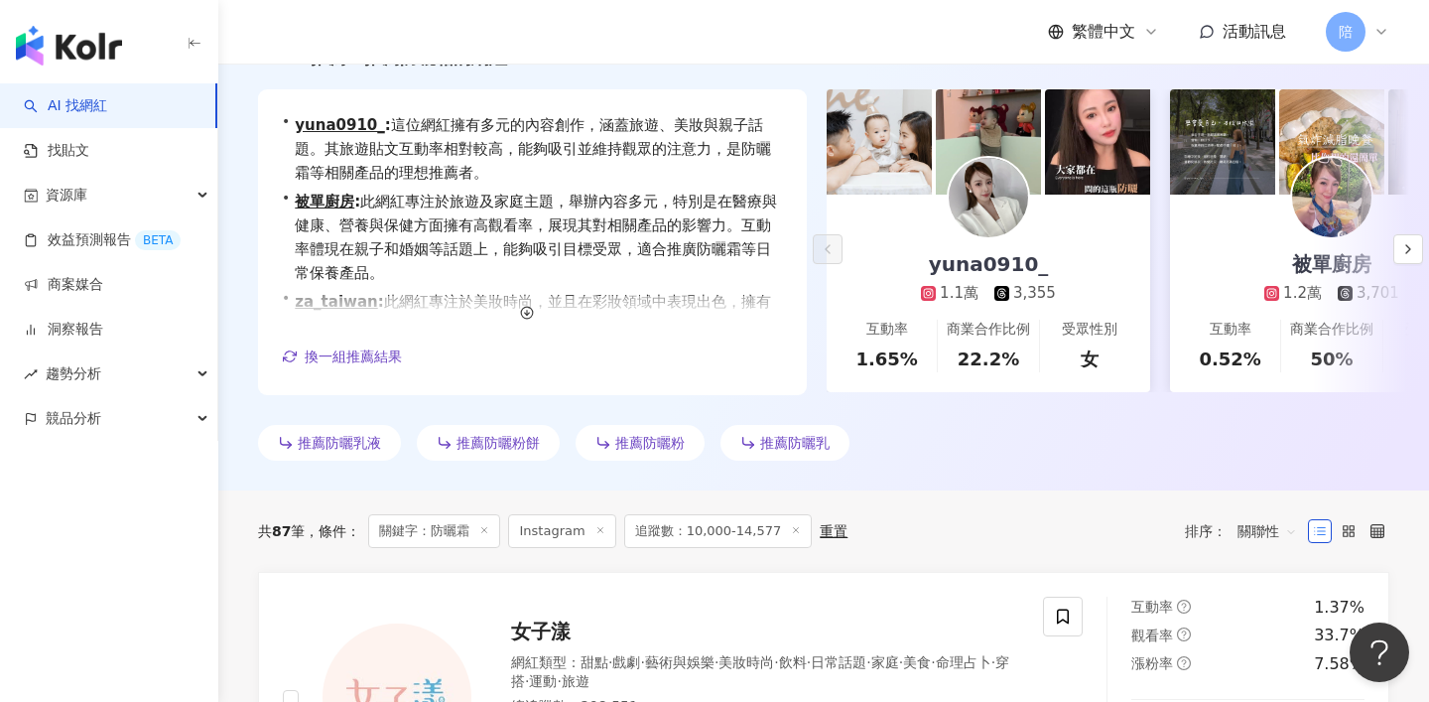
click at [984, 193] on img at bounding box center [988, 197] width 79 height 79
click at [1410, 245] on icon "button" at bounding box center [1408, 249] width 16 height 16
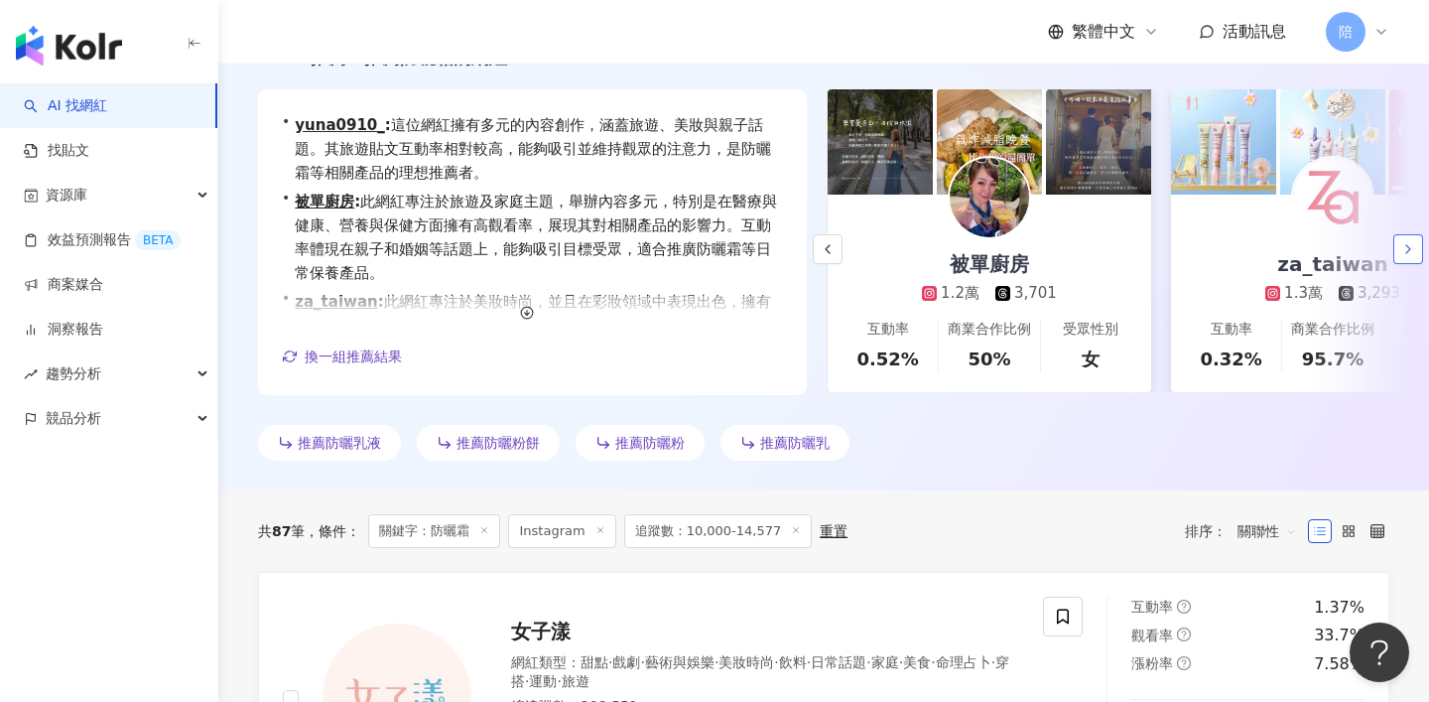
scroll to position [0, 343]
click at [1411, 246] on icon "button" at bounding box center [1408, 249] width 16 height 16
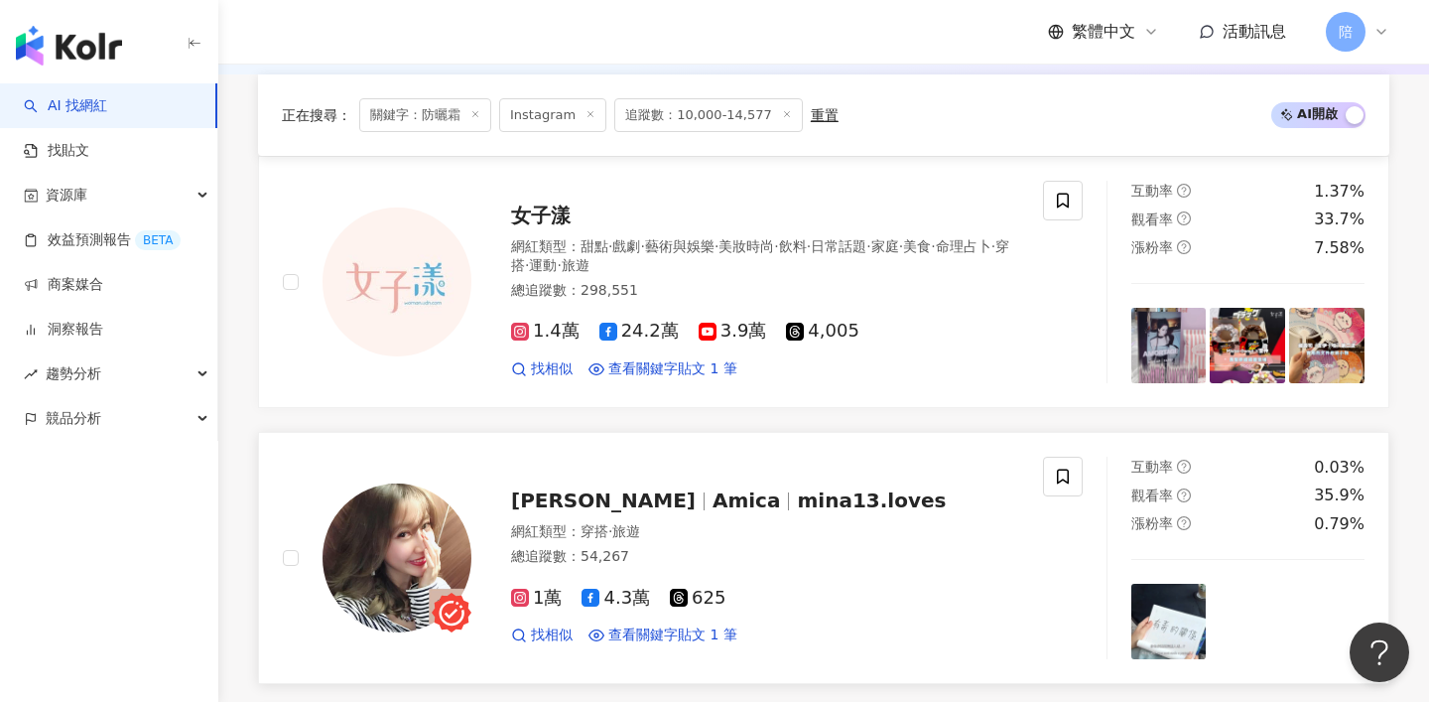
scroll to position [856, 0]
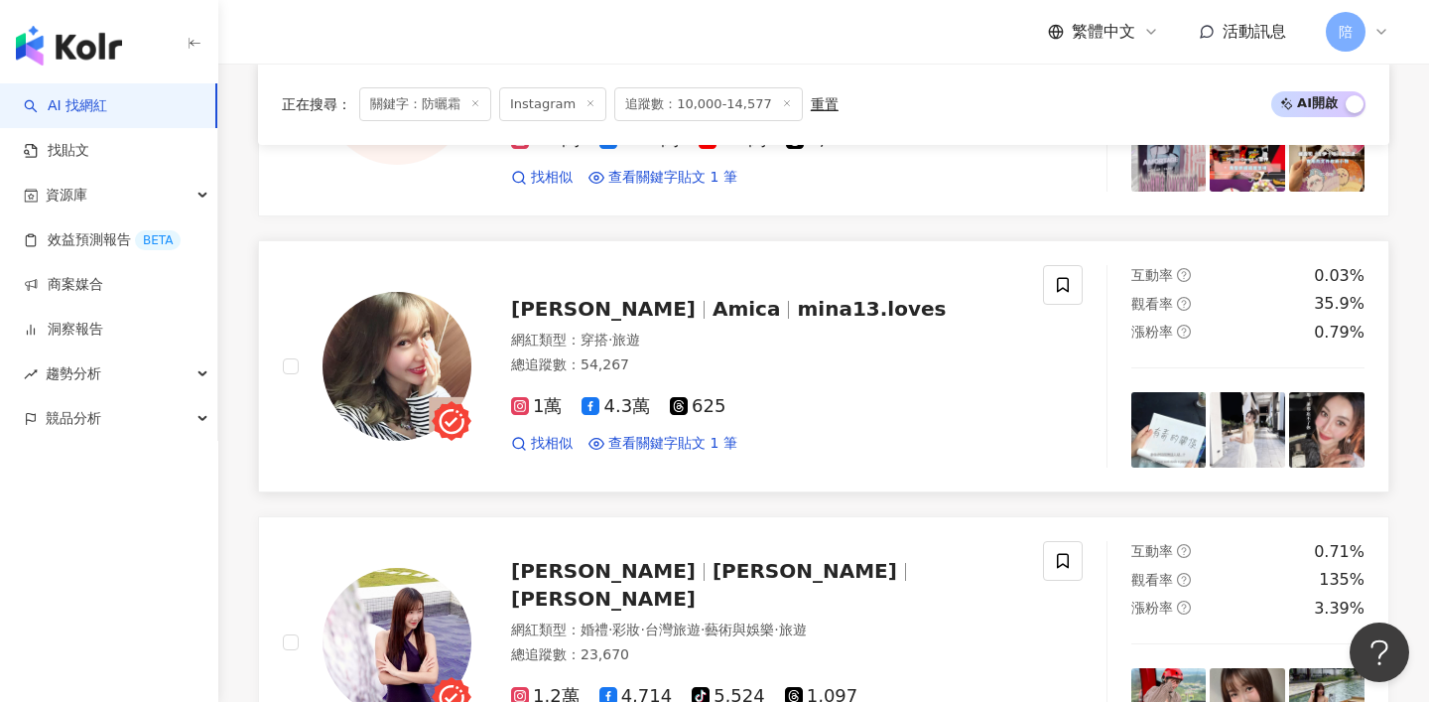
click at [797, 312] on span "mina13.loves" at bounding box center [871, 309] width 149 height 24
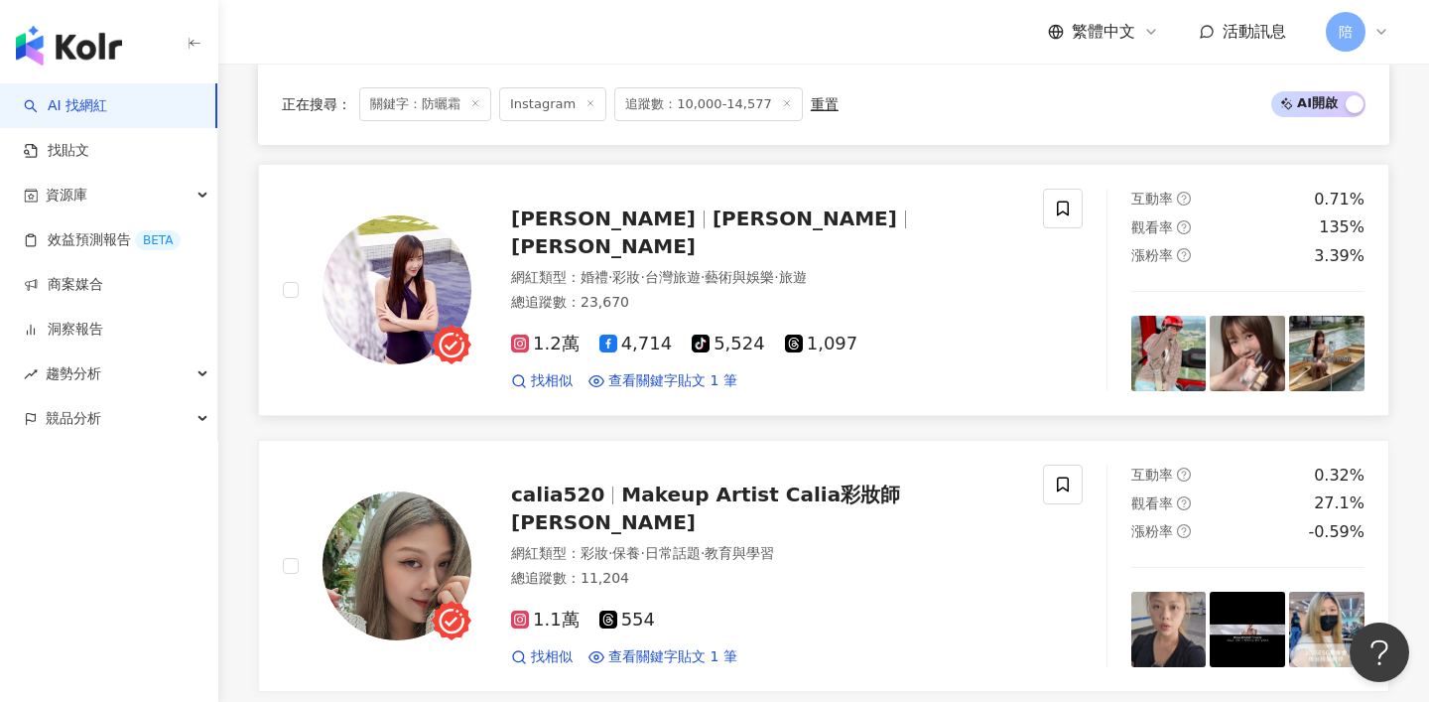
scroll to position [1212, 0]
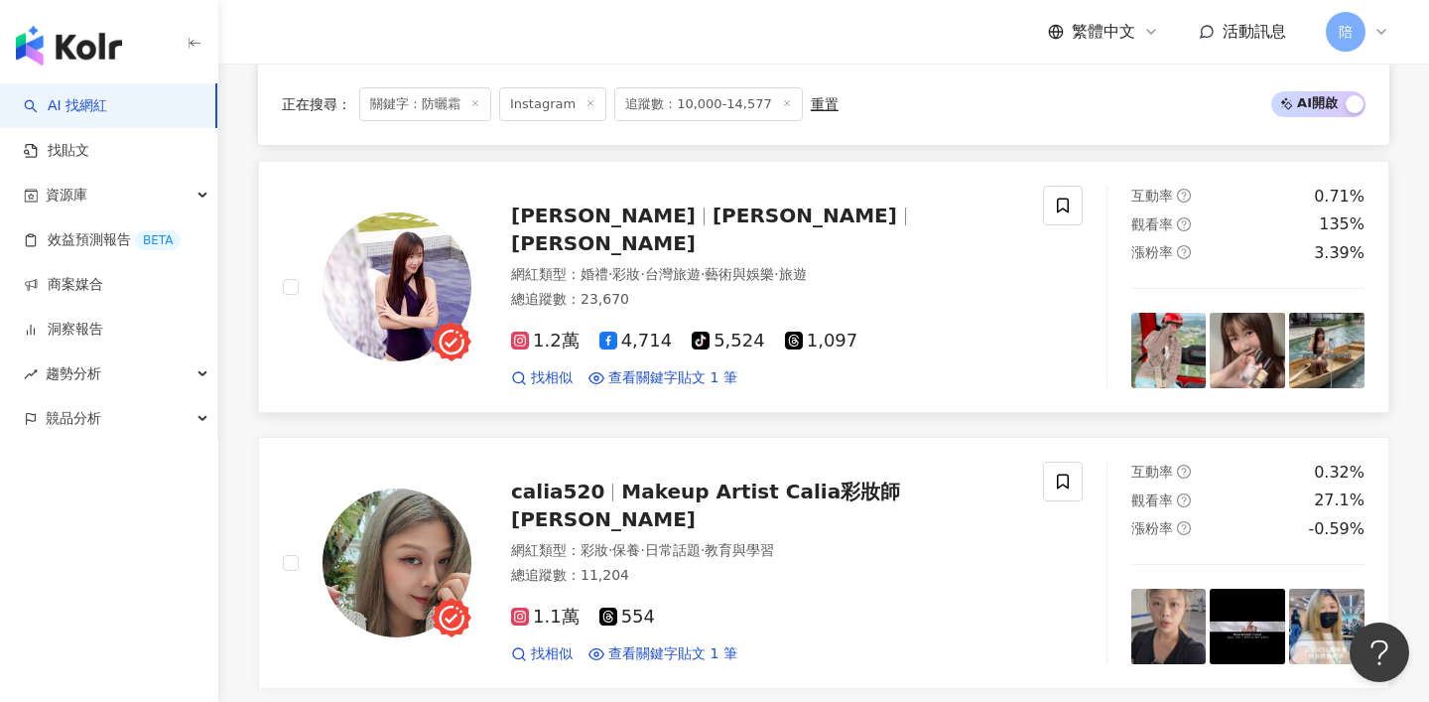
click at [658, 231] on span "Kai Ting" at bounding box center [603, 243] width 185 height 24
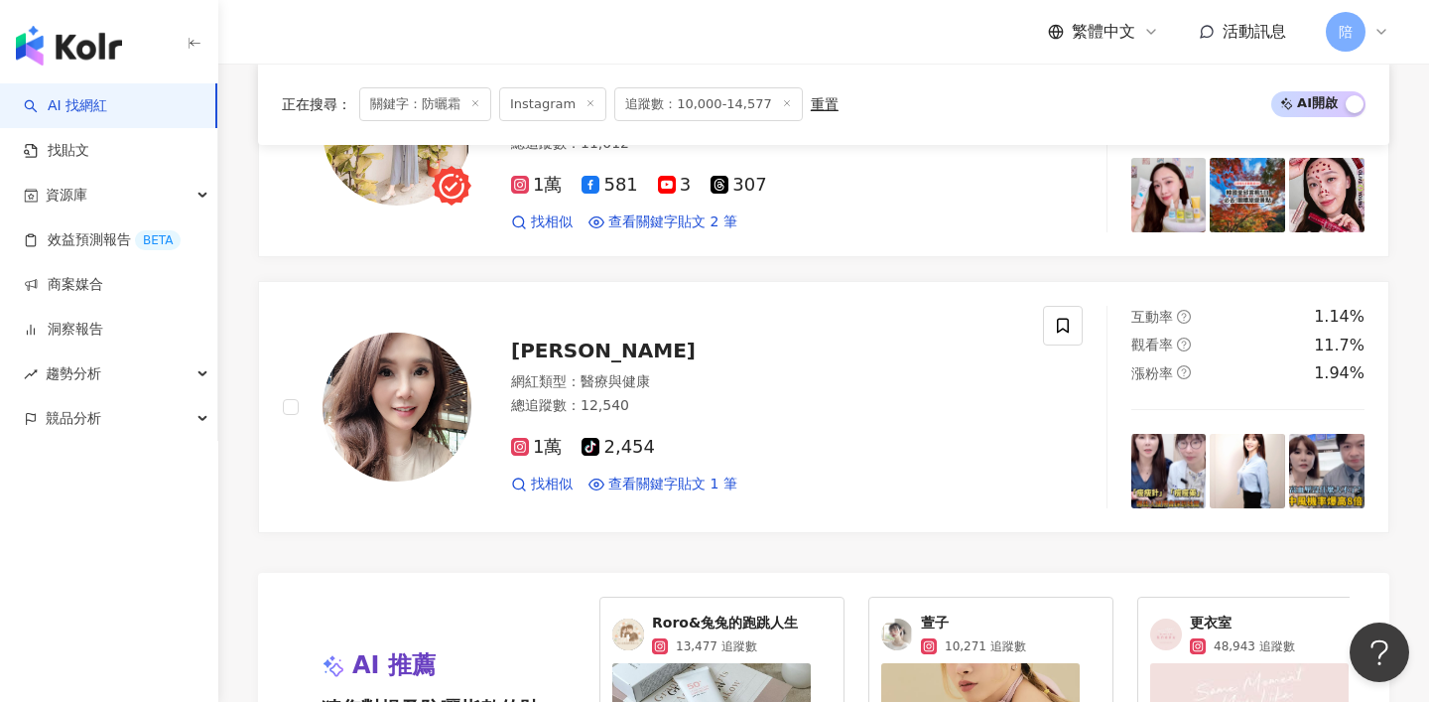
scroll to position [4206, 0]
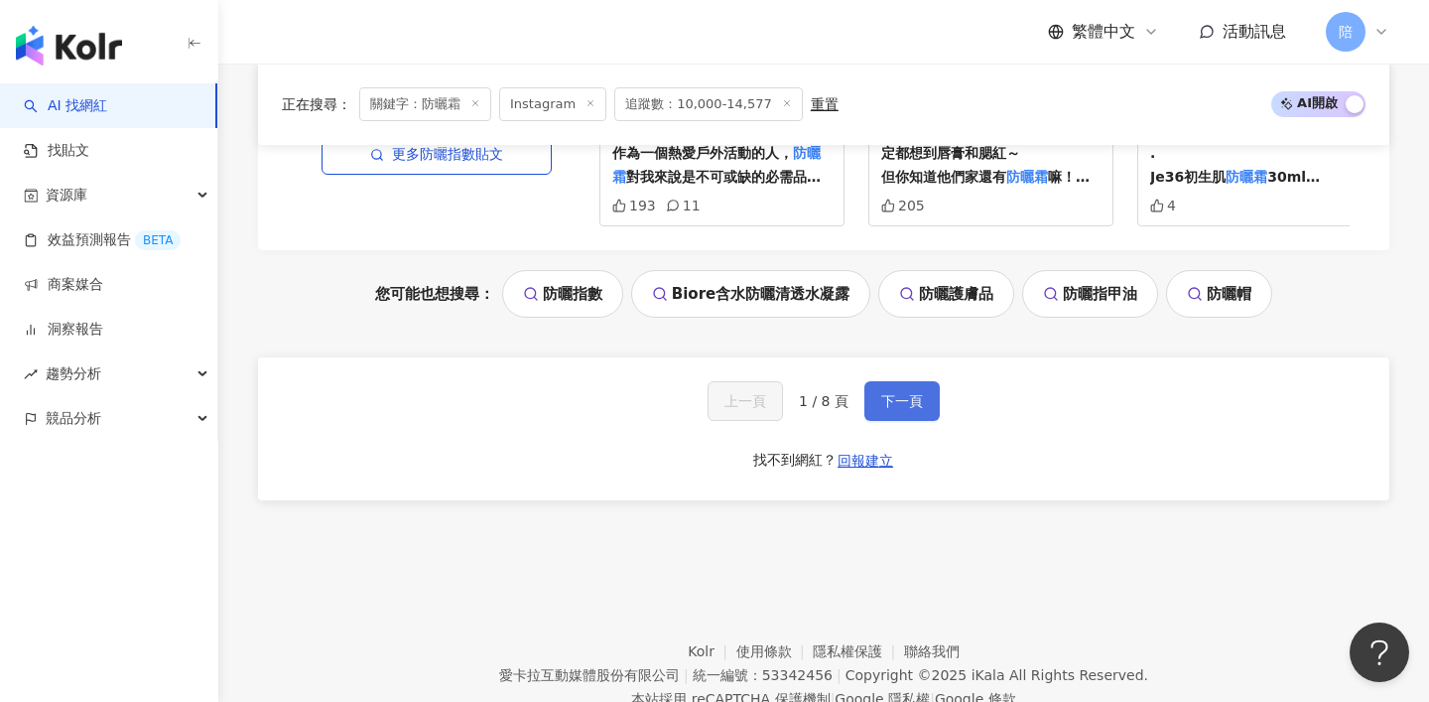
click at [893, 404] on span "下一頁" at bounding box center [902, 401] width 42 height 16
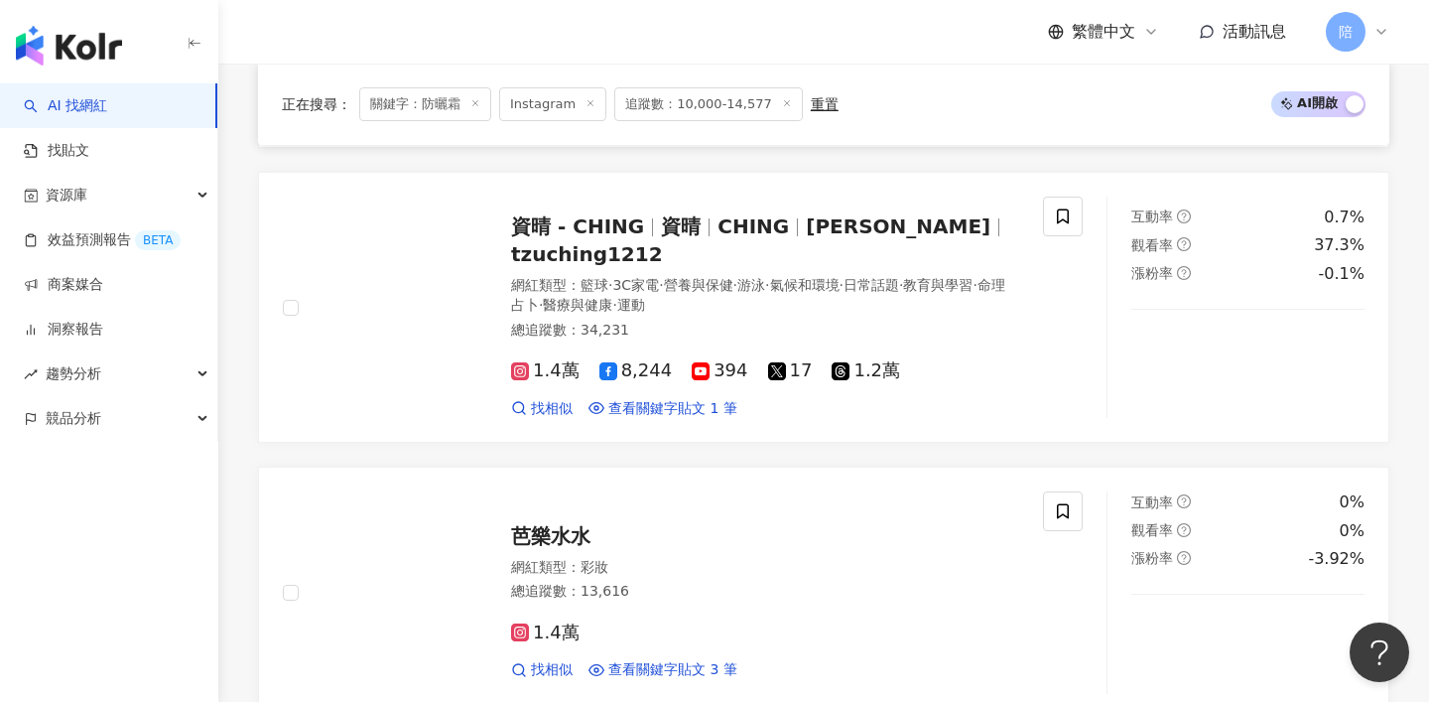
scroll to position [2925, 0]
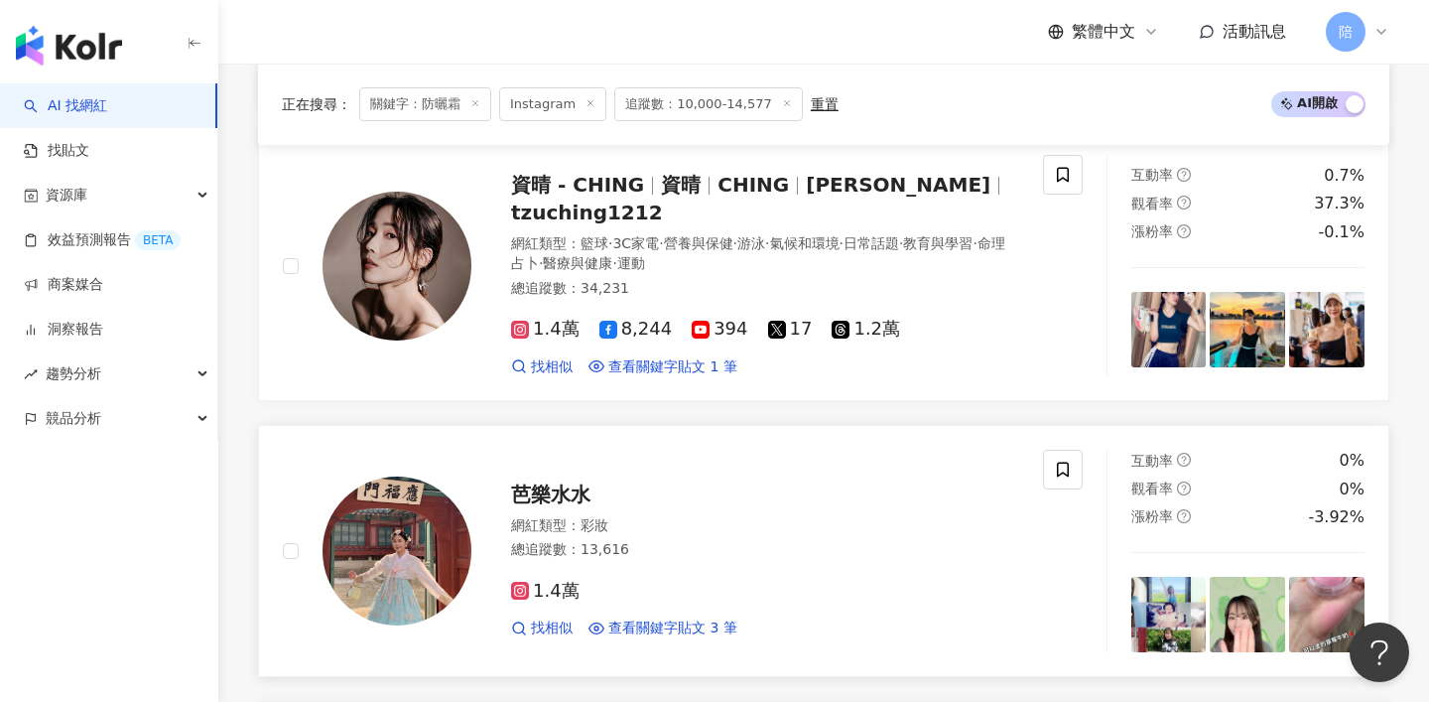
click at [551, 480] on div "芭樂水水" at bounding box center [765, 494] width 508 height 28
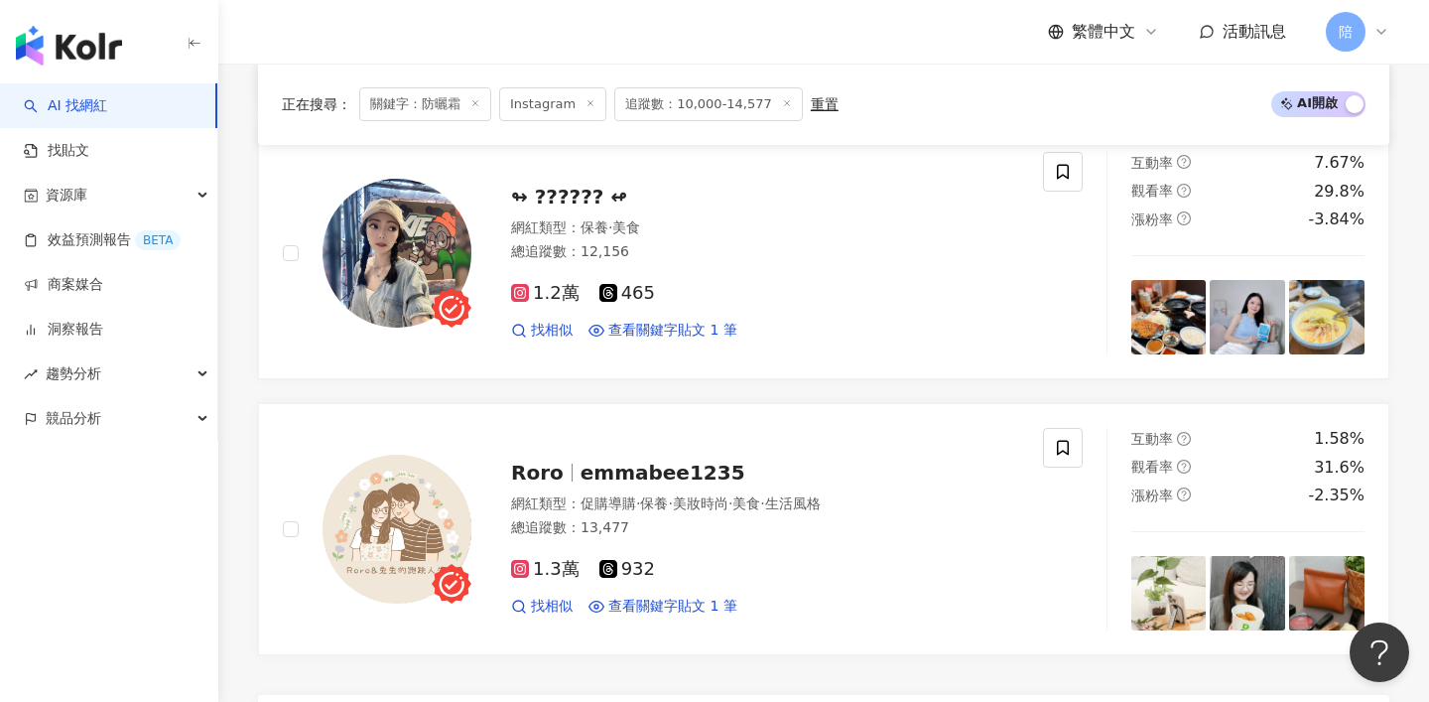
scroll to position [4180, 0]
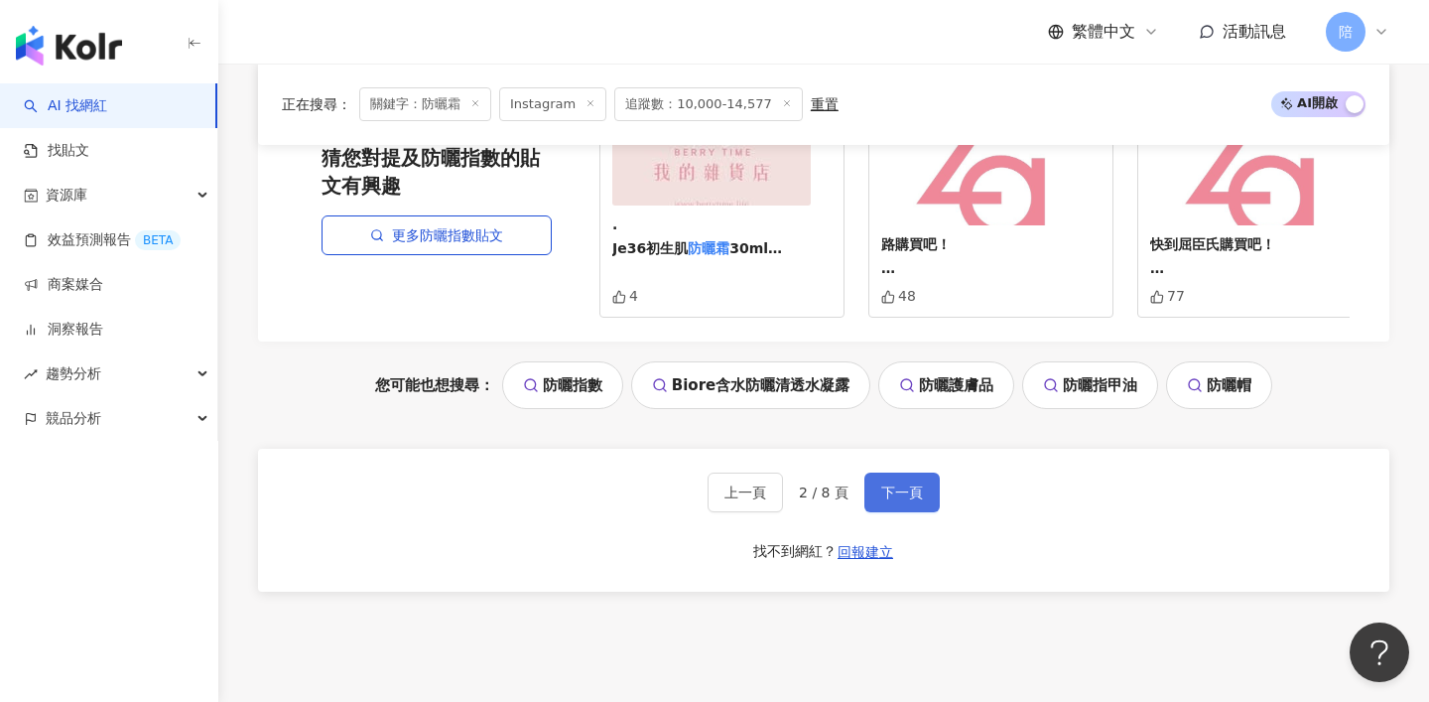
click at [881, 484] on span "下一頁" at bounding box center [902, 492] width 42 height 16
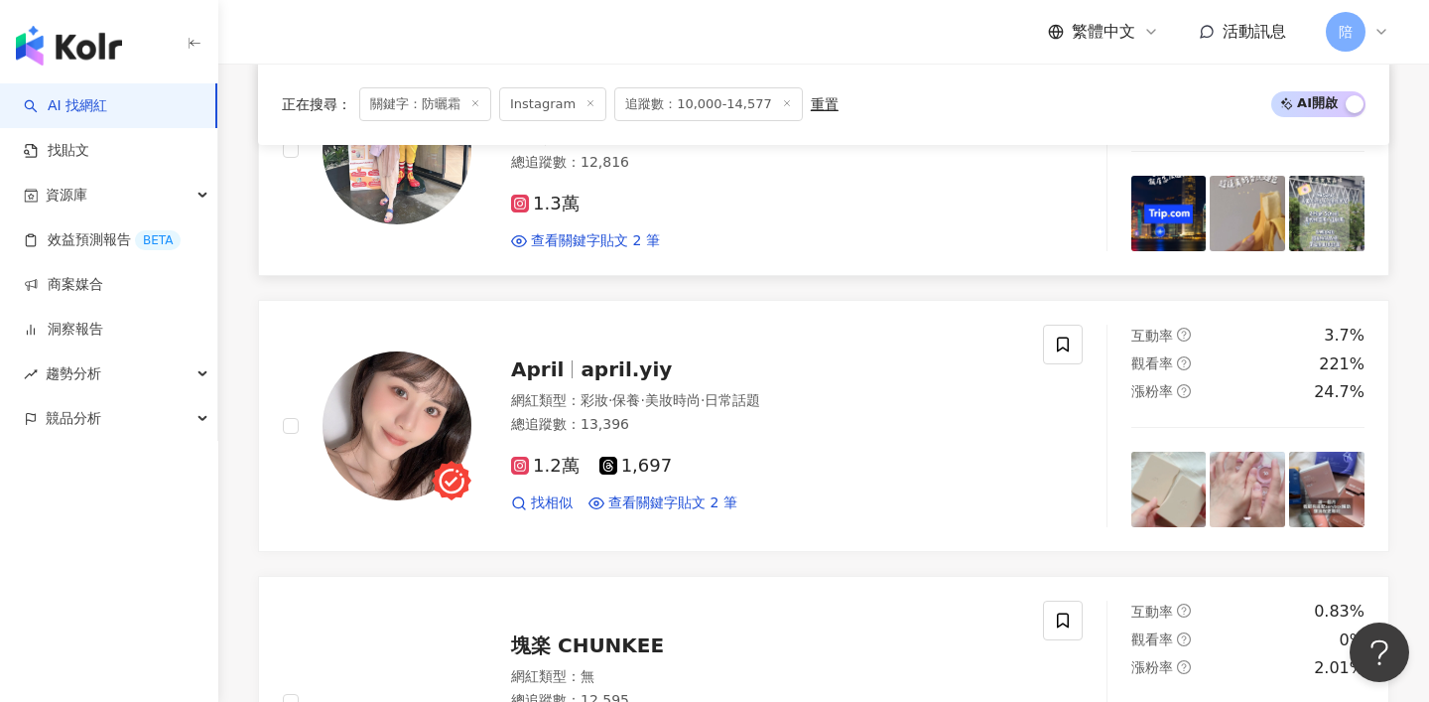
scroll to position [2472, 0]
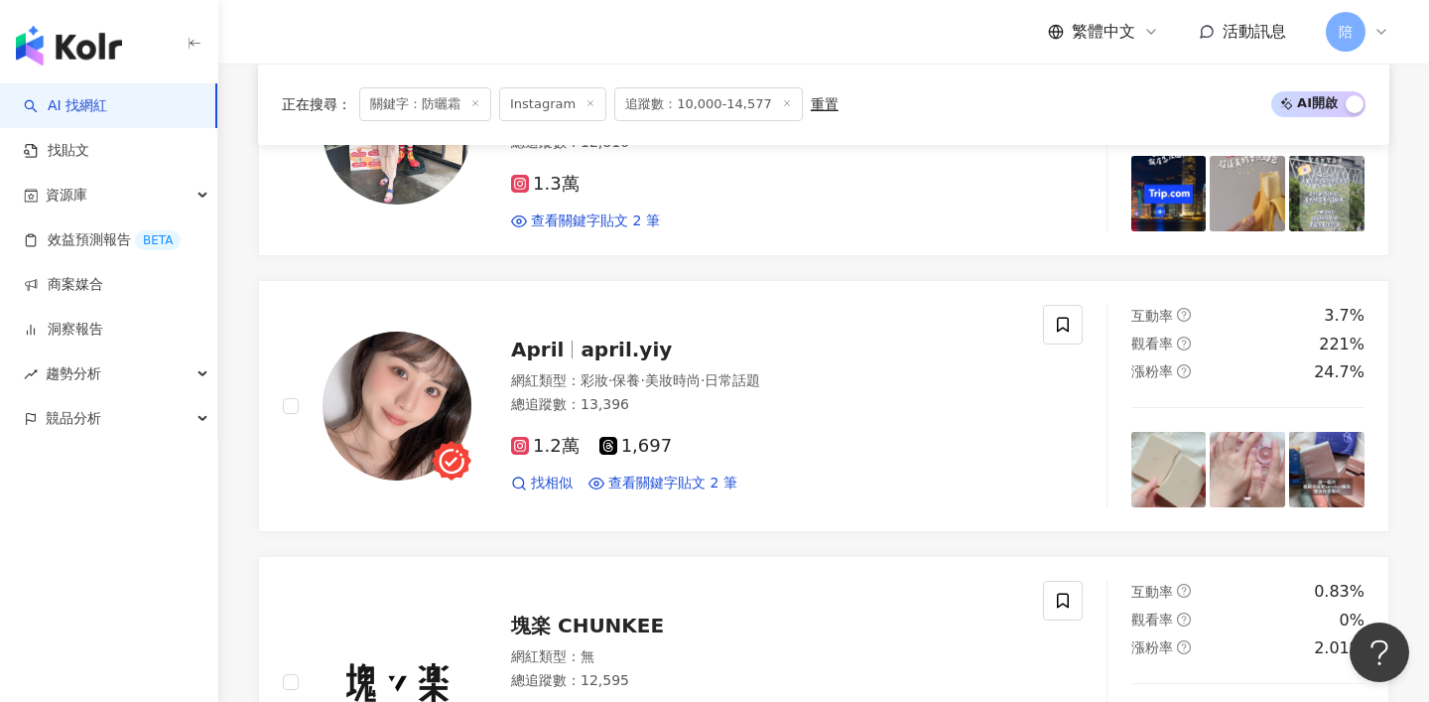
click at [220, 550] on div "正在搜尋 ： 關鍵字：防曬霜 Instagram 追蹤數：10,000-14,577 重置 AI 開啟 AI 關閉 Roro emmabee1235 網紅類型…" at bounding box center [823, 275] width 1211 height 4016
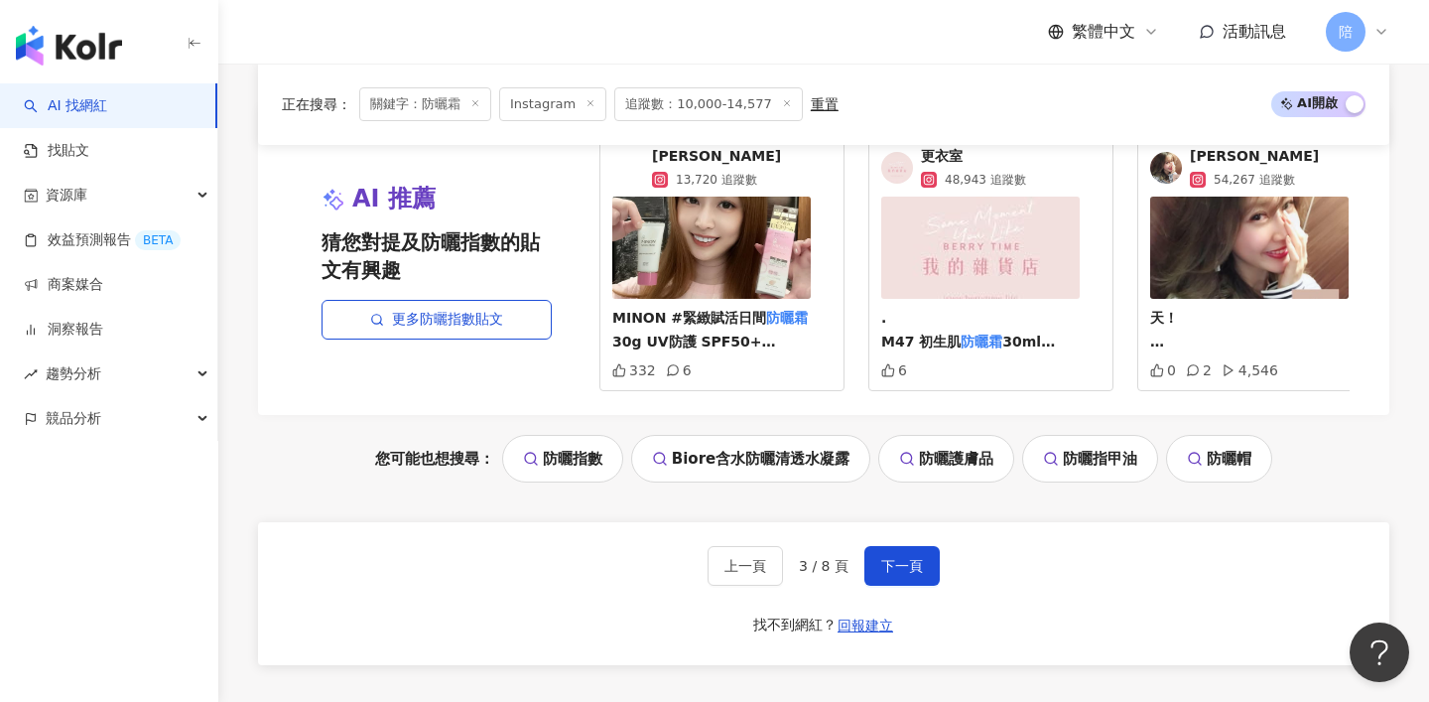
scroll to position [4058, 0]
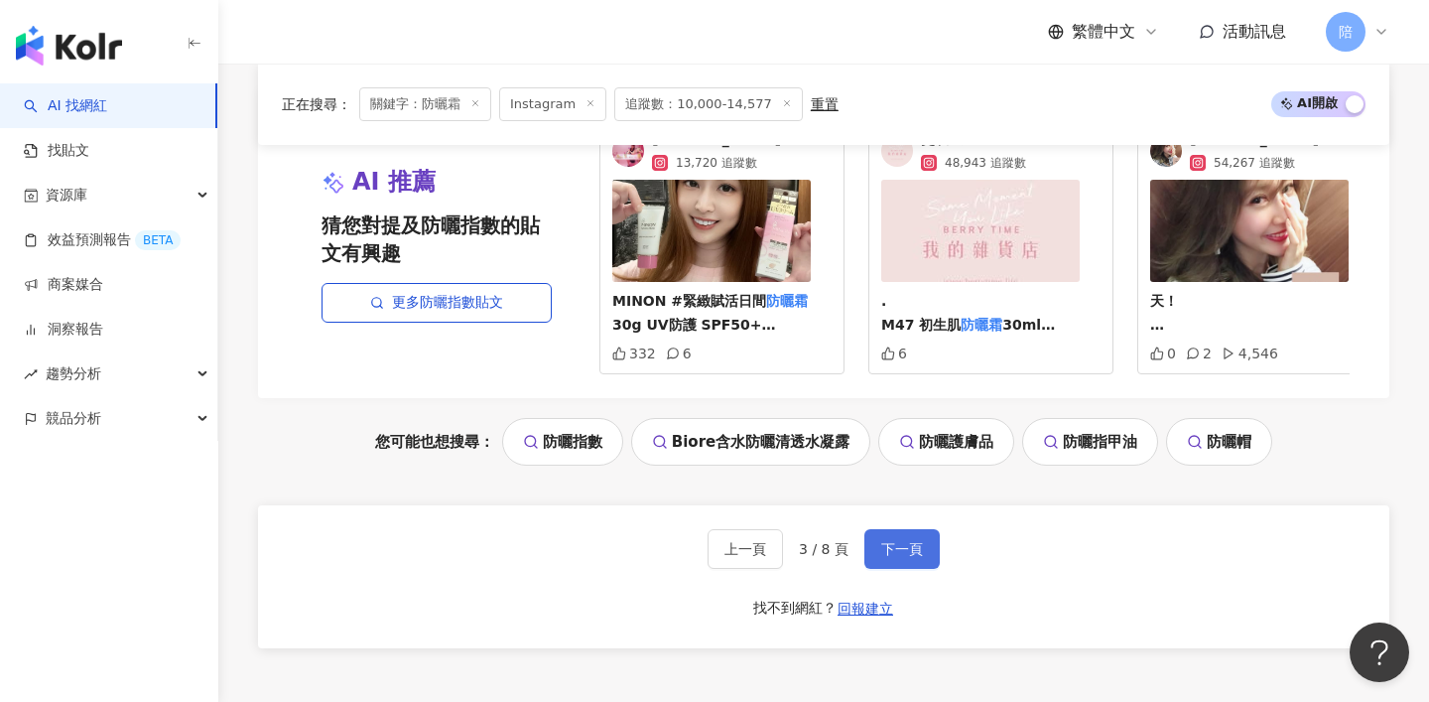
click at [897, 543] on span "下一頁" at bounding box center [902, 549] width 42 height 16
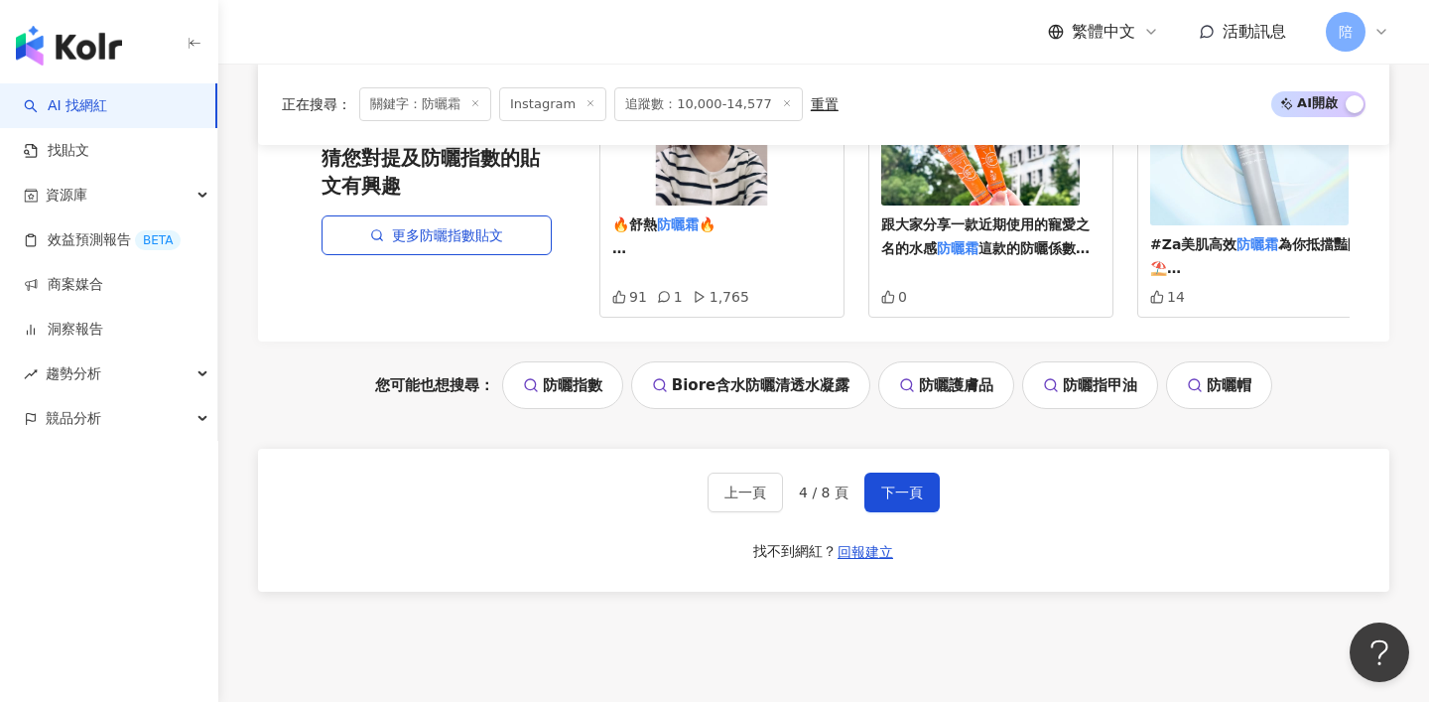
scroll to position [4274, 0]
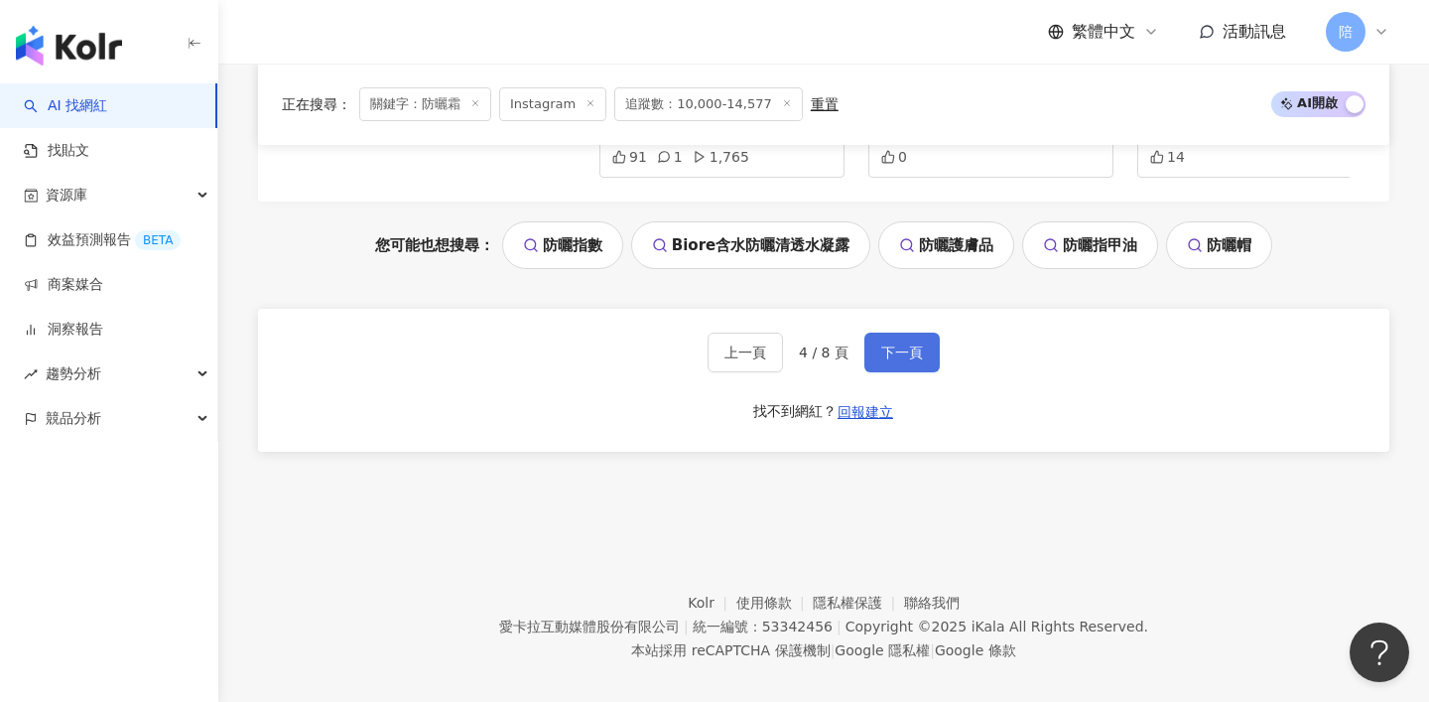
click at [913, 344] on span "下一頁" at bounding box center [902, 352] width 42 height 16
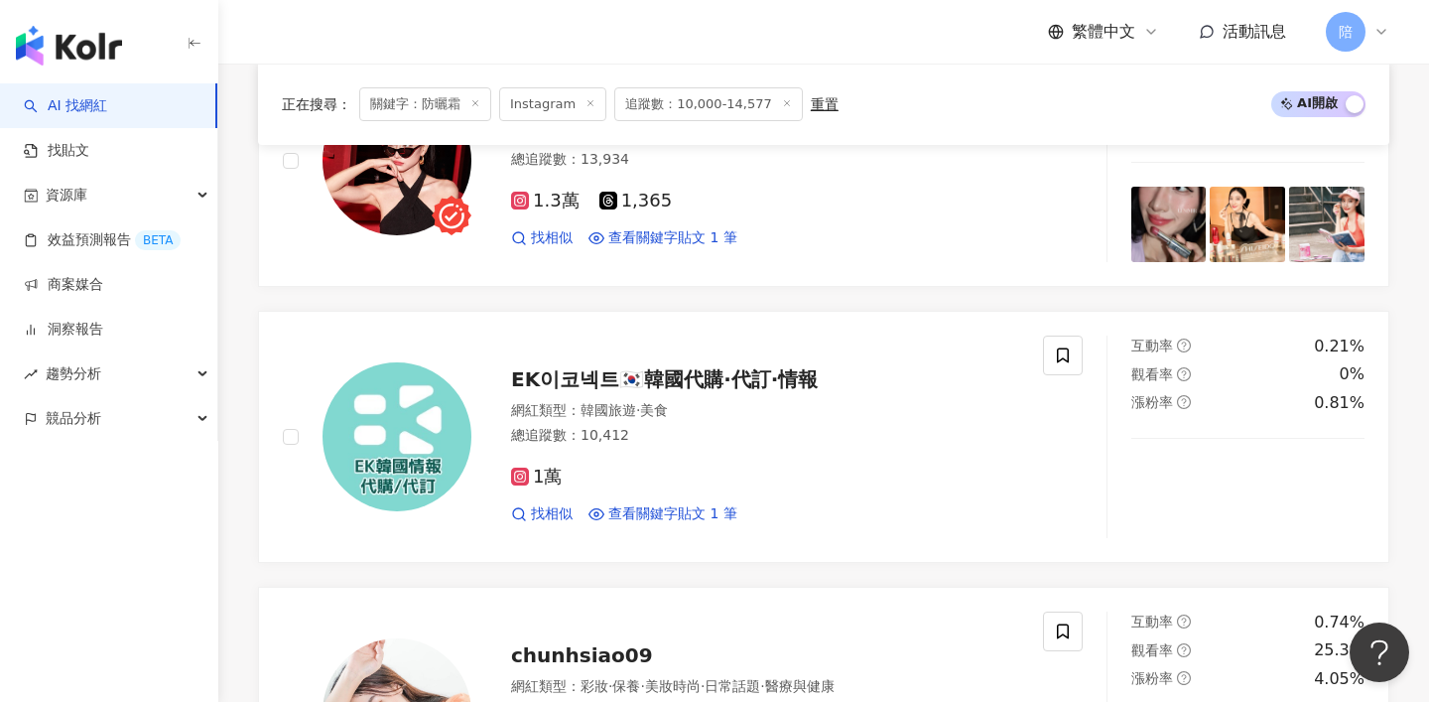
scroll to position [1243, 0]
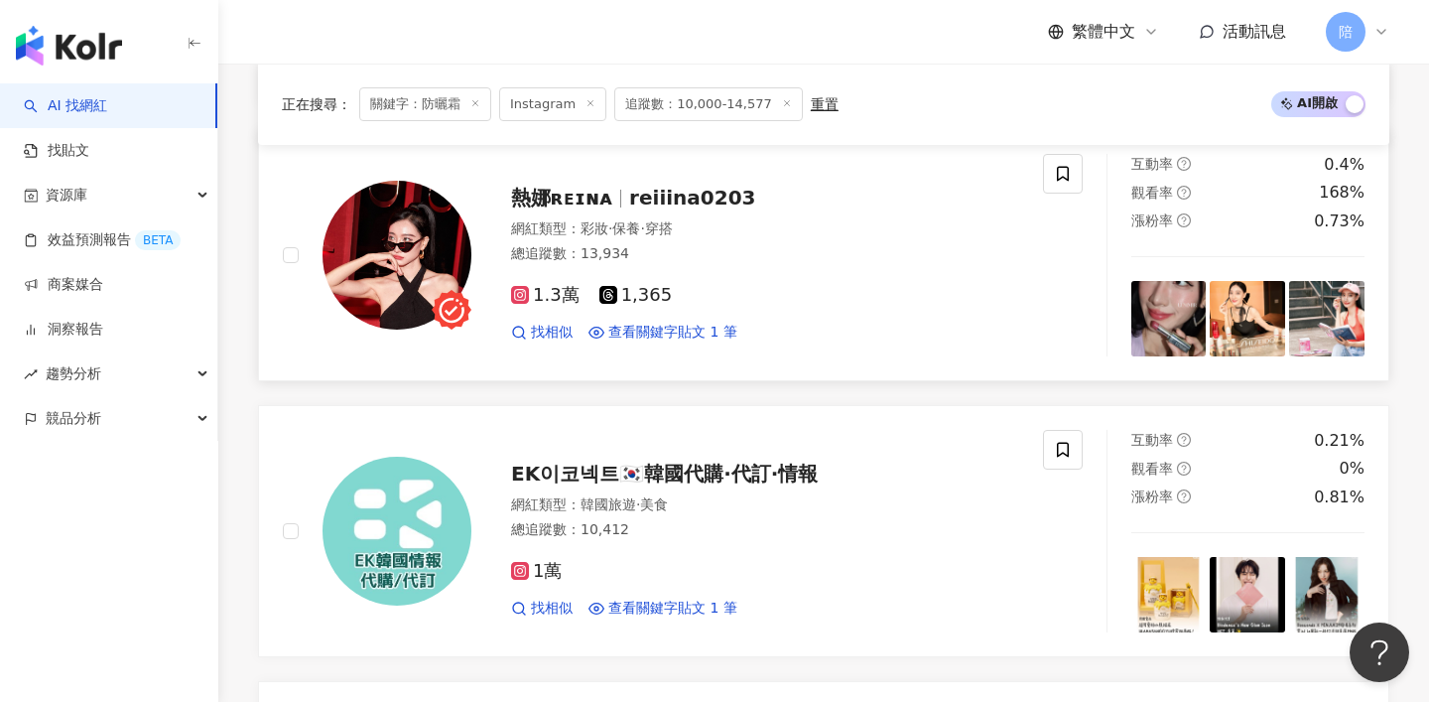
click at [691, 206] on span "reiiina0203" at bounding box center [692, 198] width 126 height 24
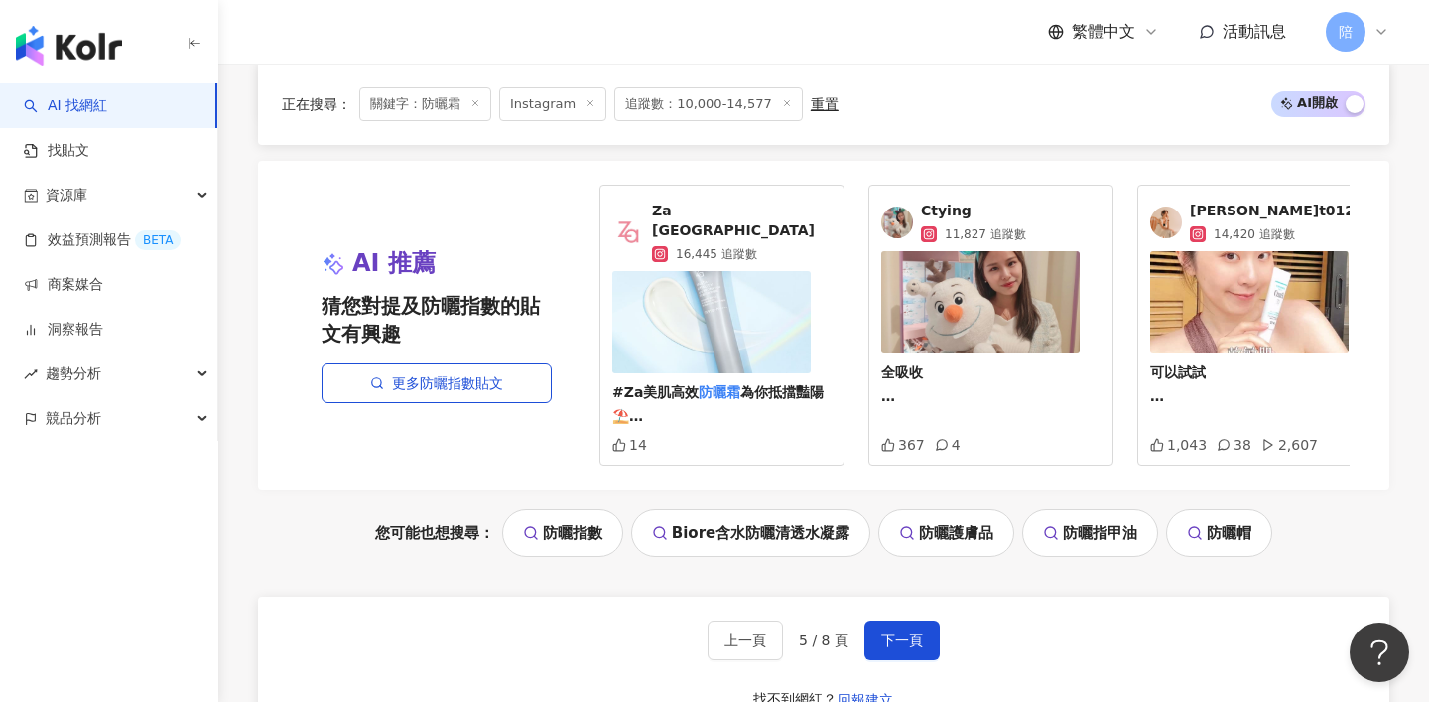
scroll to position [4009, 0]
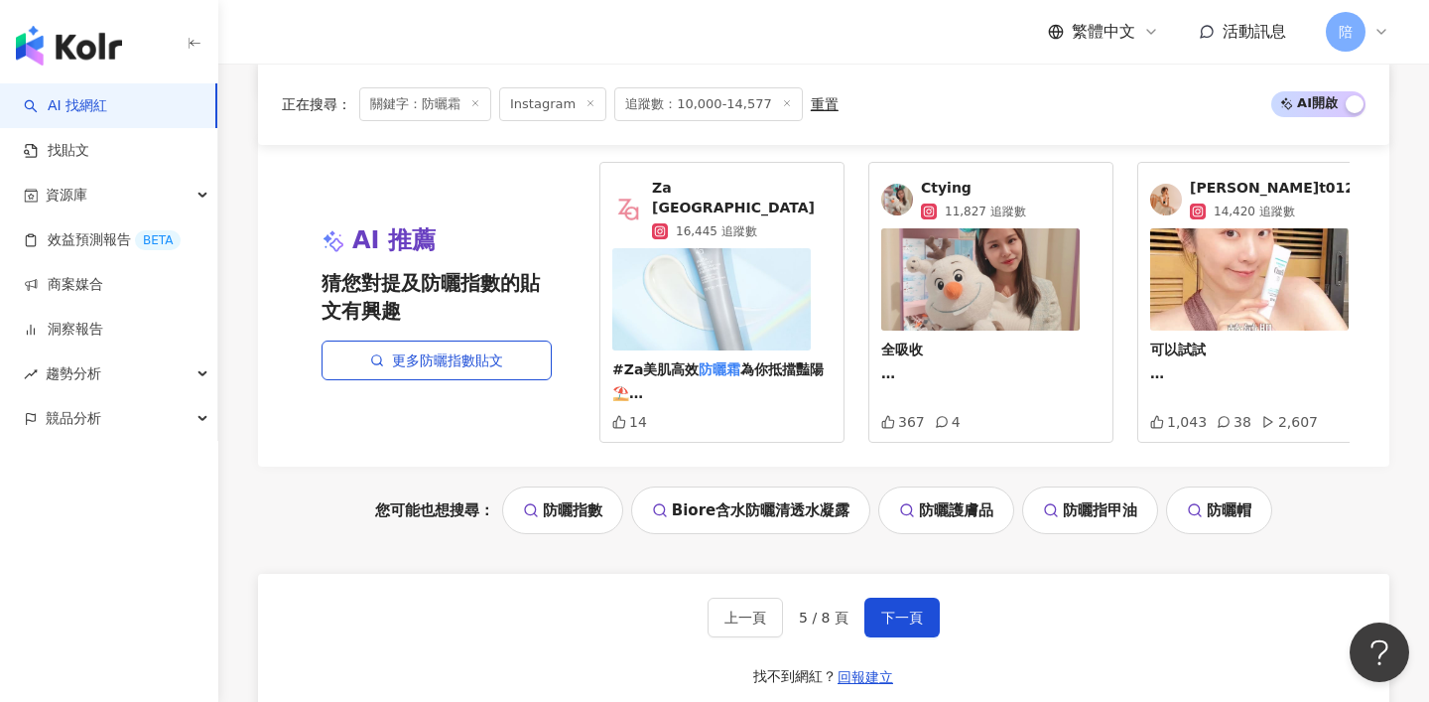
click at [1209, 188] on span "nora_abu.t0128" at bounding box center [1277, 189] width 175 height 20
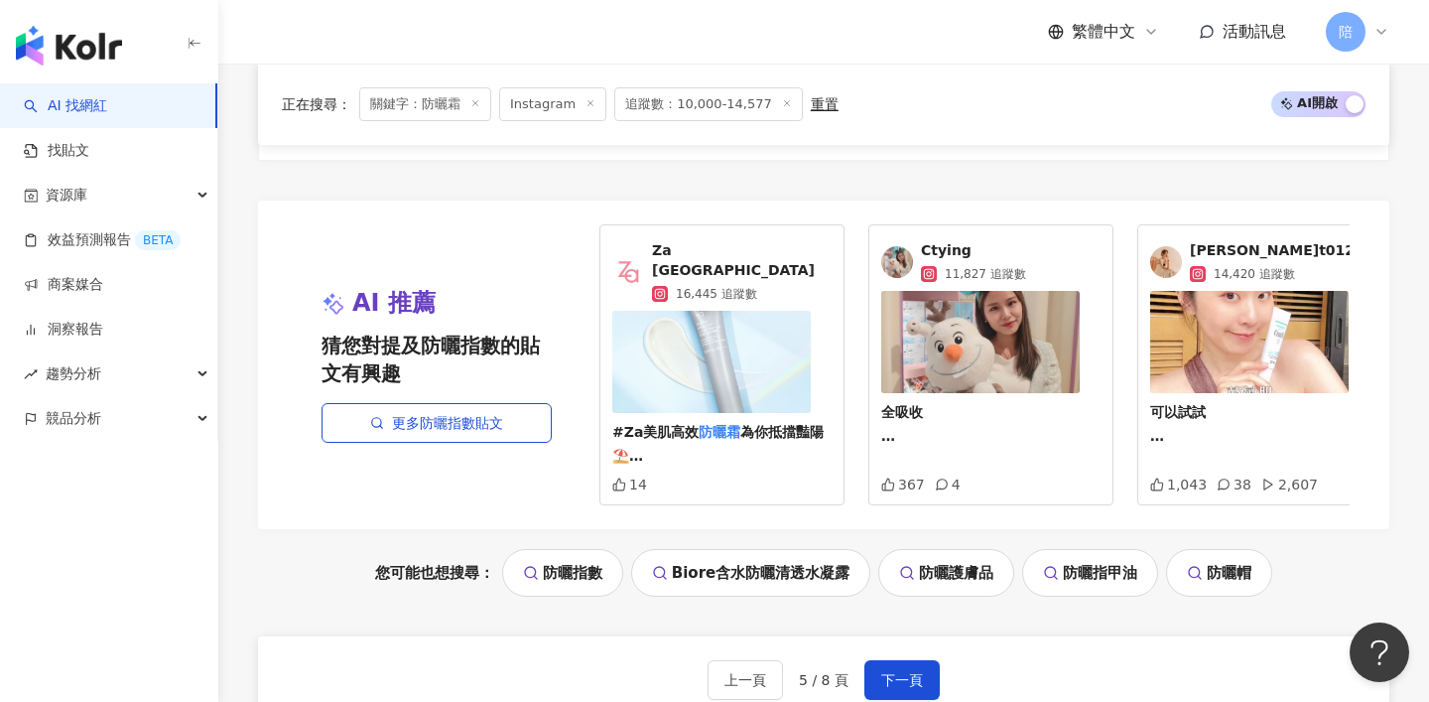
scroll to position [4274, 0]
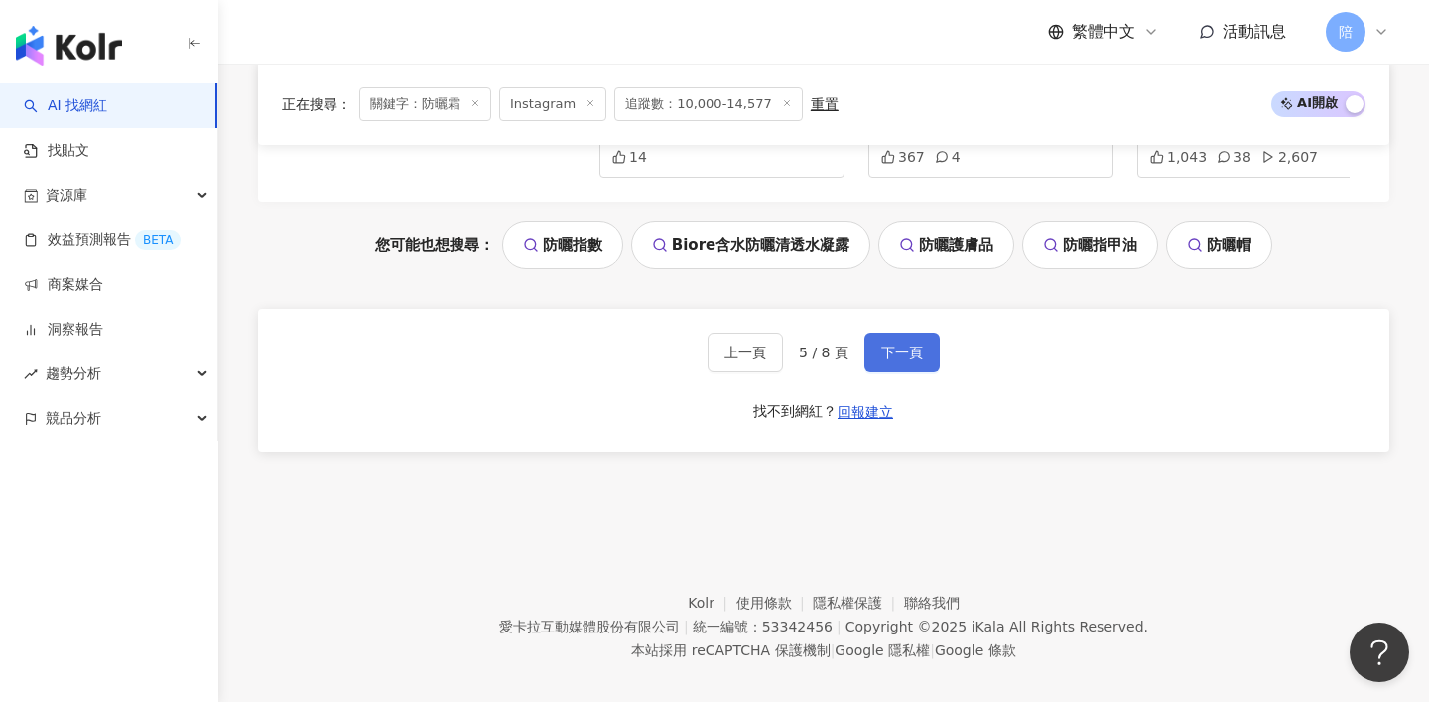
click at [888, 344] on span "下一頁" at bounding box center [902, 352] width 42 height 16
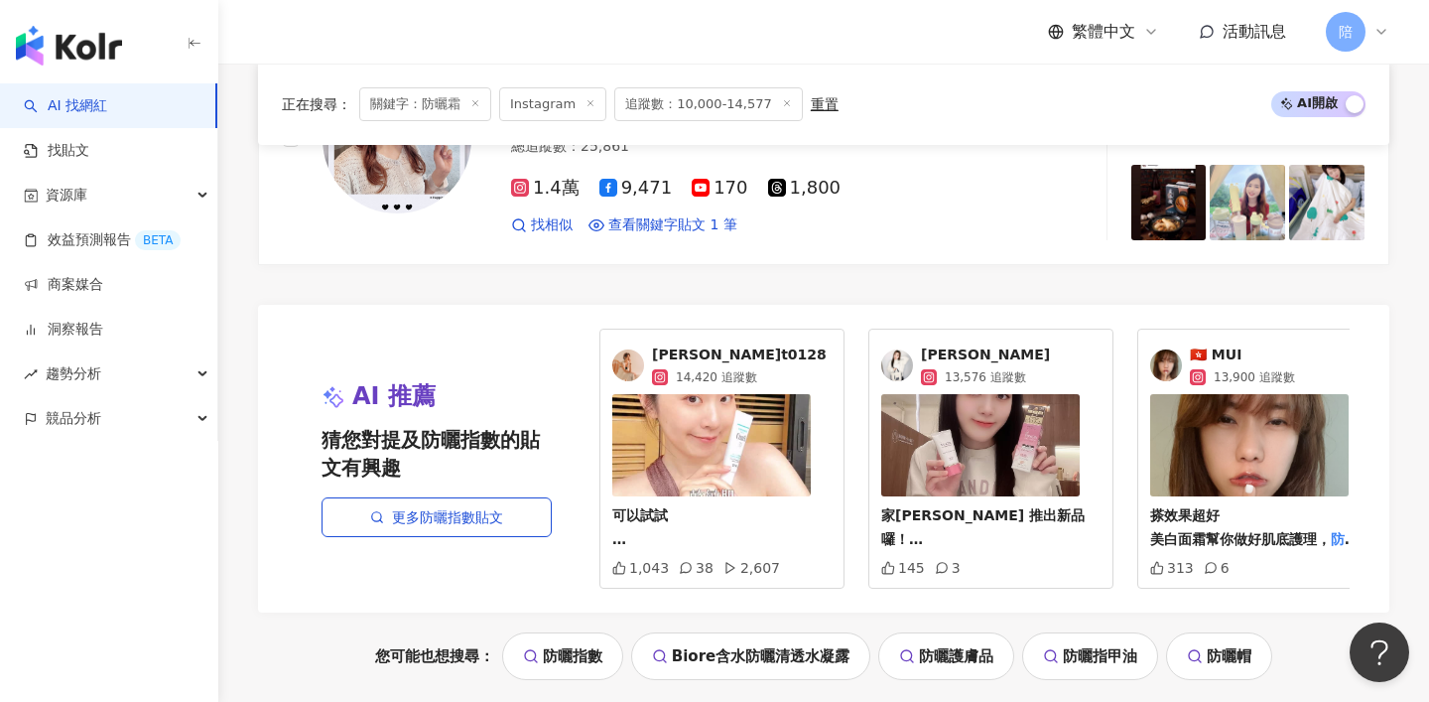
scroll to position [4188, 0]
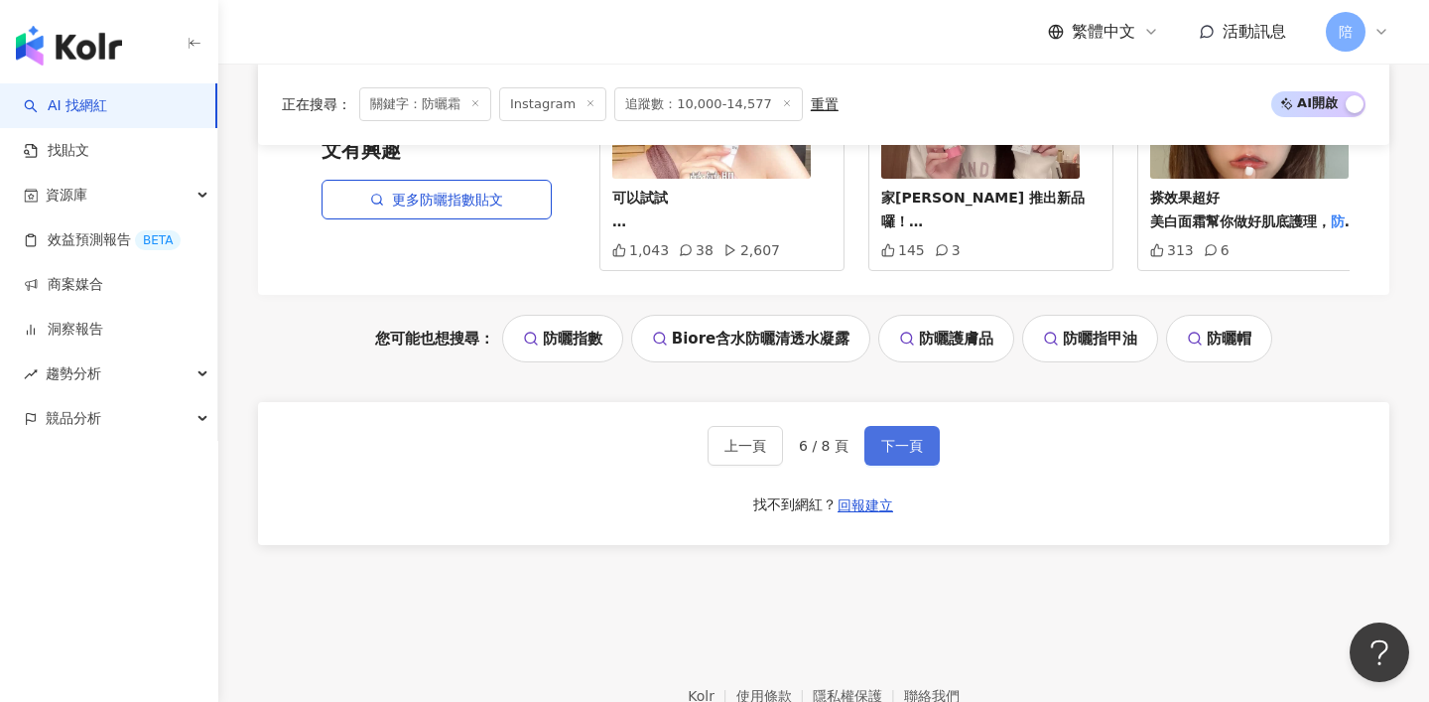
click at [912, 438] on span "下一頁" at bounding box center [902, 446] width 42 height 16
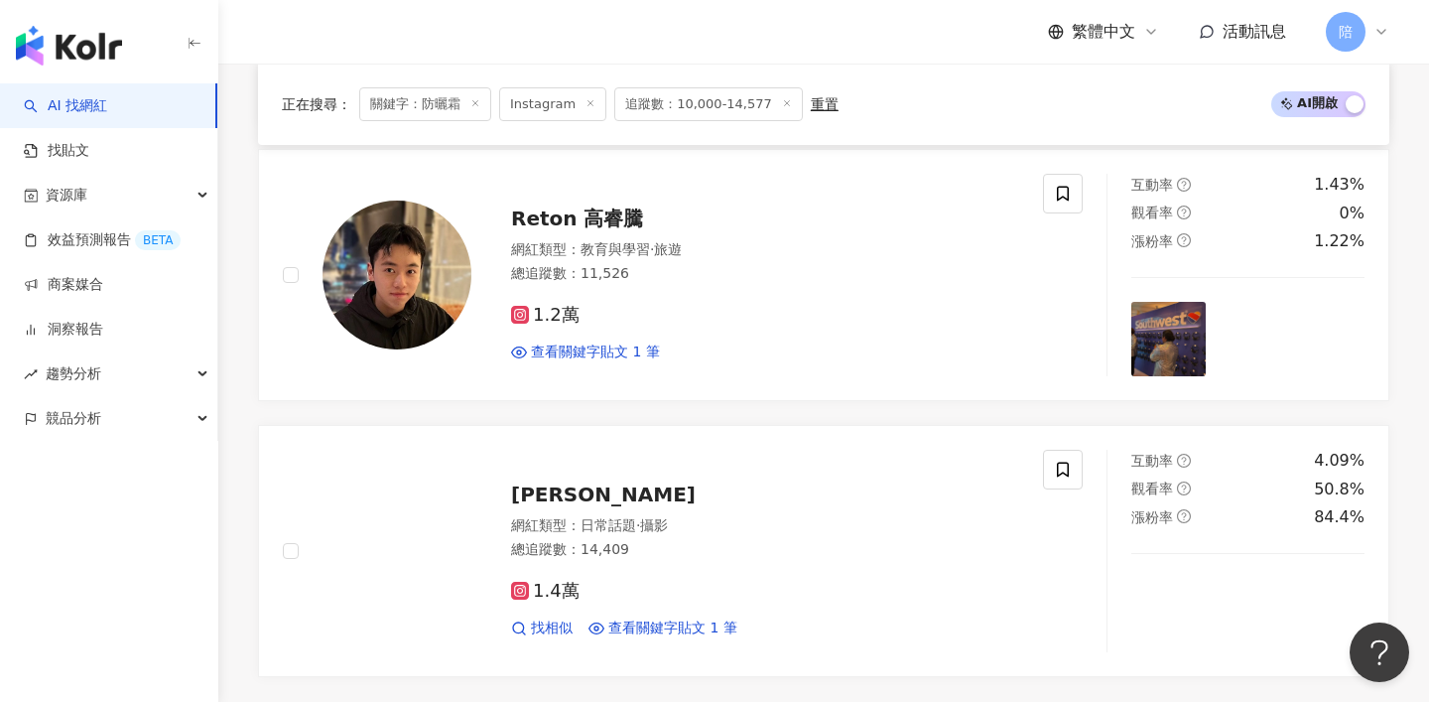
scroll to position [4089, 0]
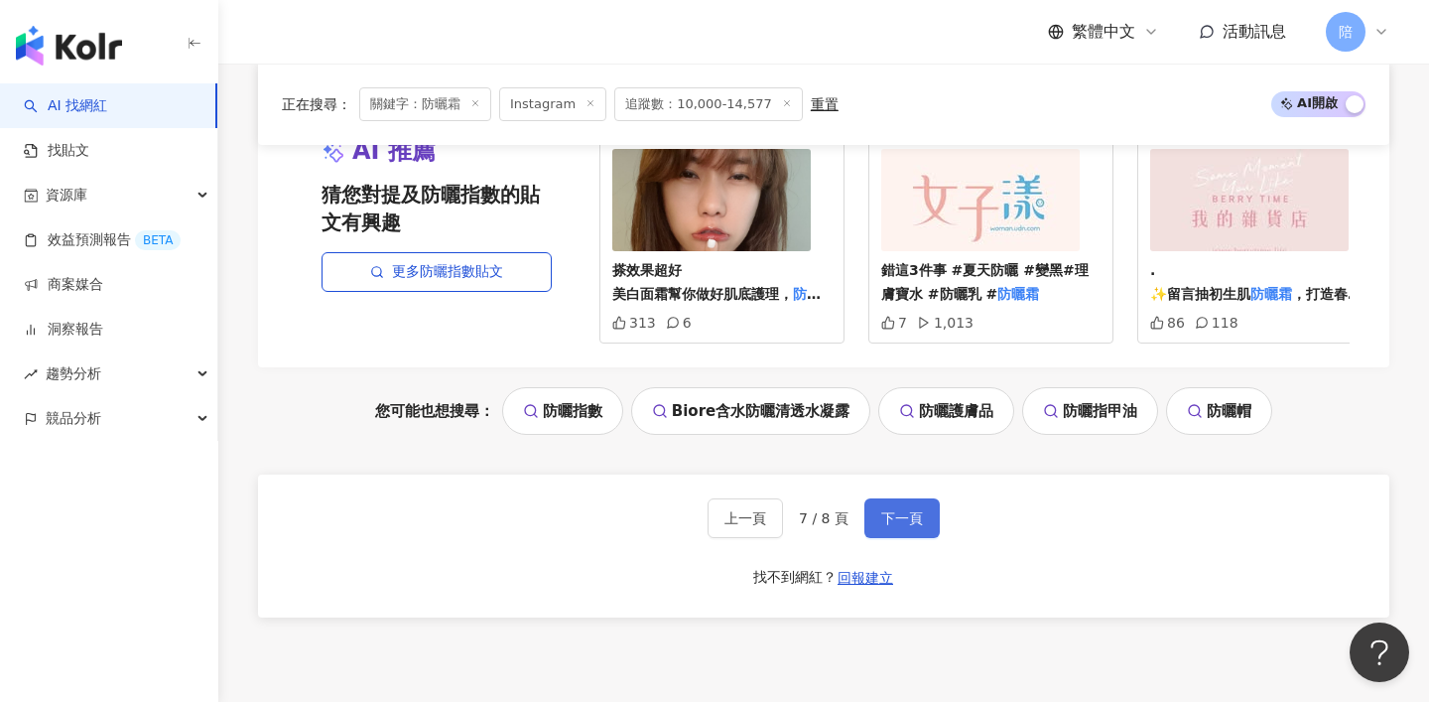
click at [896, 516] on span "下一頁" at bounding box center [902, 518] width 42 height 16
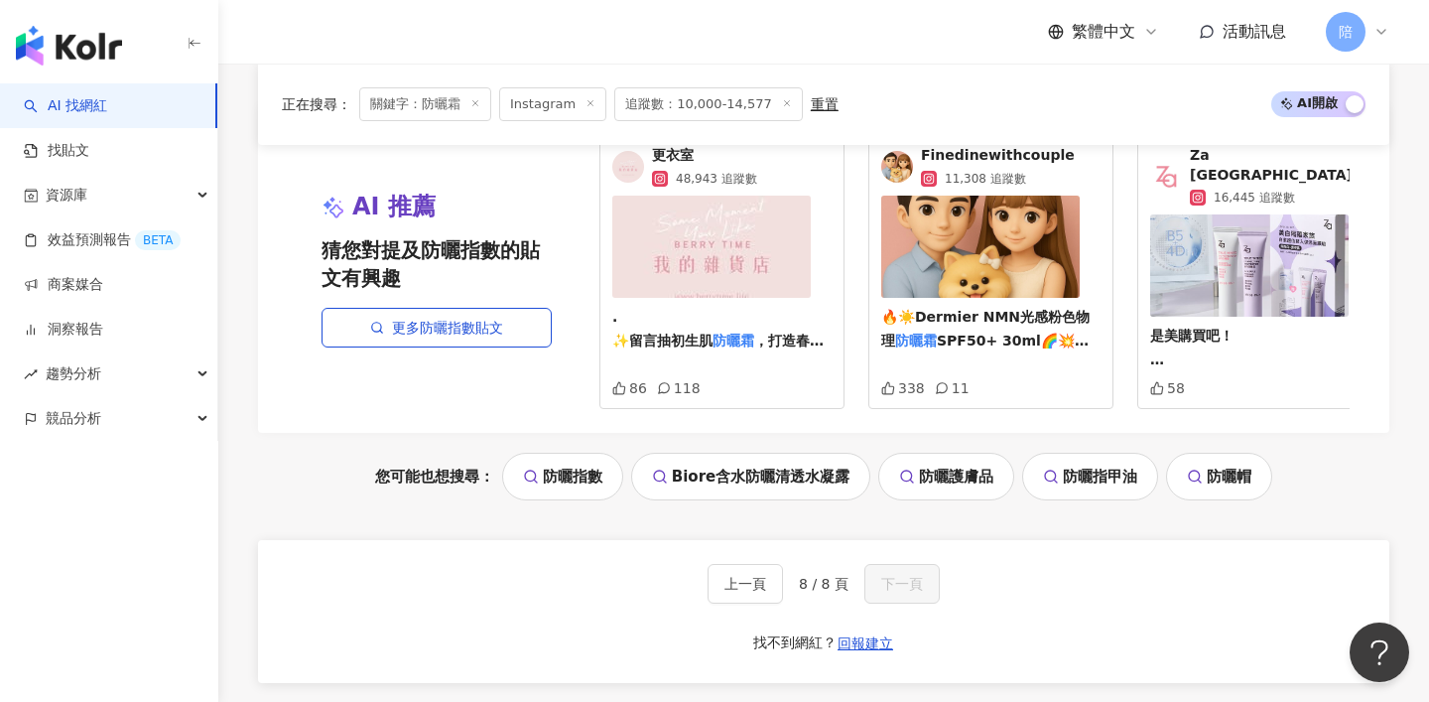
scroll to position [1837, 0]
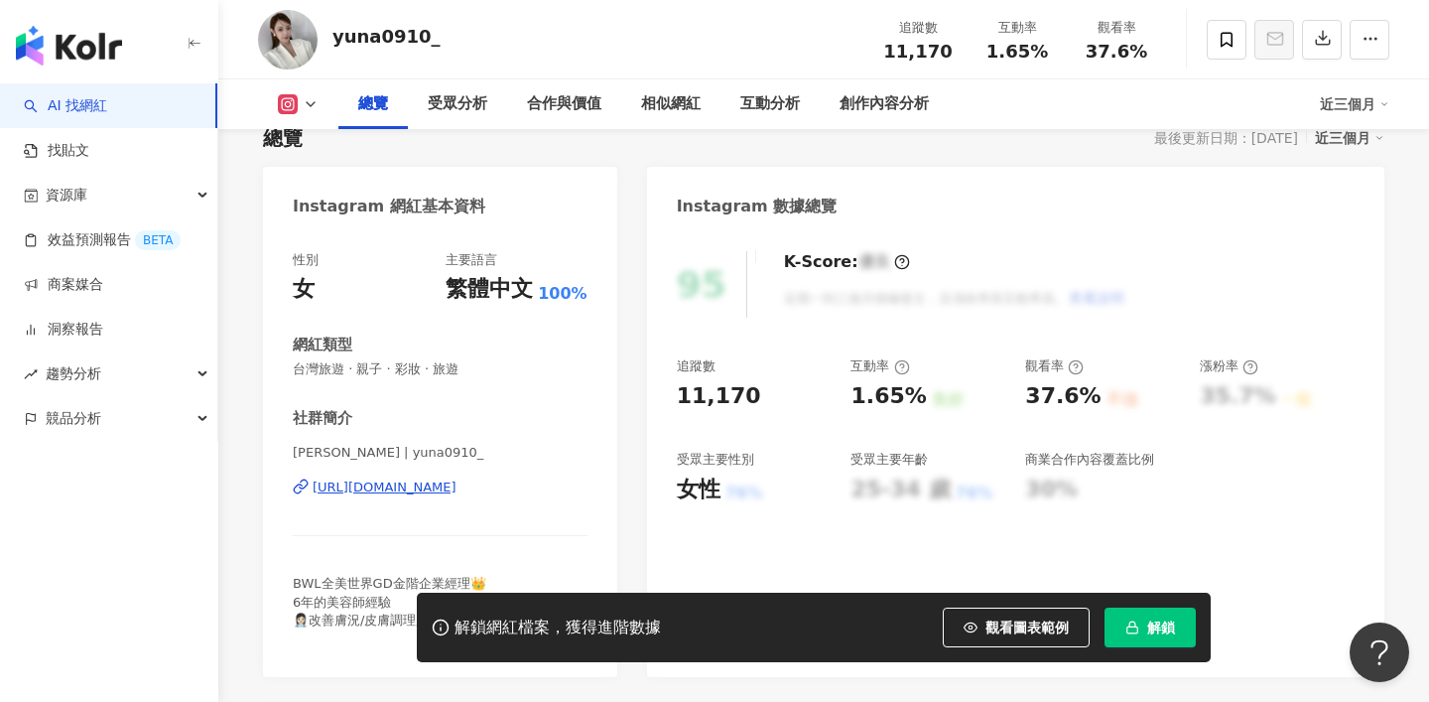
click at [421, 485] on div "[URL][DOMAIN_NAME]" at bounding box center [385, 487] width 144 height 18
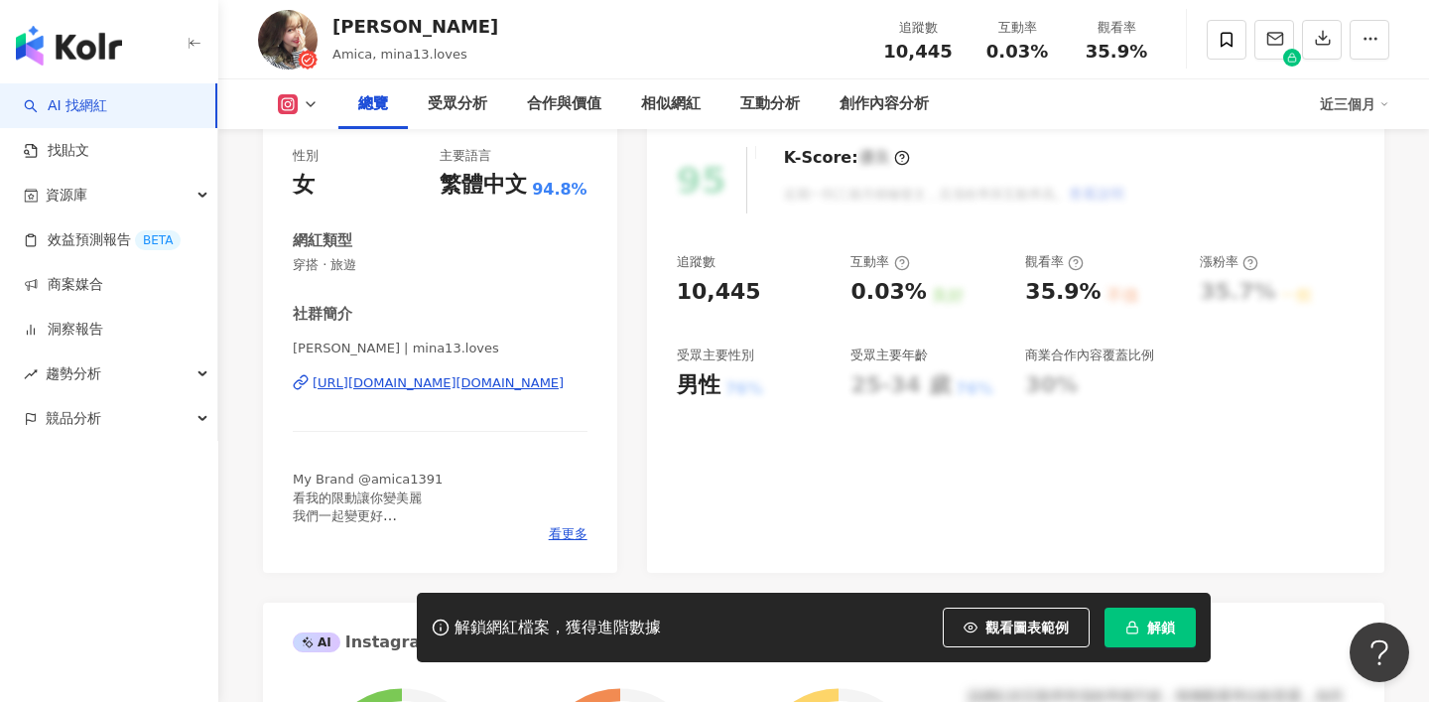
scroll to position [252, 0]
click at [475, 382] on div "[URL][DOMAIN_NAME][DOMAIN_NAME]" at bounding box center [438, 382] width 251 height 18
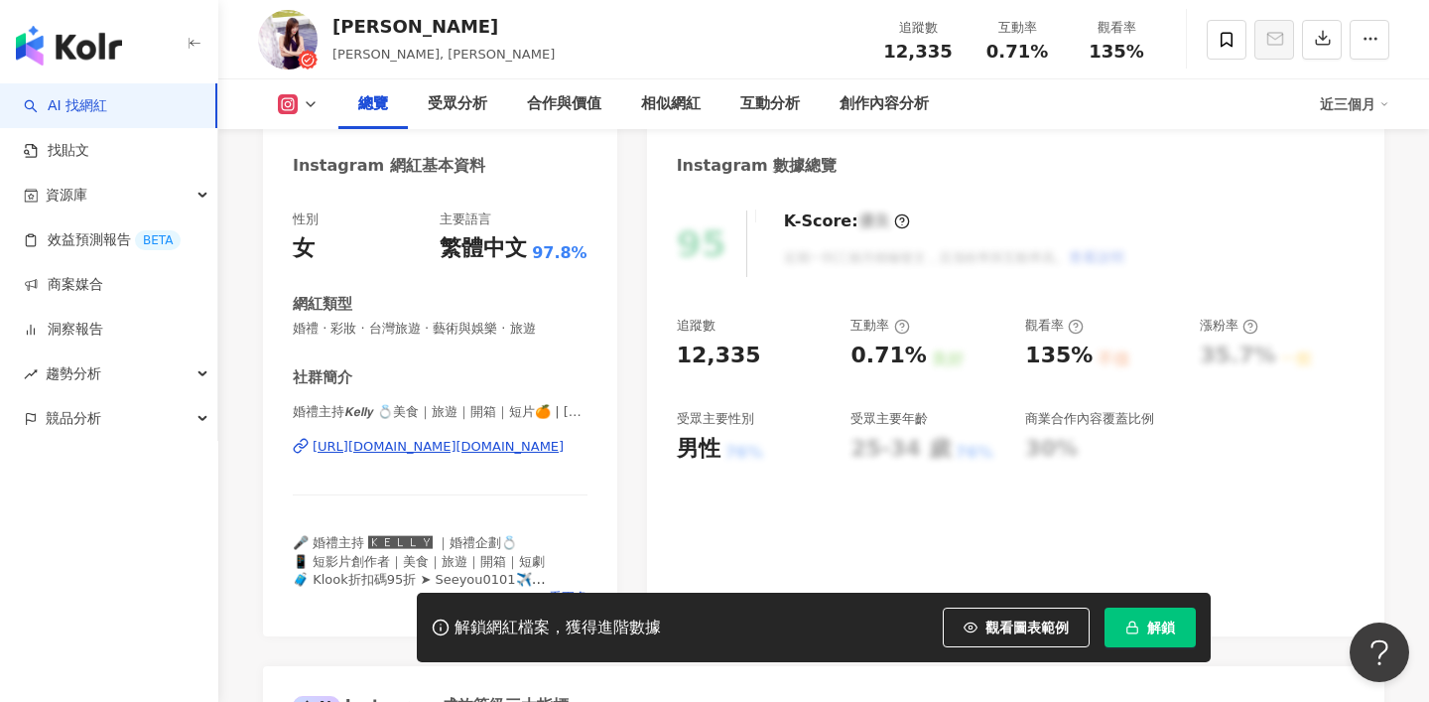
click at [436, 455] on div "https://www.instagram.com/gee.bb/" at bounding box center [438, 447] width 251 height 18
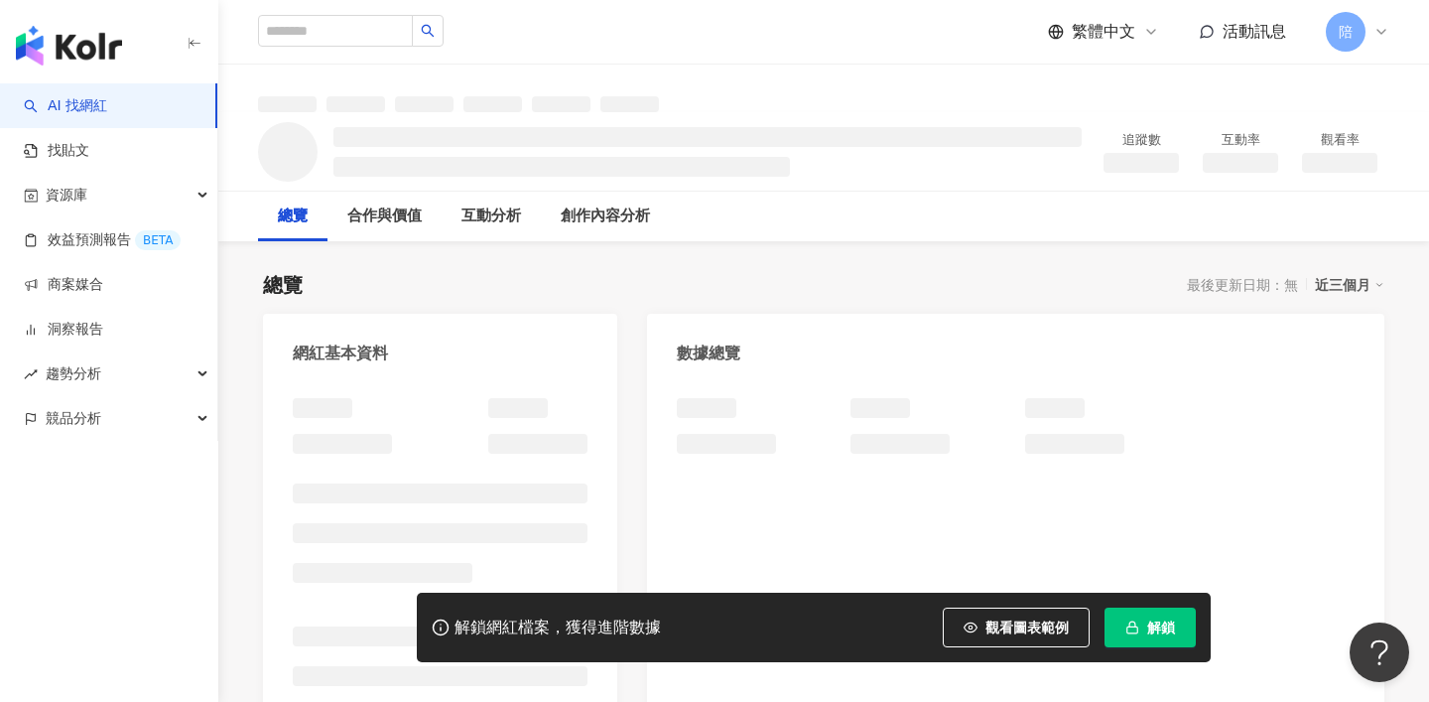
scroll to position [175, 0]
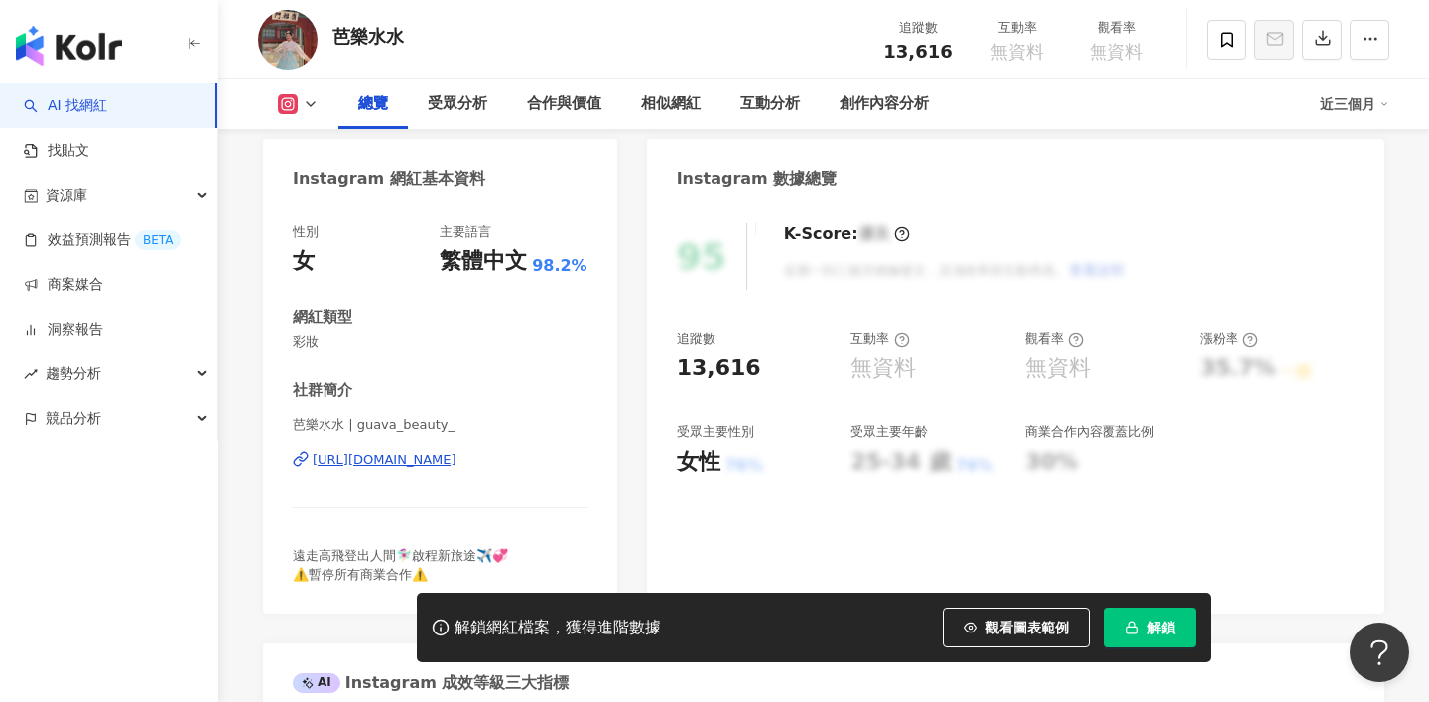
click at [437, 460] on div "[URL][DOMAIN_NAME]" at bounding box center [385, 460] width 144 height 18
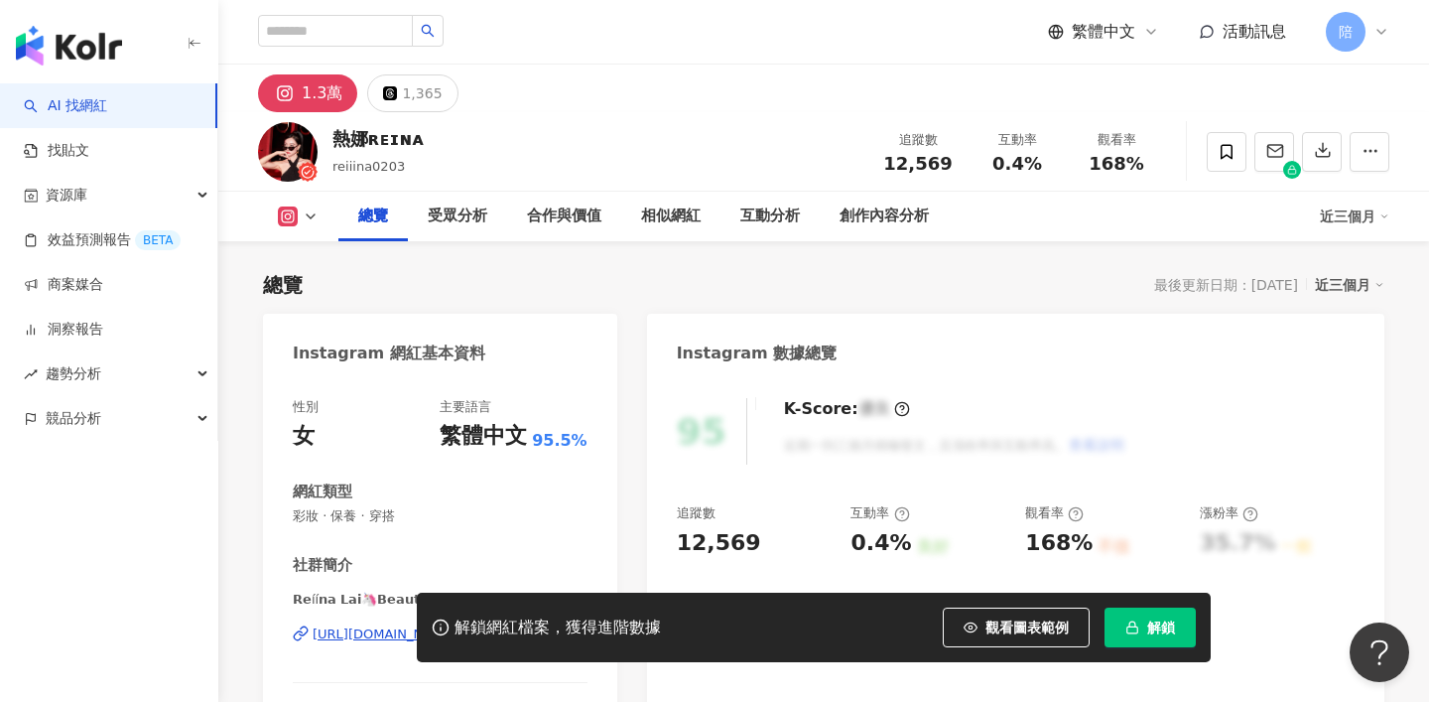
scroll to position [122, 0]
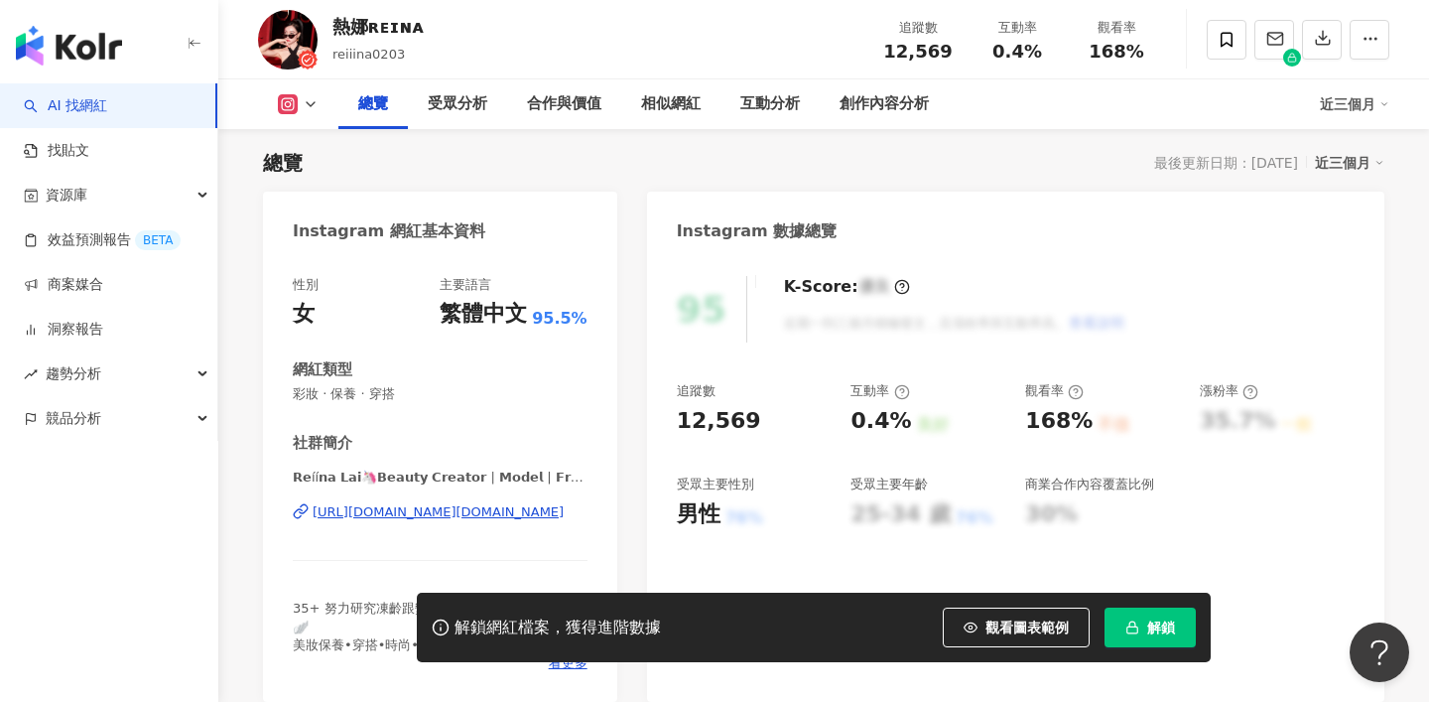
click at [418, 522] on div "𝗥𝗲íí𝗻𝗮 𝗟𝗮𝗶🦄𝗕𝗲𝗮𝘂𝘁𝘆 𝗖𝗿𝗲𝗮𝘁𝗼𝗿 | 𝗠𝗼𝗱𝗲𝗹 | 𝗙𝗿𝗲𝗲𝗹𝗮𝗻𝗰𝗲𝗿 | ms.reiina0203 [URL][DOMAIN_NAM…" at bounding box center [440, 526] width 295 height 116
click at [409, 515] on div "[URL][DOMAIN_NAME][DOMAIN_NAME]" at bounding box center [438, 512] width 251 height 18
